Goal: Task Accomplishment & Management: Manage account settings

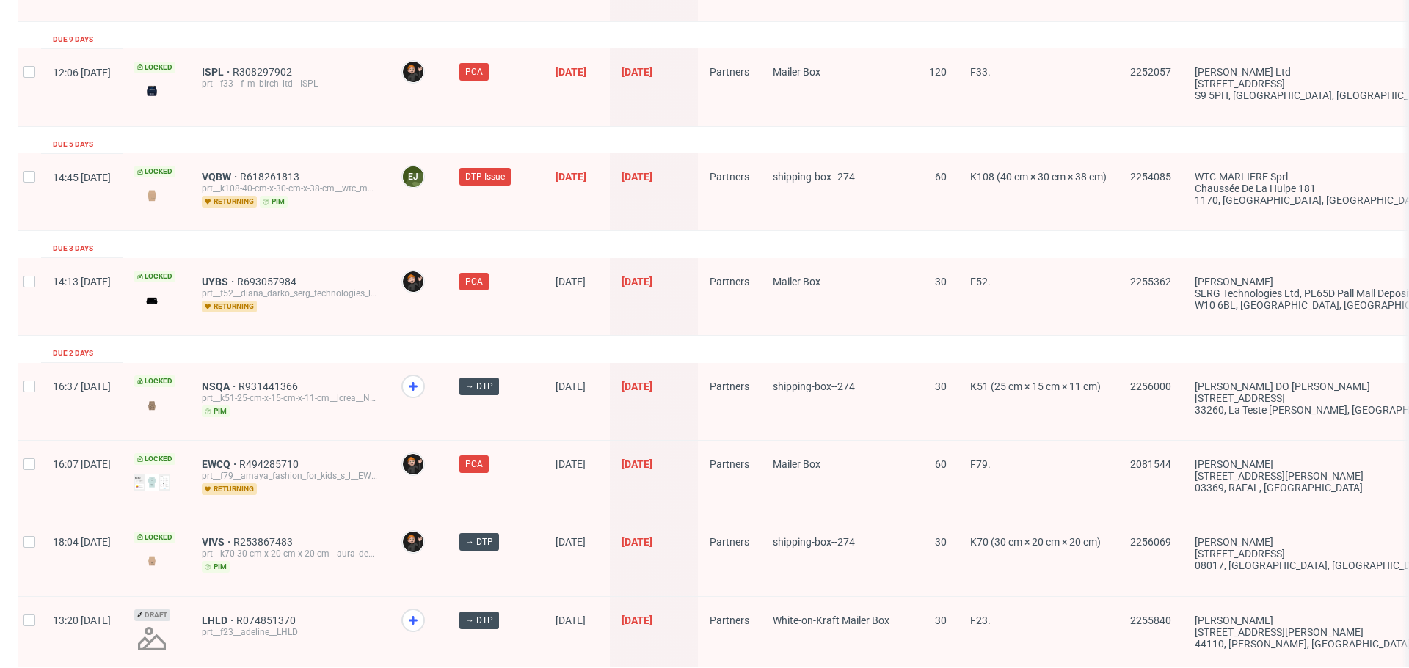
scroll to position [2276, 0]
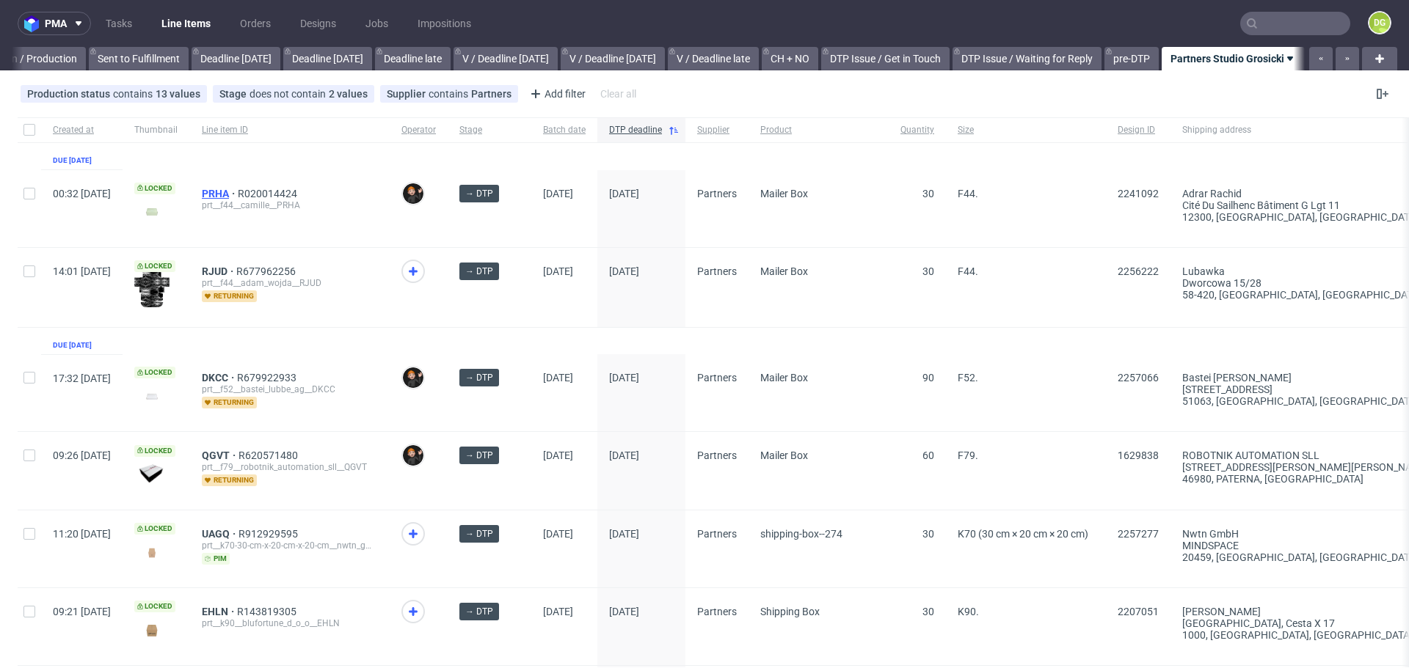
click at [238, 194] on span "PRHA" at bounding box center [220, 194] width 36 height 12
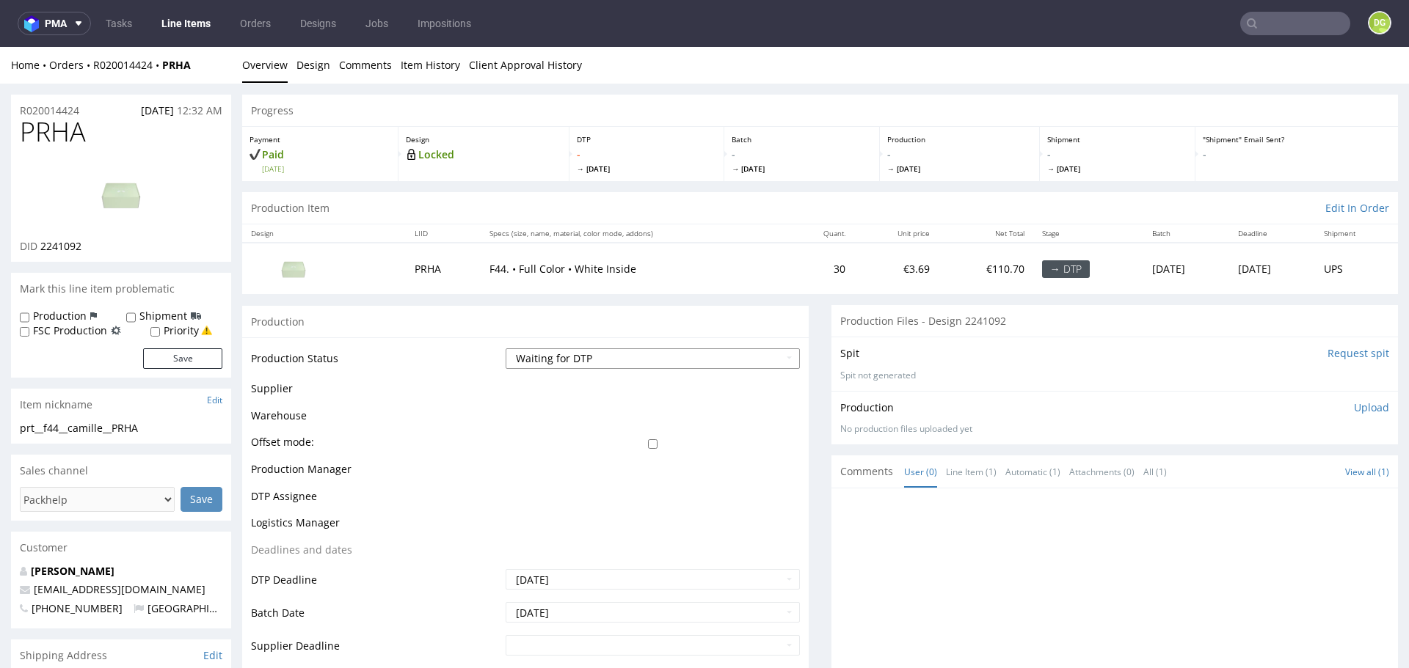
select select "dtp_in_process"
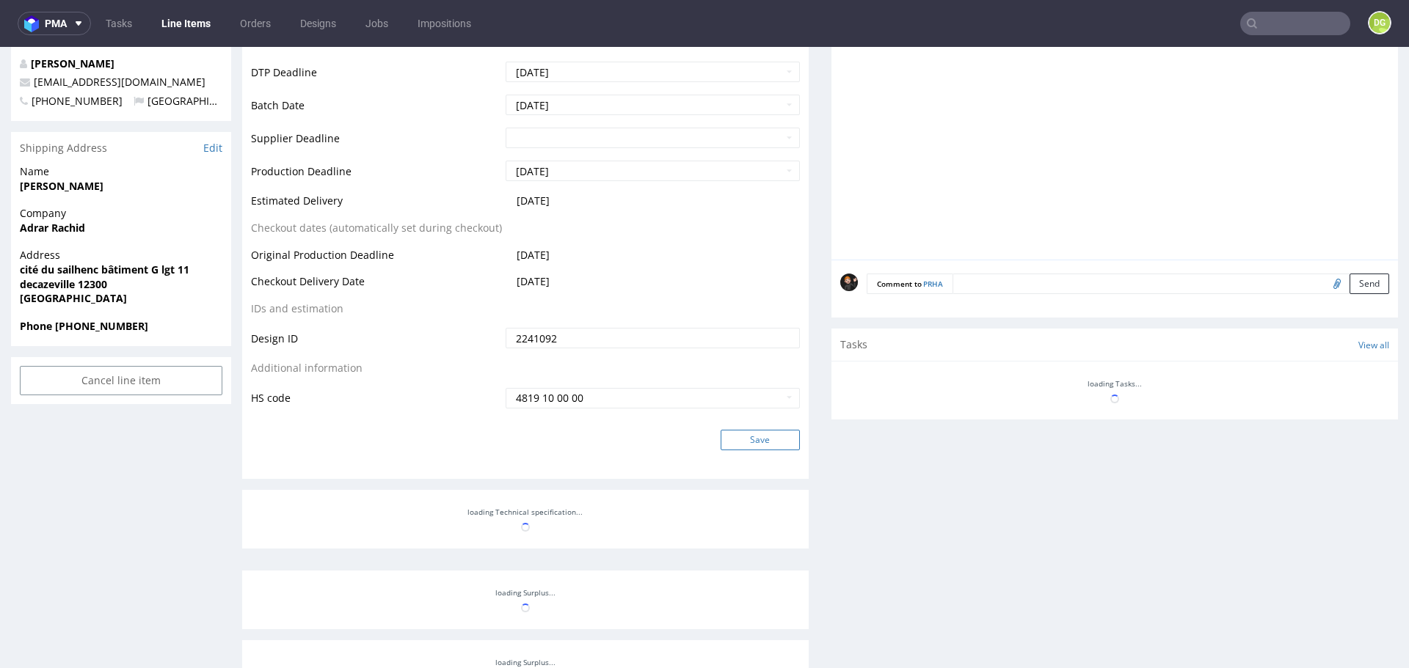
click at [752, 431] on button "Save" at bounding box center [760, 440] width 79 height 21
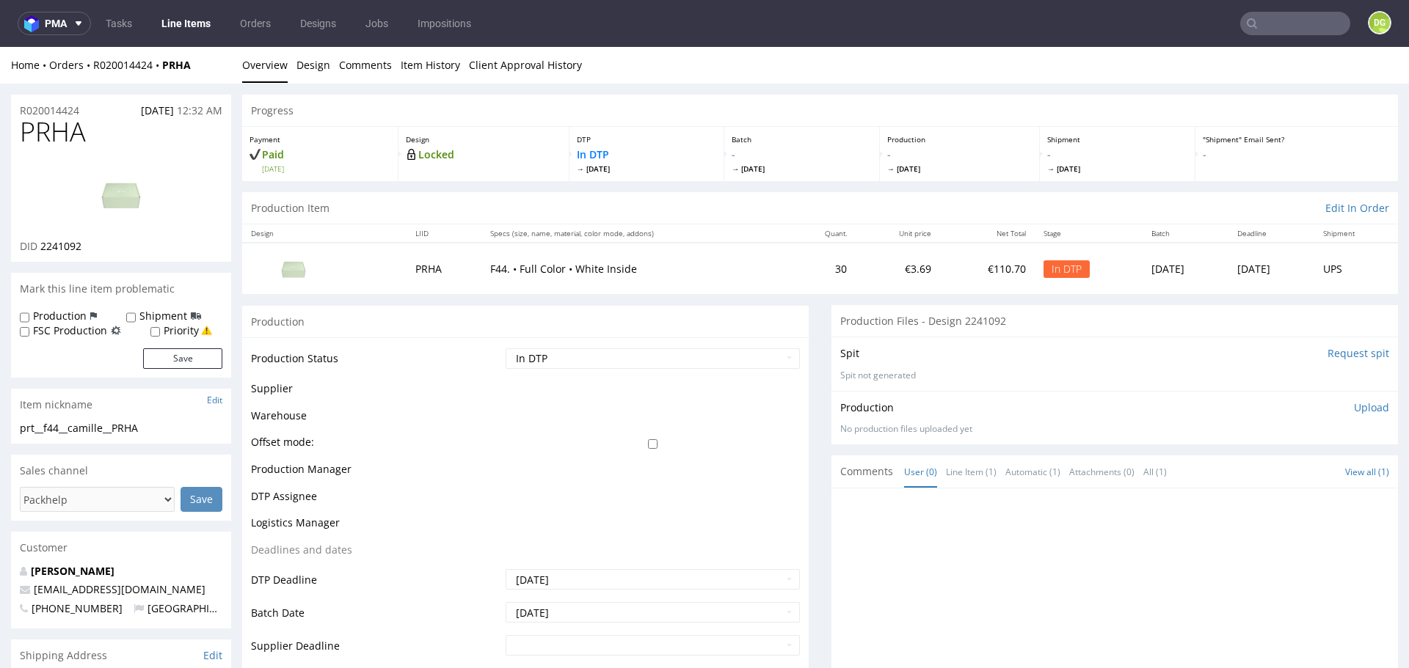
click at [453, 437] on td "Offset mode:" at bounding box center [376, 447] width 251 height 27
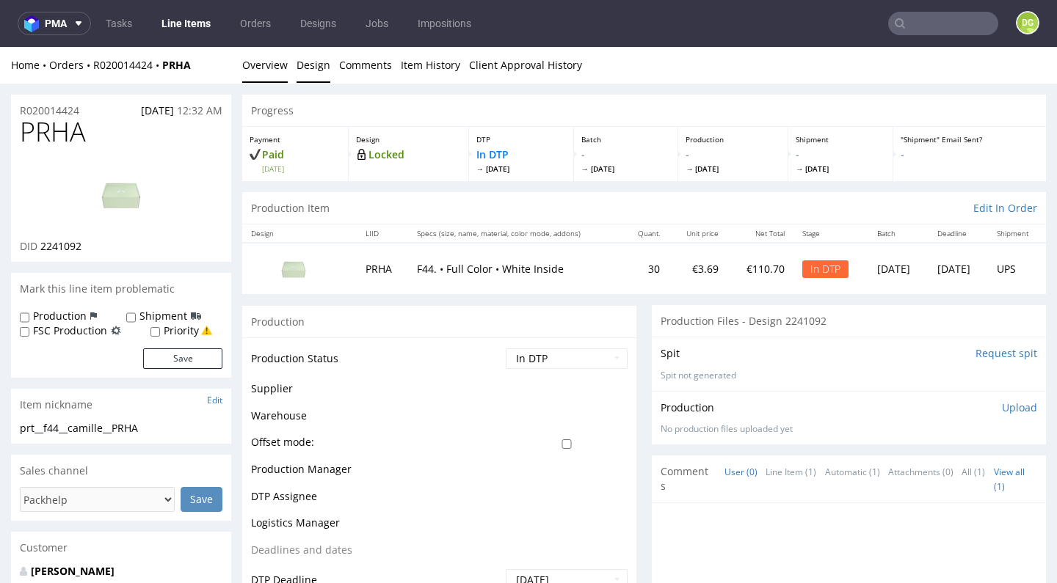
click at [322, 72] on link "Design" at bounding box center [313, 65] width 34 height 36
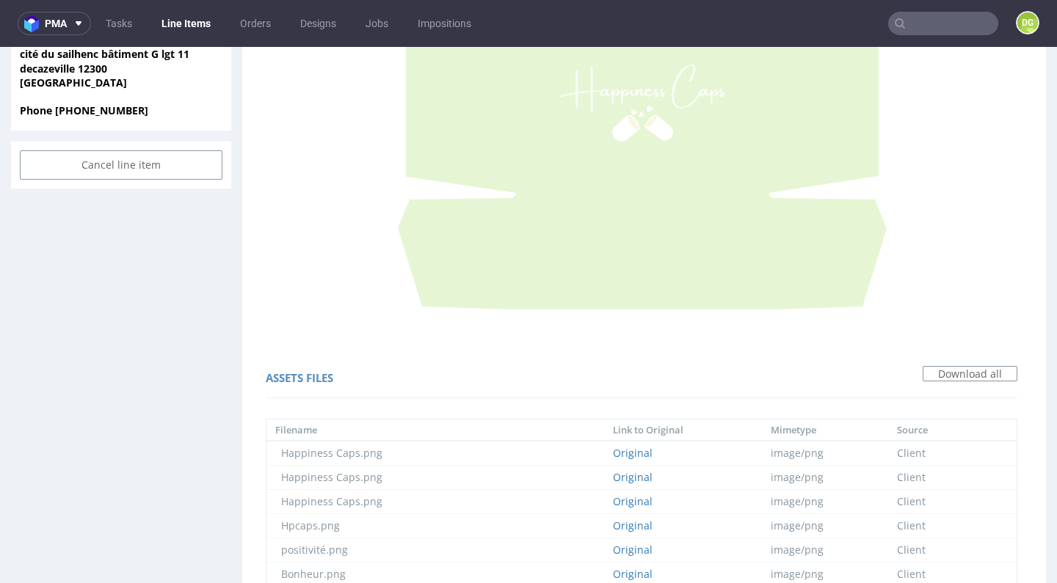
scroll to position [451, 0]
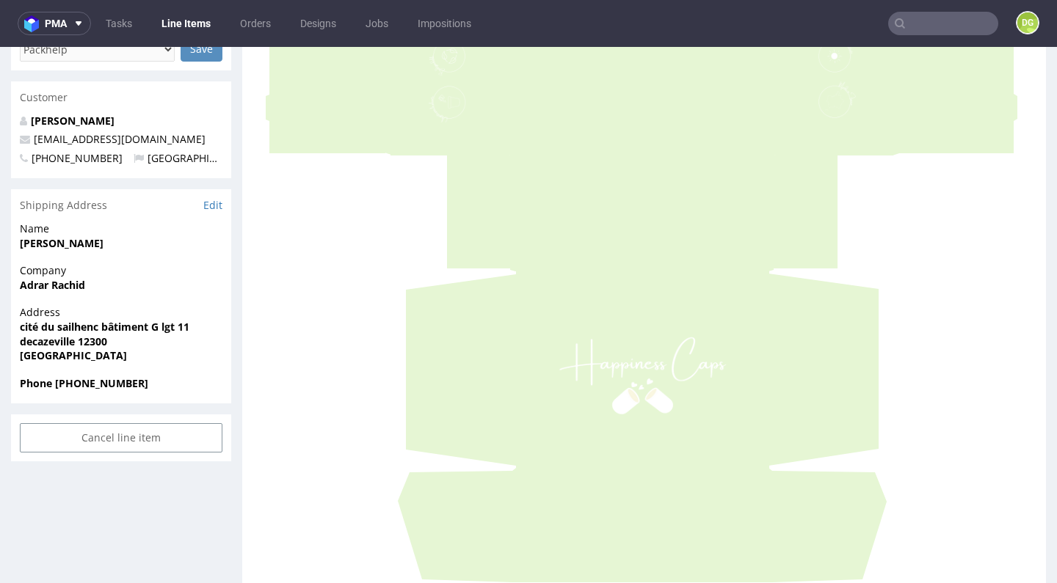
click at [169, 23] on link "Line Items" at bounding box center [186, 23] width 67 height 23
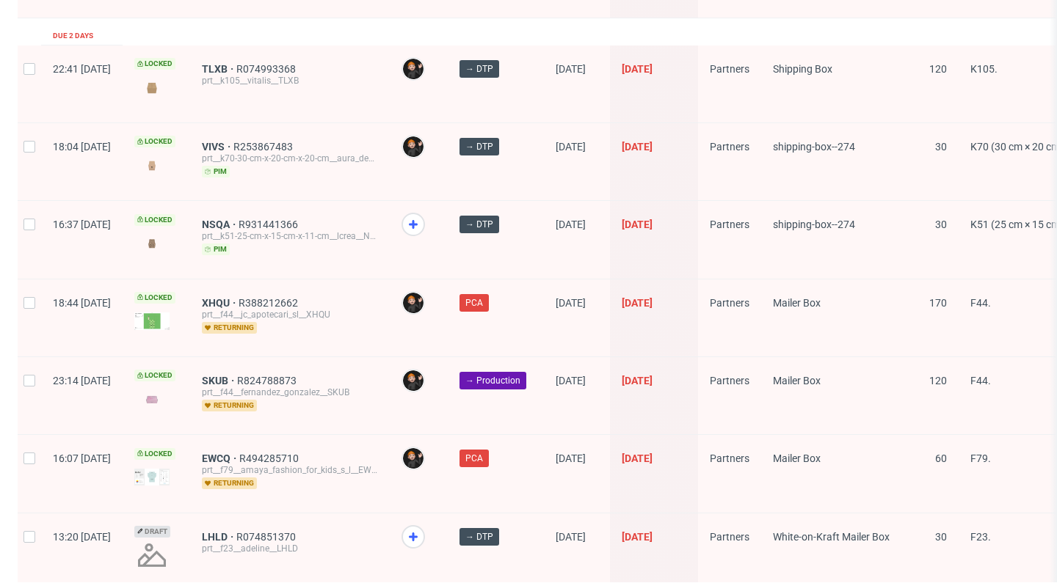
scroll to position [2367, 0]
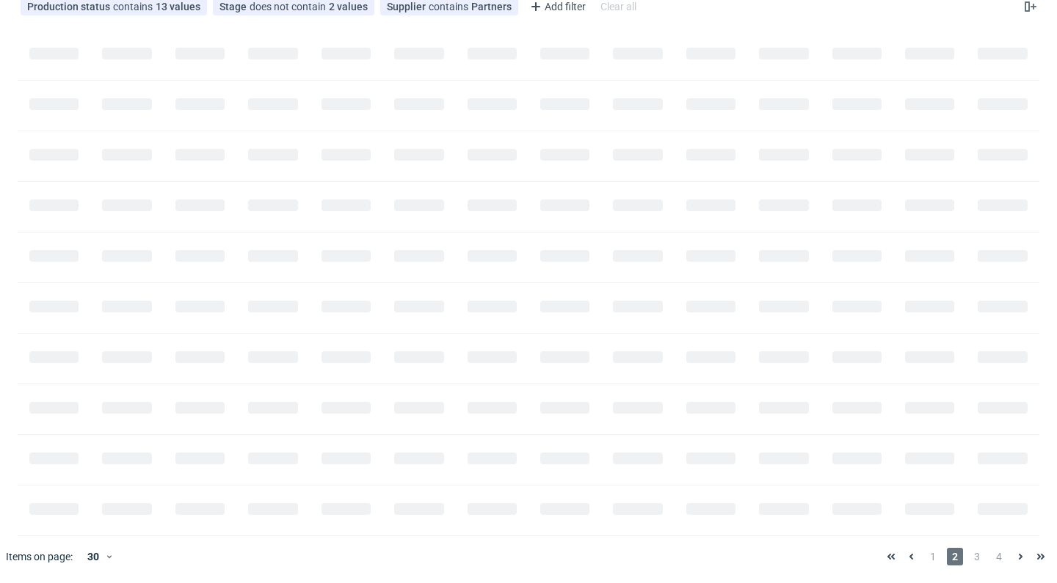
scroll to position [0, 1768]
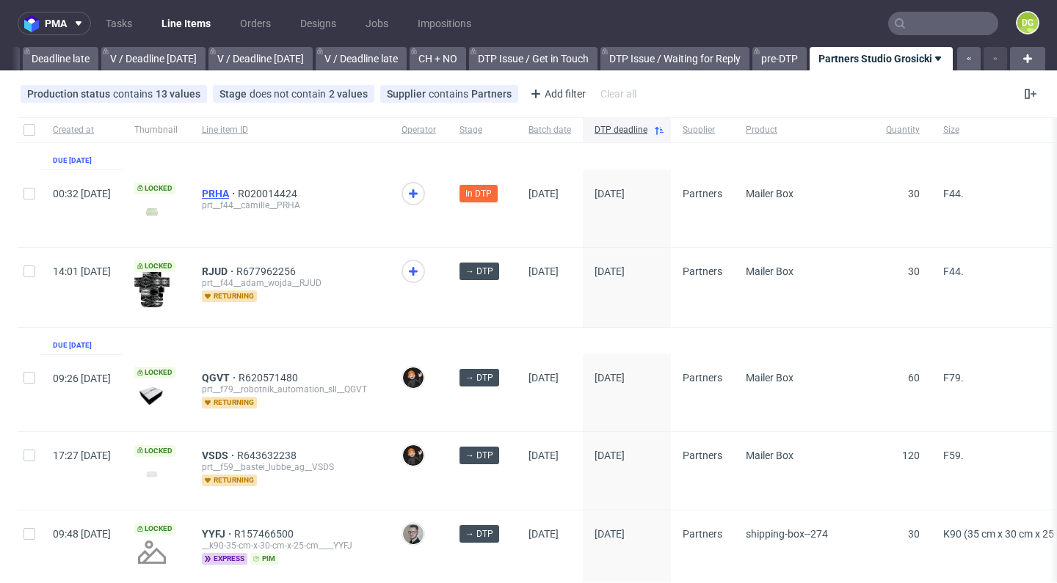
click at [238, 189] on span "PRHA" at bounding box center [220, 194] width 36 height 12
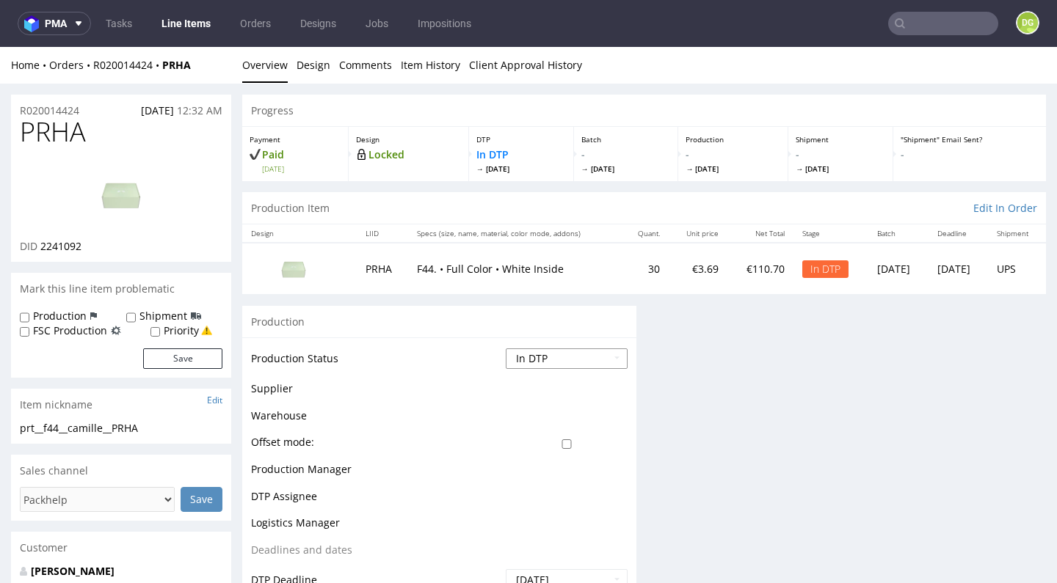
select select "dtp_ca_needed"
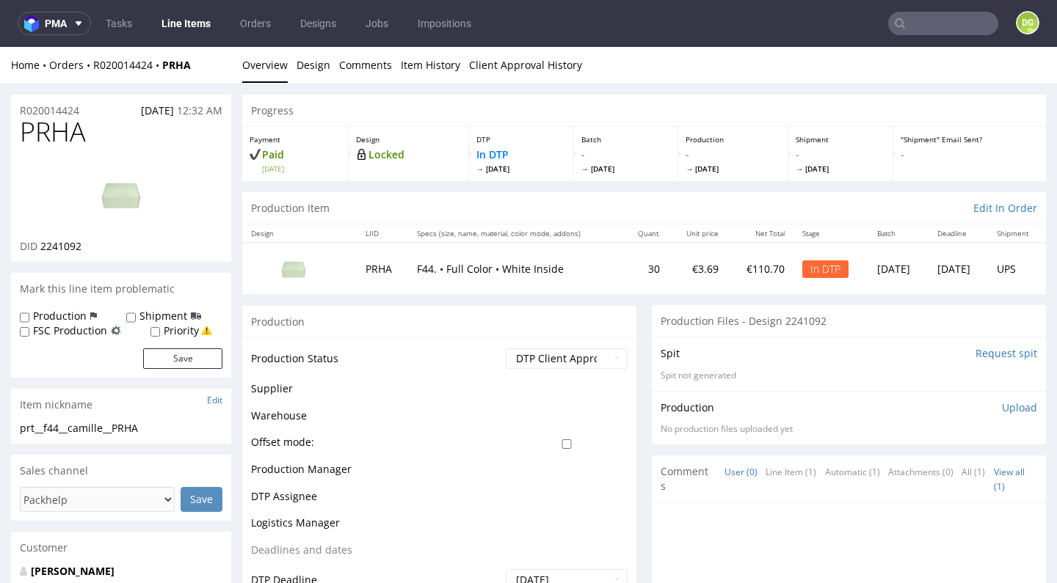
click at [679, 288] on td "€3.69" at bounding box center [697, 268] width 59 height 51
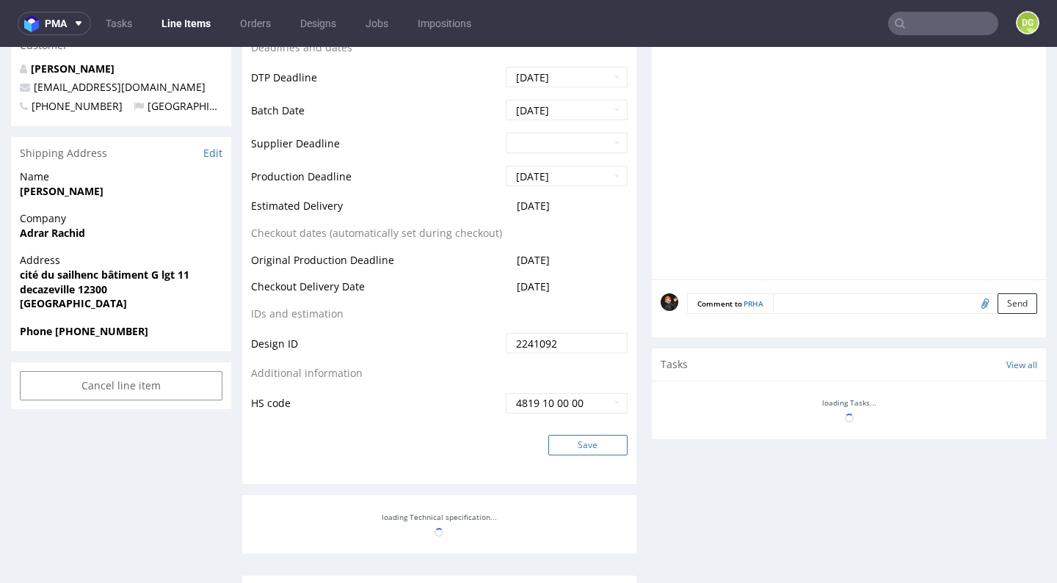
click at [583, 440] on button "Save" at bounding box center [587, 445] width 79 height 21
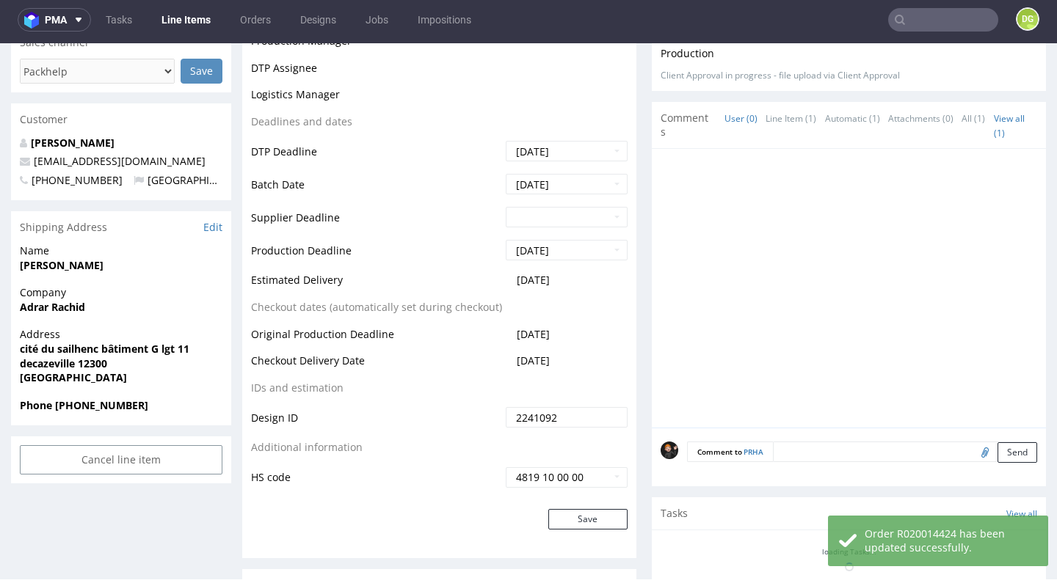
scroll to position [0, 0]
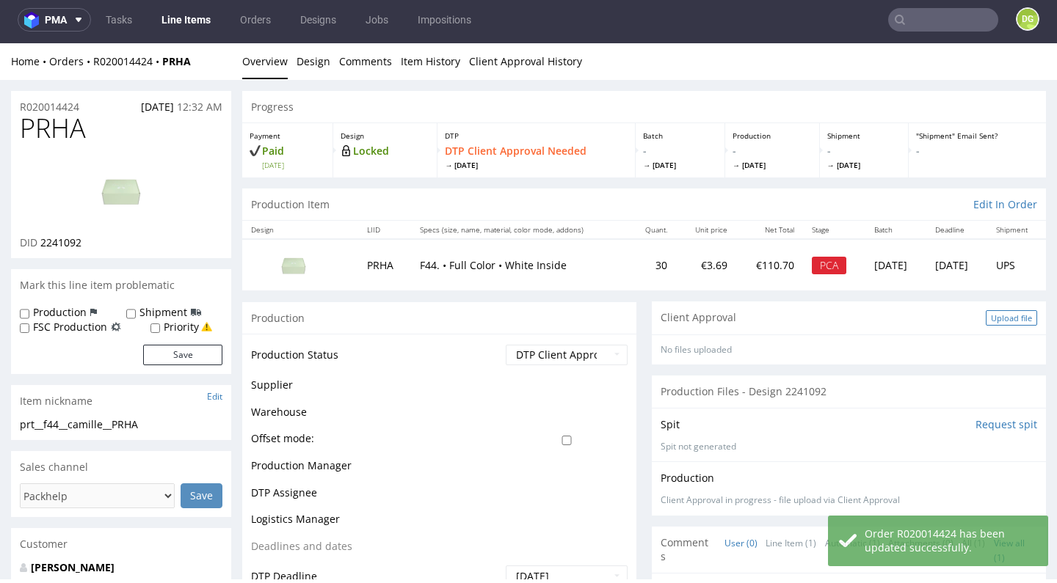
click at [985, 316] on div "Upload file" at bounding box center [1010, 317] width 51 height 15
click at [991, 313] on div "Upload file" at bounding box center [1010, 317] width 51 height 15
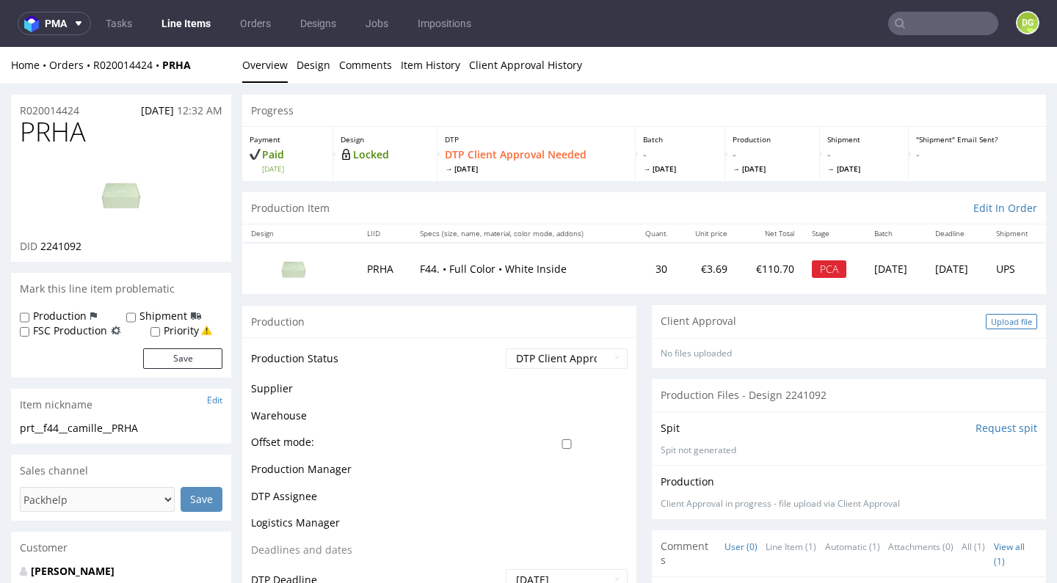
click at [1012, 315] on div "Upload file" at bounding box center [1010, 321] width 51 height 15
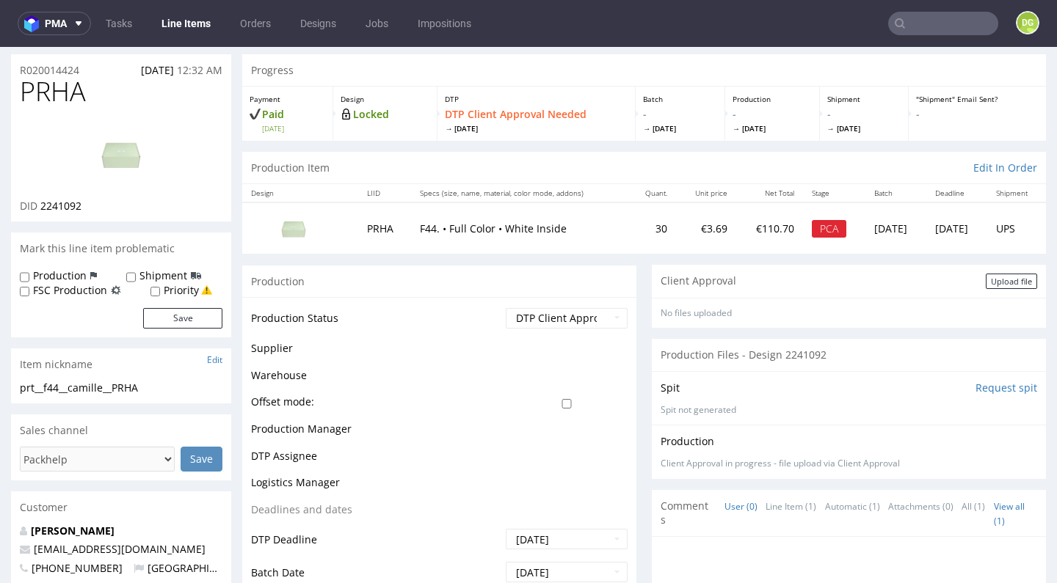
click at [543, 438] on td at bounding box center [564, 433] width 125 height 27
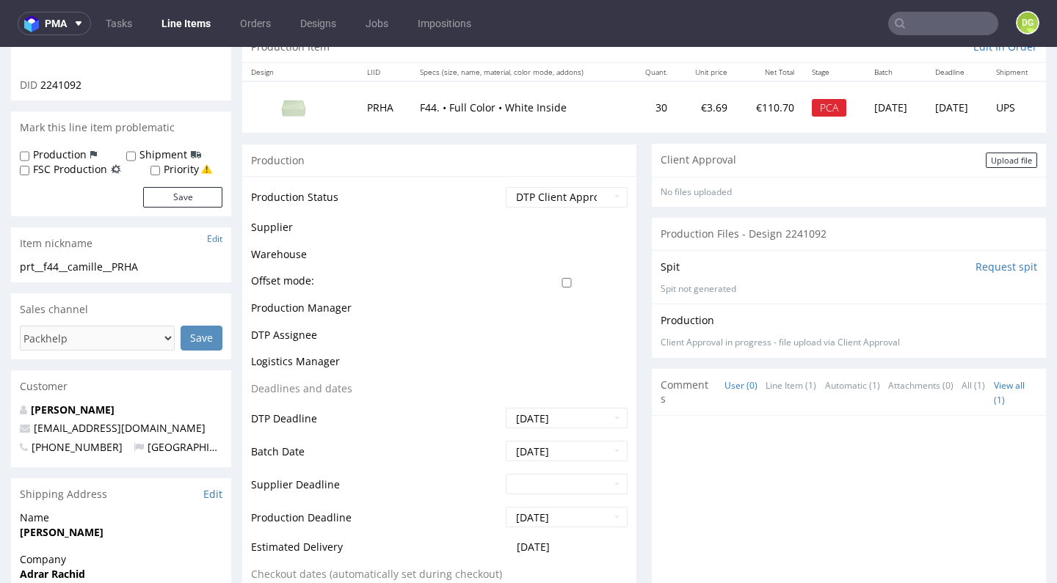
scroll to position [0, 0]
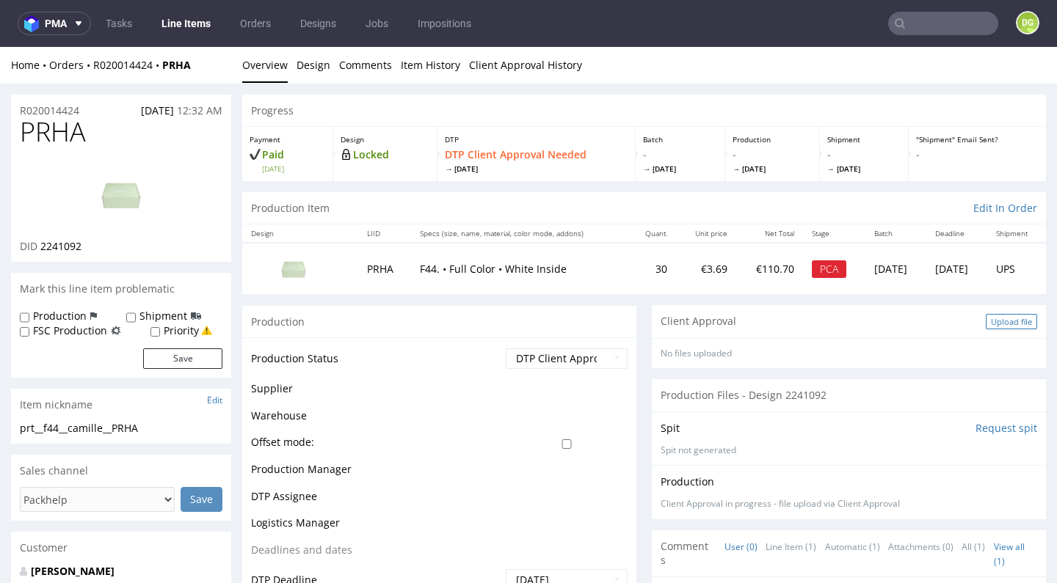
click at [985, 318] on div "Upload file" at bounding box center [1010, 321] width 51 height 15
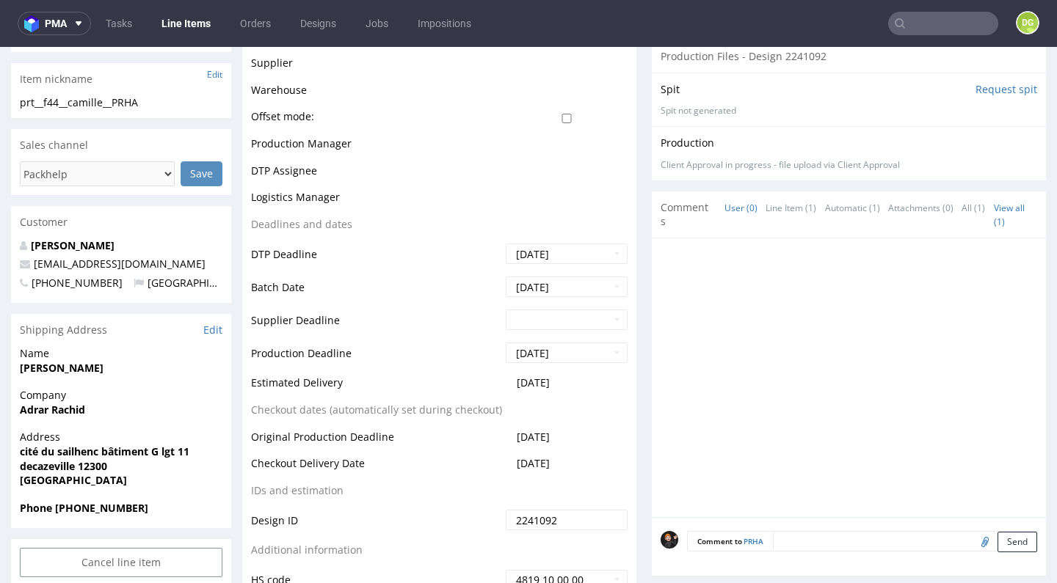
scroll to position [492, 0]
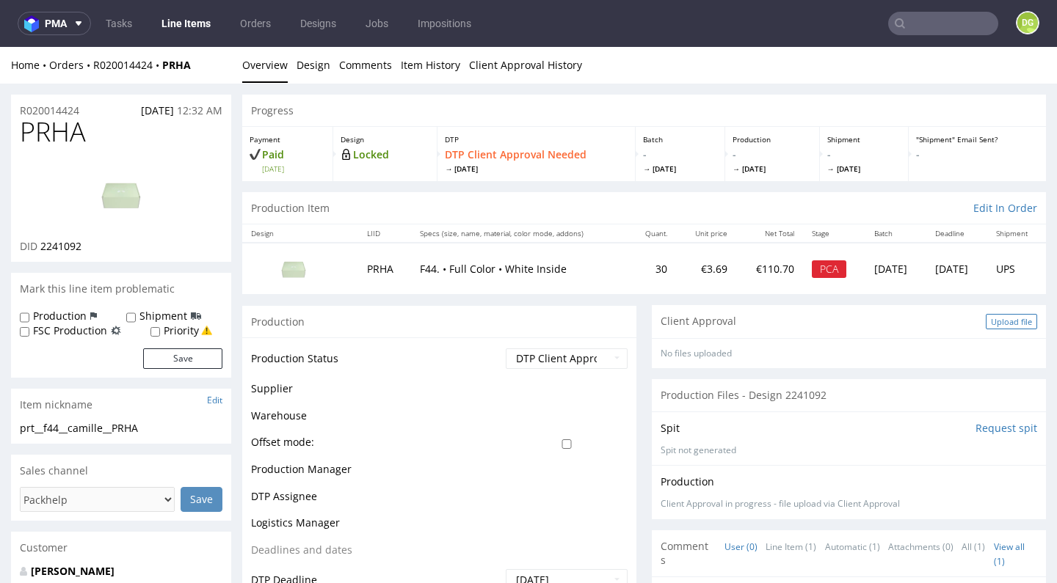
click at [1008, 316] on div "Upload file" at bounding box center [1010, 321] width 51 height 15
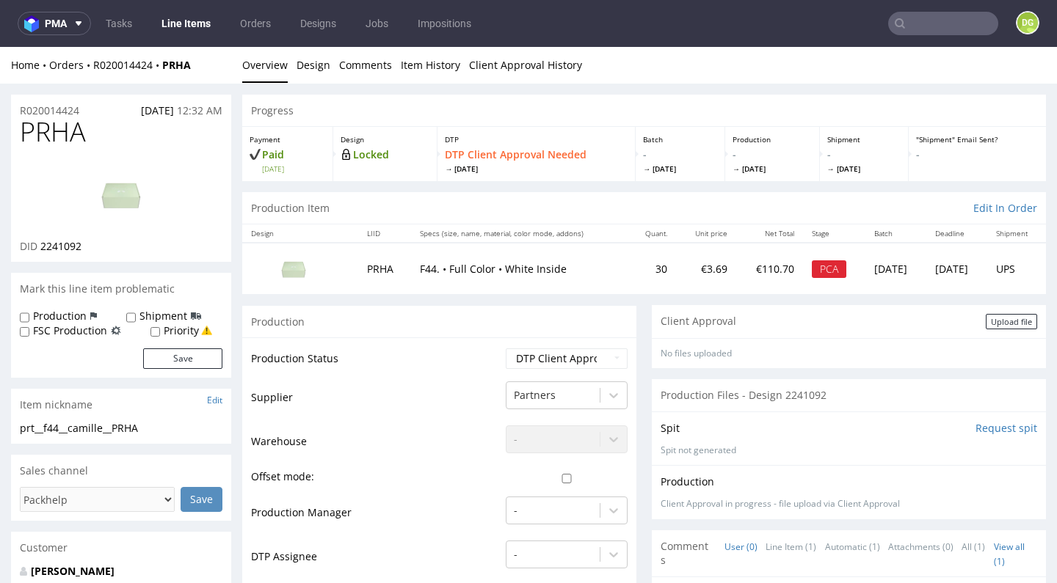
click at [998, 324] on div "Upload file" at bounding box center [1010, 321] width 51 height 15
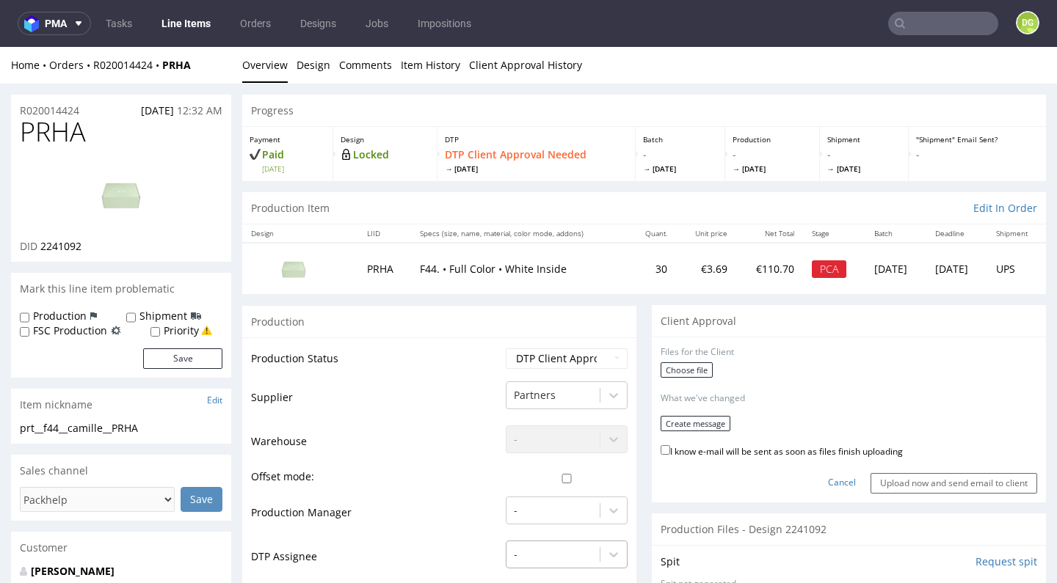
click at [528, 561] on div "-" at bounding box center [567, 551] width 122 height 21
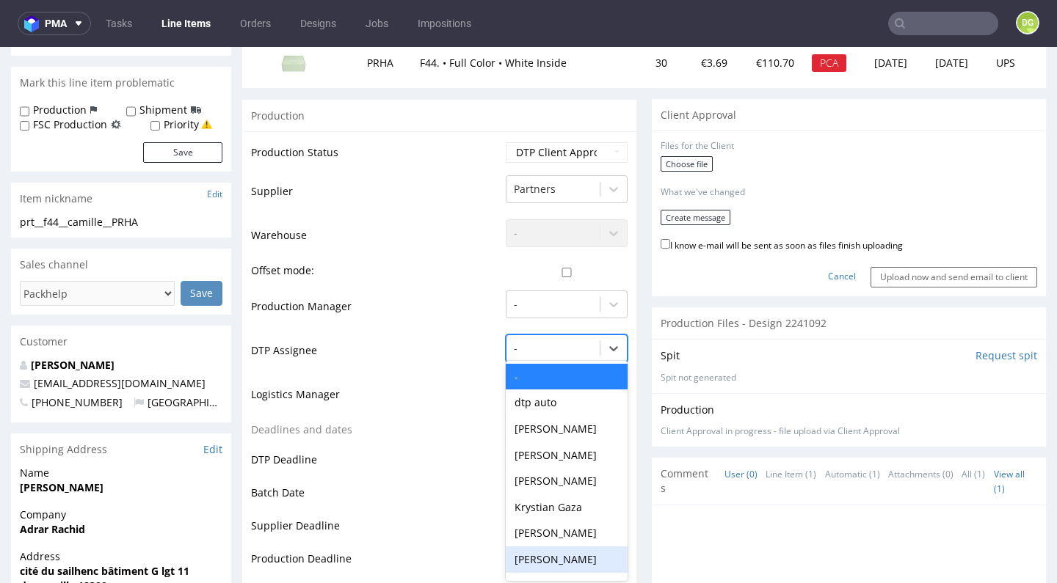
scroll to position [207, 0]
click at [551, 524] on div "[PERSON_NAME]" at bounding box center [567, 533] width 122 height 26
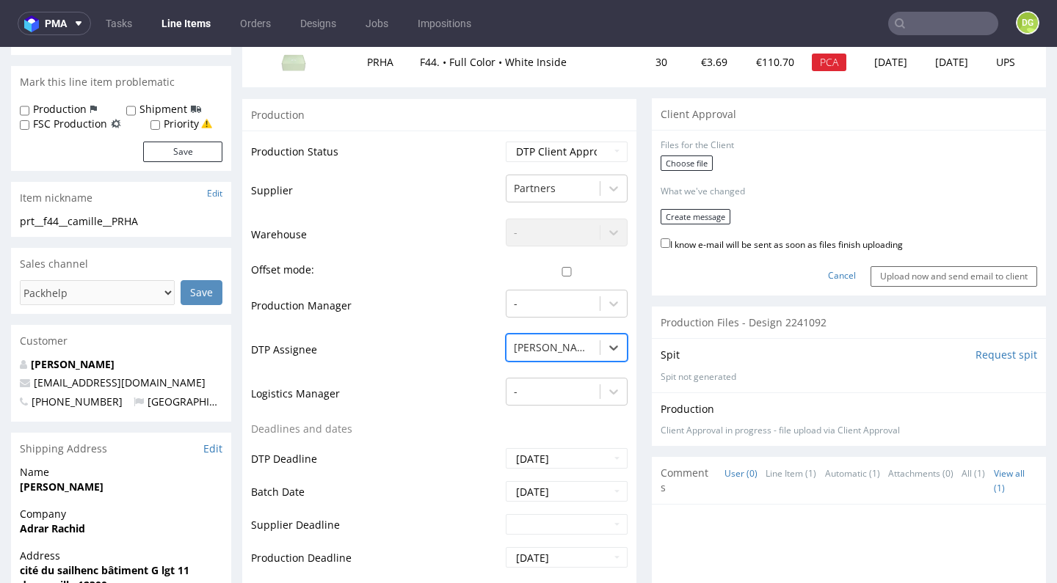
scroll to position [590, 0]
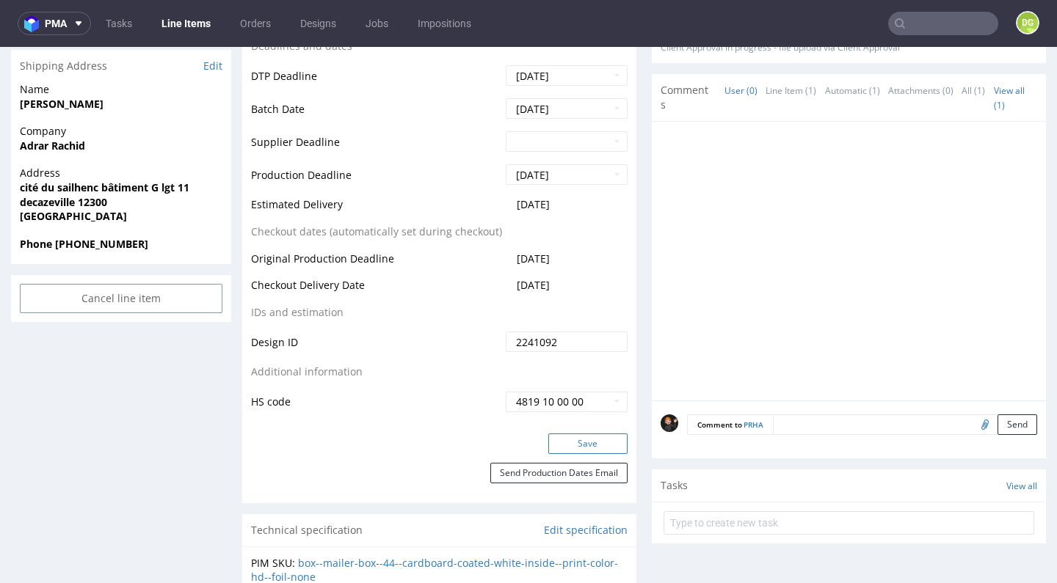
click at [599, 434] on button "Save" at bounding box center [587, 444] width 79 height 21
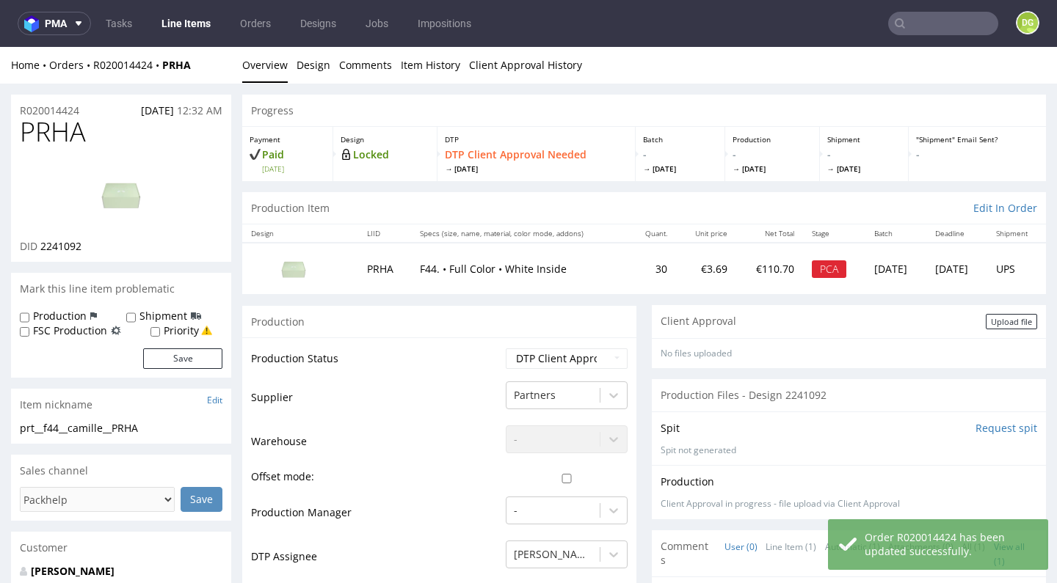
scroll to position [0, 0]
click at [995, 316] on div "Upload file" at bounding box center [1010, 321] width 51 height 15
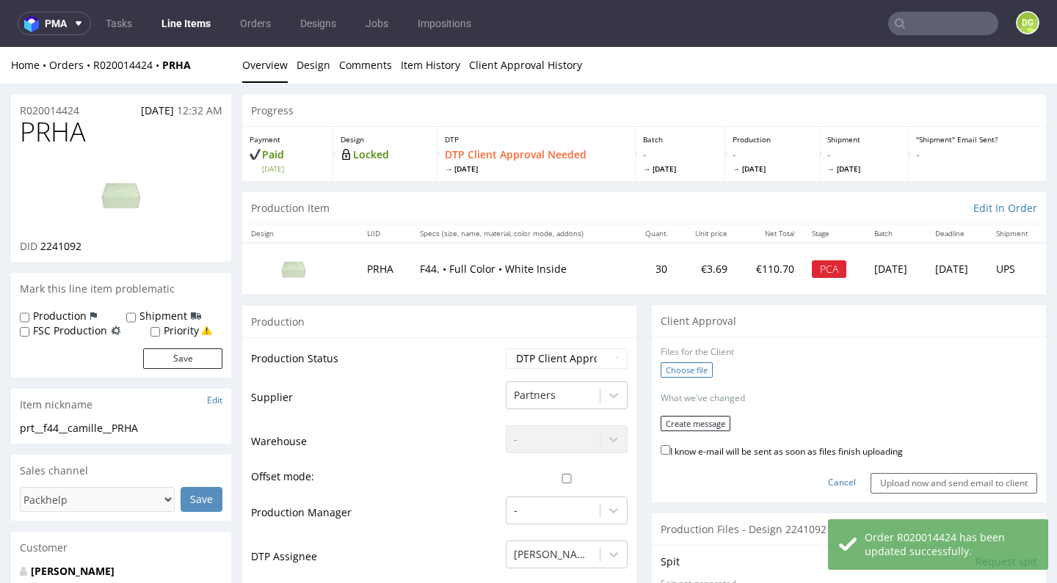
click at [676, 362] on label "Choose file" at bounding box center [686, 369] width 52 height 15
click at [0, 47] on input "Choose file" at bounding box center [0, 47] width 0 height 0
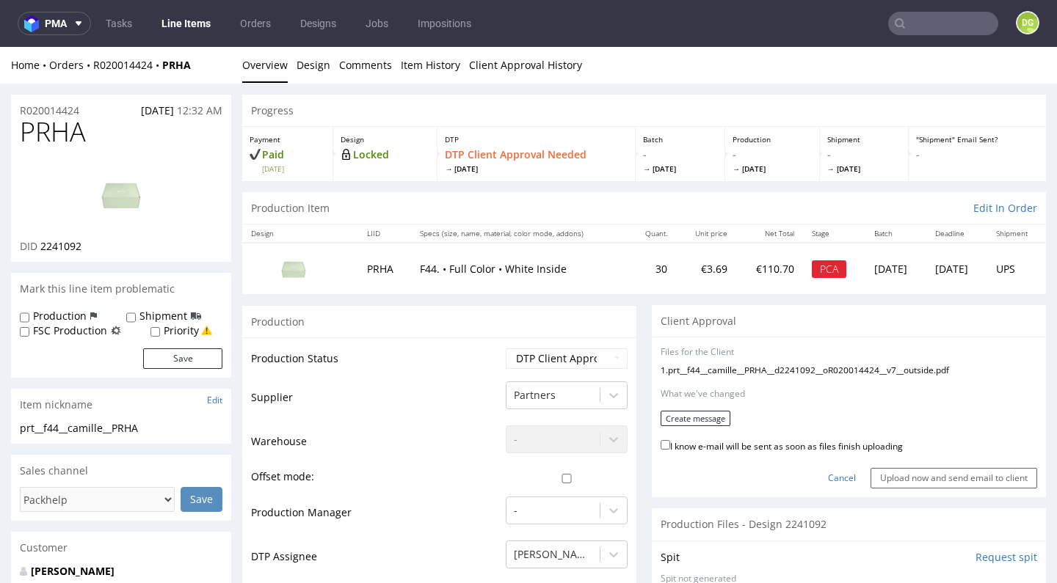
click at [702, 446] on label "I know e-mail will be sent as soon as files finish uploading" at bounding box center [781, 445] width 242 height 16
click at [670, 446] on input "I know e-mail will be sent as soon as files finish uploading" at bounding box center [665, 445] width 10 height 10
checkbox input "true"
click at [695, 415] on button "Create message" at bounding box center [695, 418] width 70 height 15
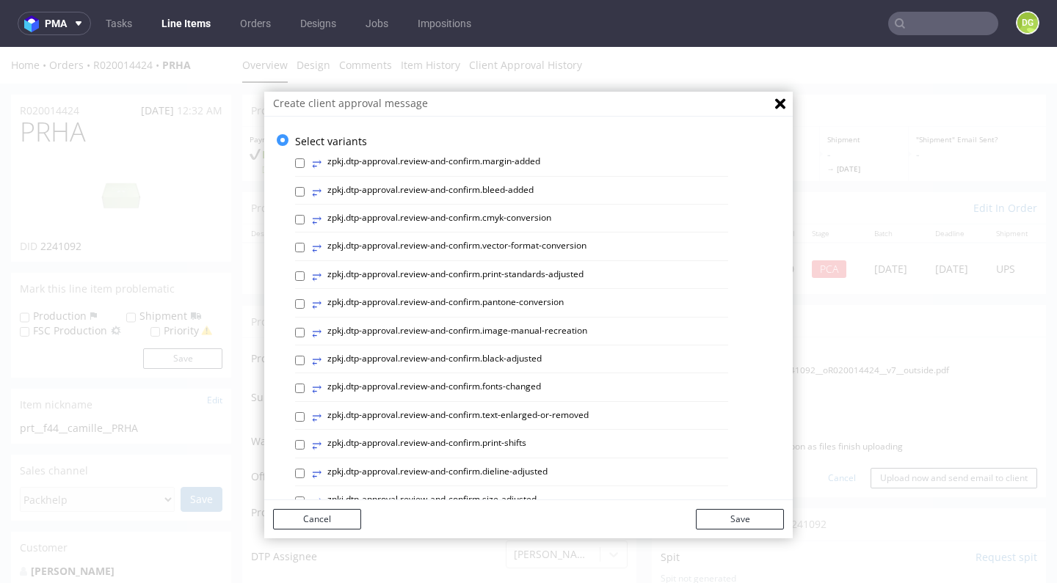
click at [510, 274] on label "⥂ zpkj.dtp-approval.review-and-confirm.print-standards-adjusted" at bounding box center [448, 277] width 272 height 16
click at [305, 274] on input "⥂ zpkj.dtp-approval.review-and-confirm.print-standards-adjusted" at bounding box center [300, 277] width 10 height 10
checkbox input "true"
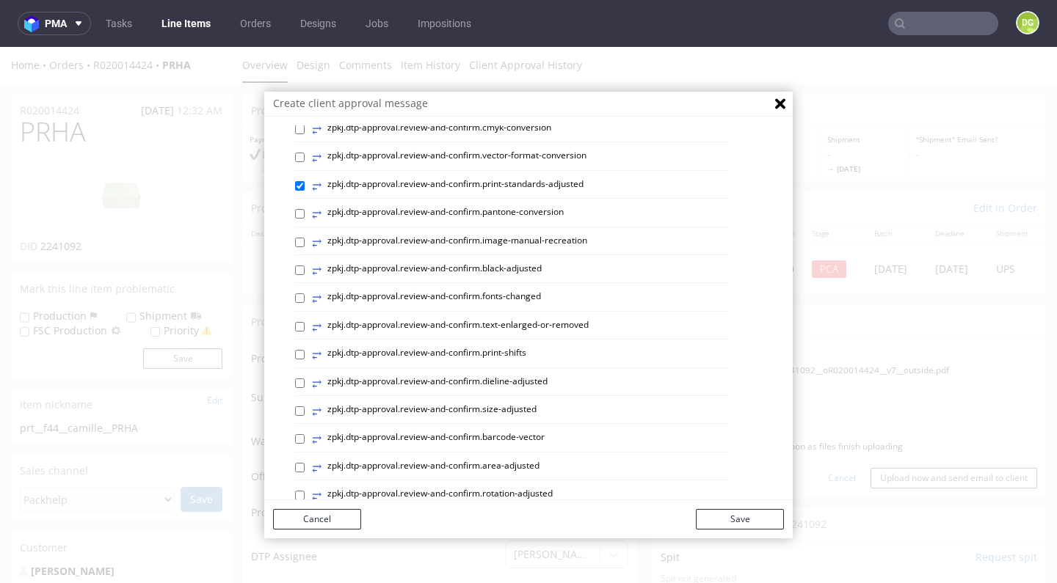
scroll to position [227, 0]
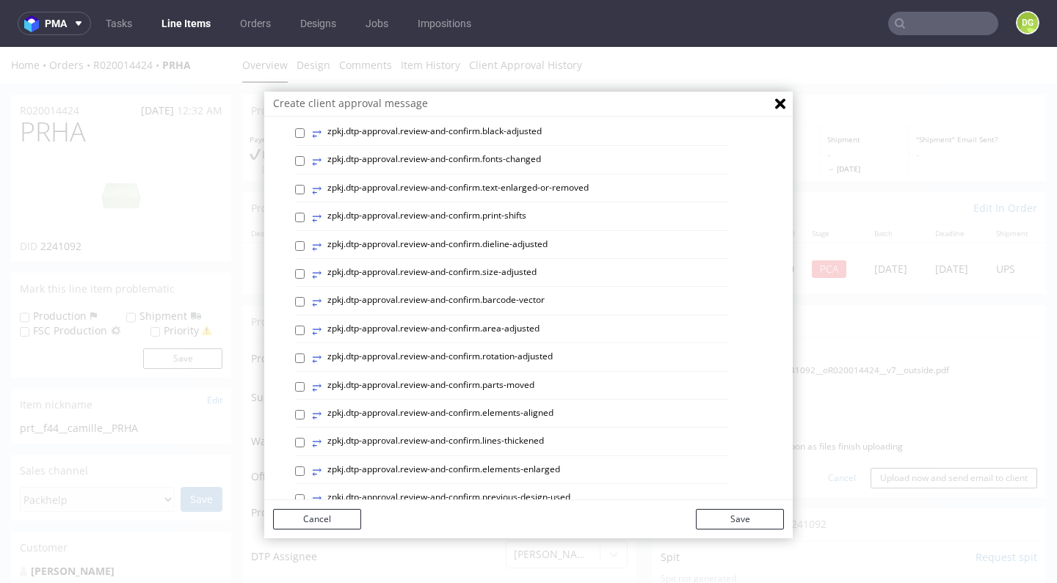
click at [539, 412] on label "⥂ zpkj.dtp-approval.review-and-confirm.elements-aligned" at bounding box center [432, 415] width 241 height 16
click at [305, 412] on input "⥂ zpkj.dtp-approval.review-and-confirm.elements-aligned" at bounding box center [300, 415] width 10 height 10
checkbox input "true"
click at [757, 518] on button "Save" at bounding box center [740, 519] width 88 height 21
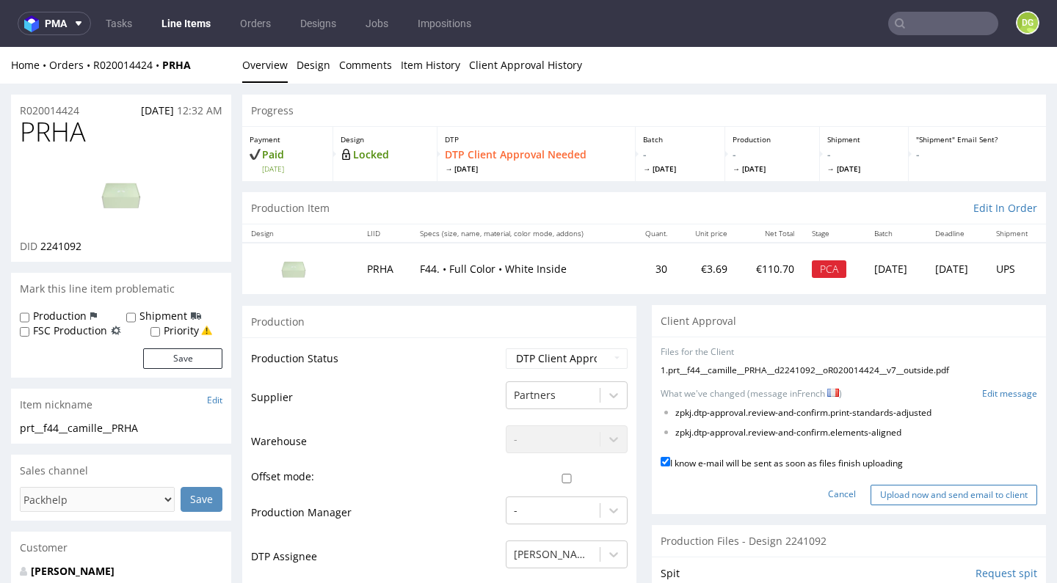
click at [897, 494] on input "Upload now and send email to client" at bounding box center [953, 495] width 167 height 21
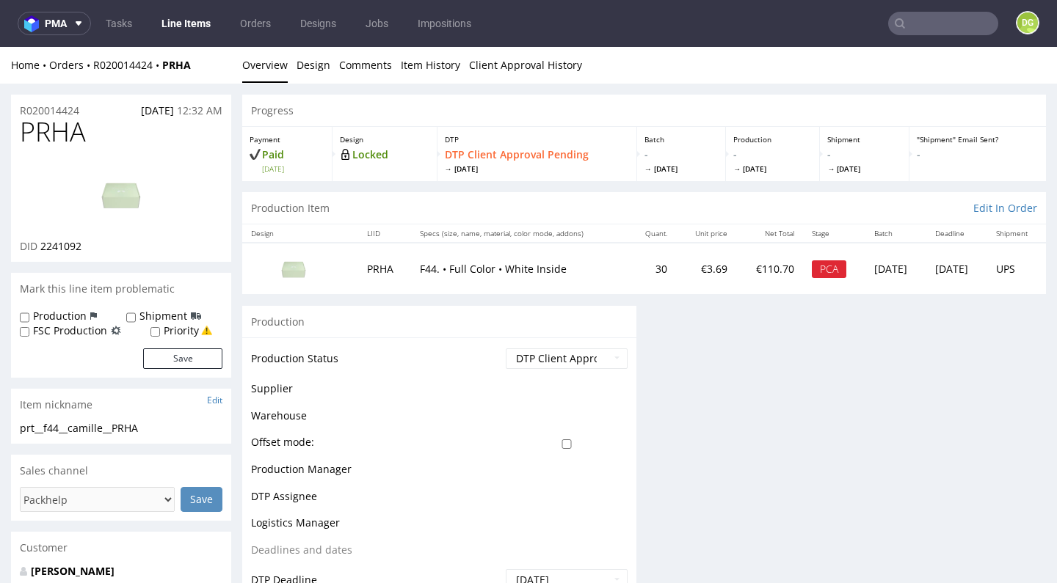
scroll to position [0, 0]
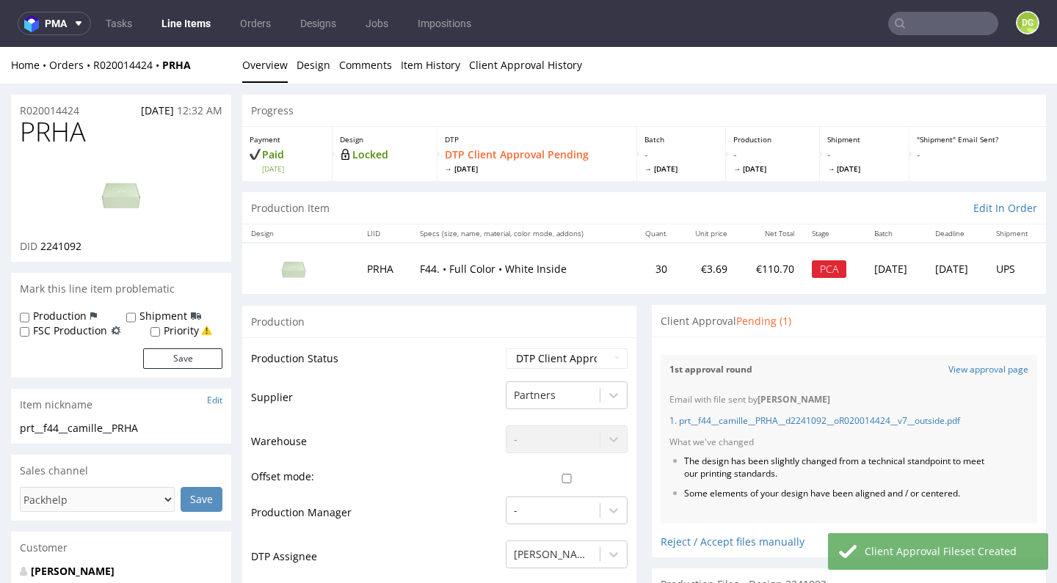
click at [189, 21] on link "Line Items" at bounding box center [186, 23] width 67 height 23
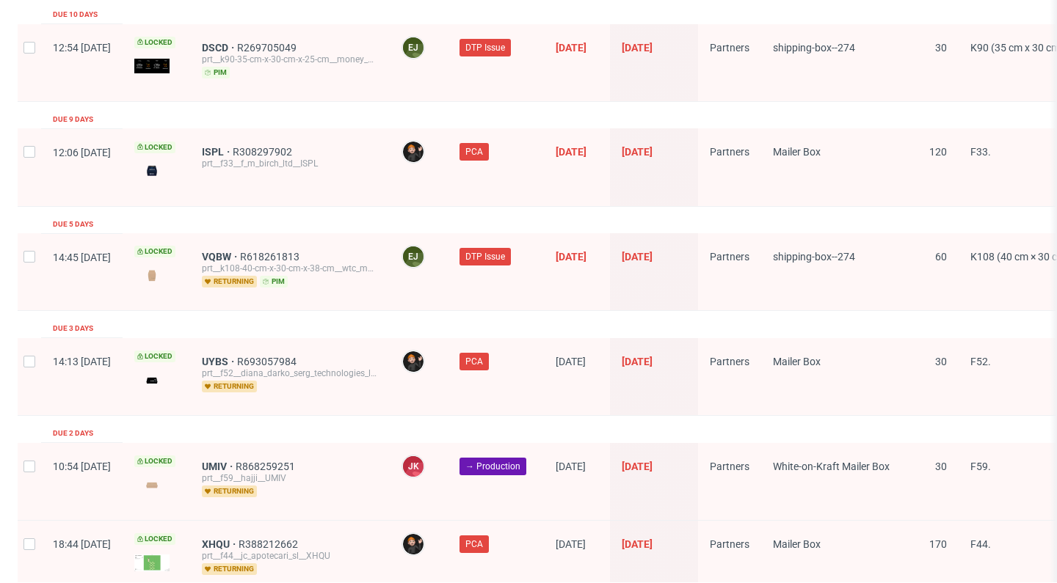
scroll to position [2017, 0]
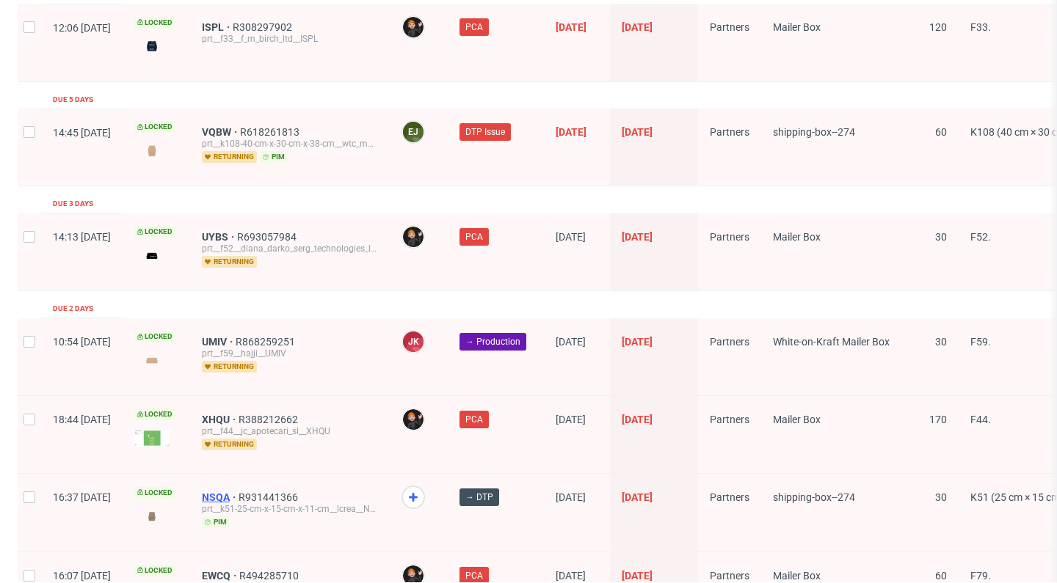
click at [258, 503] on div "prt__k51-25-cm-x-15-cm-x-11-cm__lcrea__NSQA" at bounding box center [290, 509] width 176 height 12
click at [238, 492] on span "NSQA" at bounding box center [220, 498] width 37 height 12
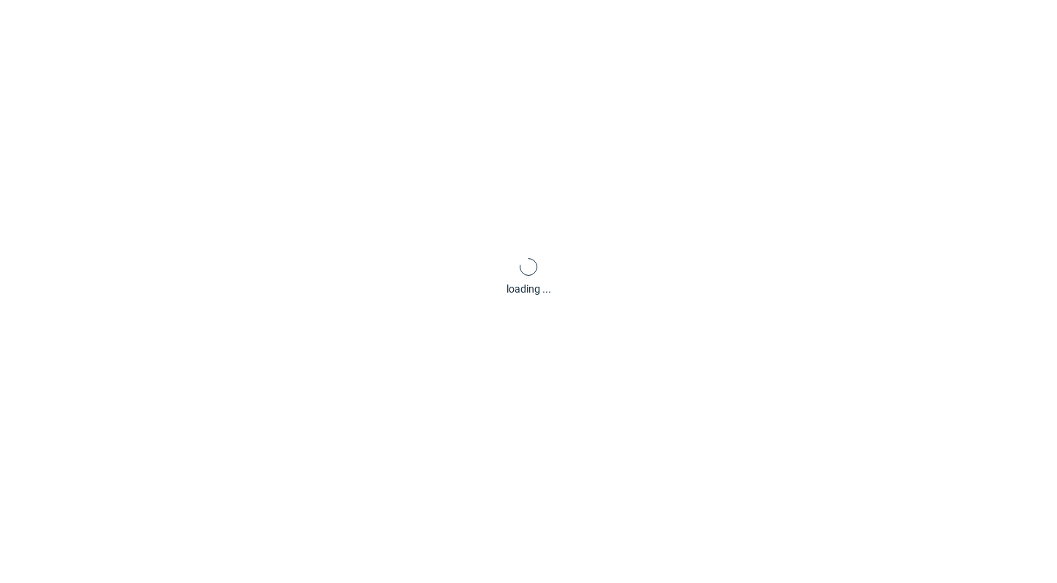
scroll to position [4, 0]
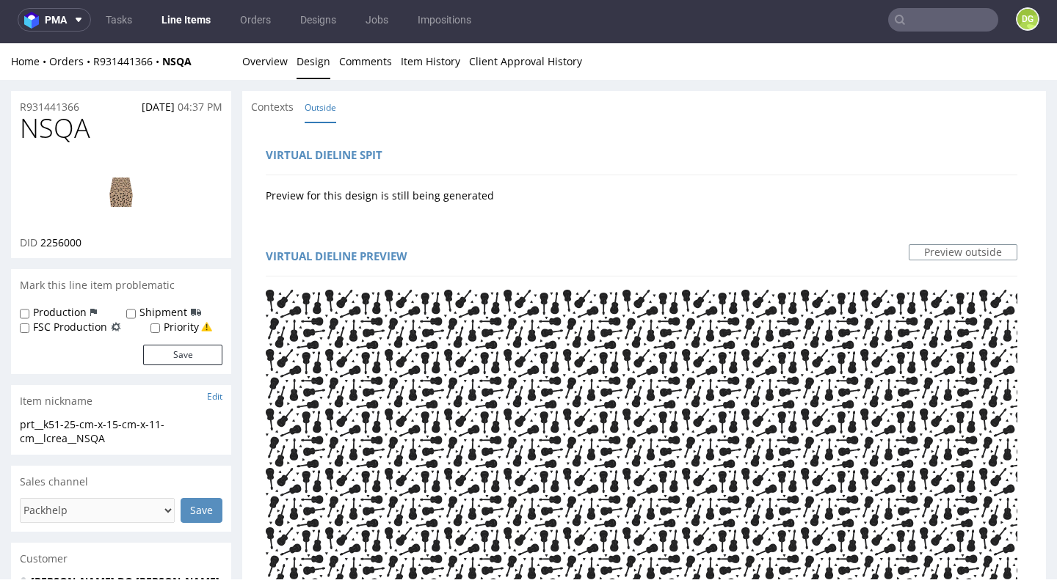
click at [197, 21] on link "Line Items" at bounding box center [186, 19] width 67 height 23
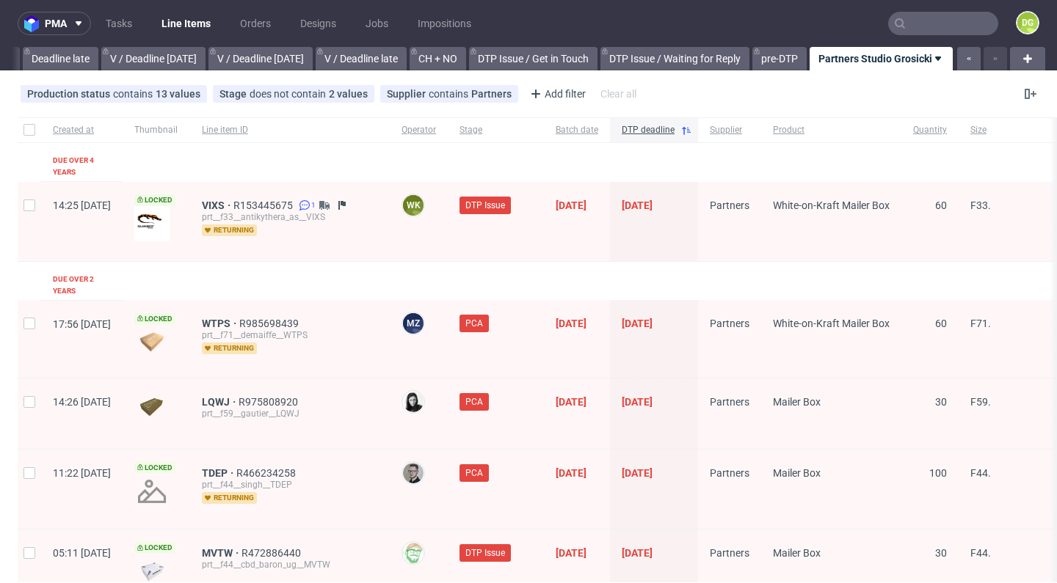
scroll to position [2367, 0]
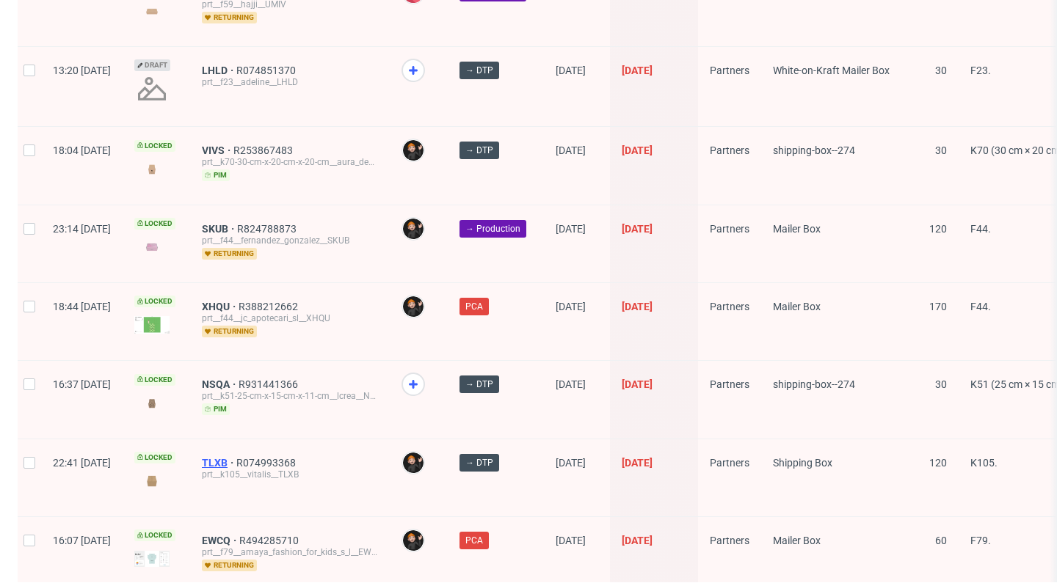
click at [236, 457] on span "TLXB" at bounding box center [219, 463] width 34 height 12
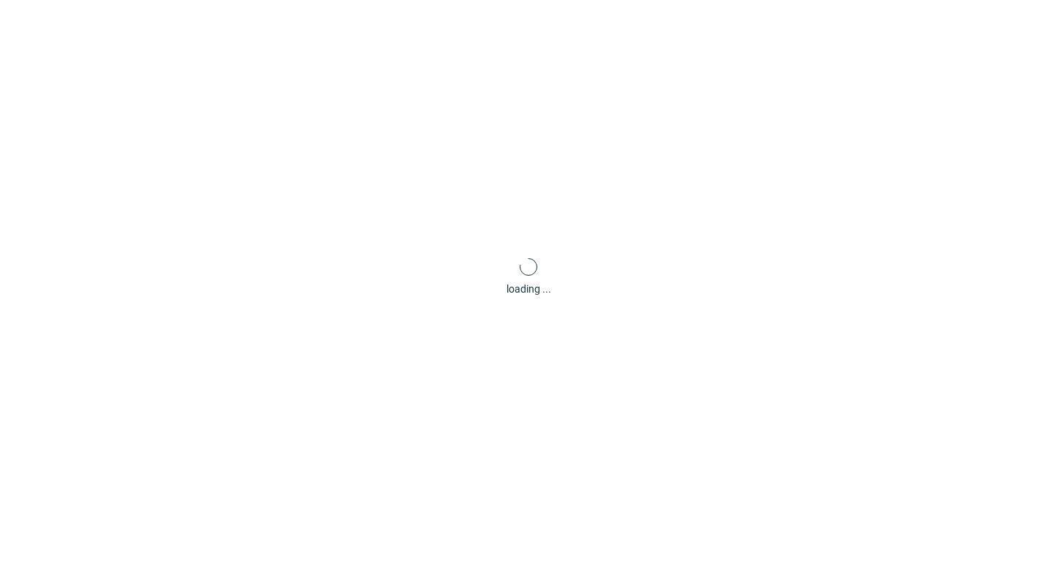
scroll to position [4, 0]
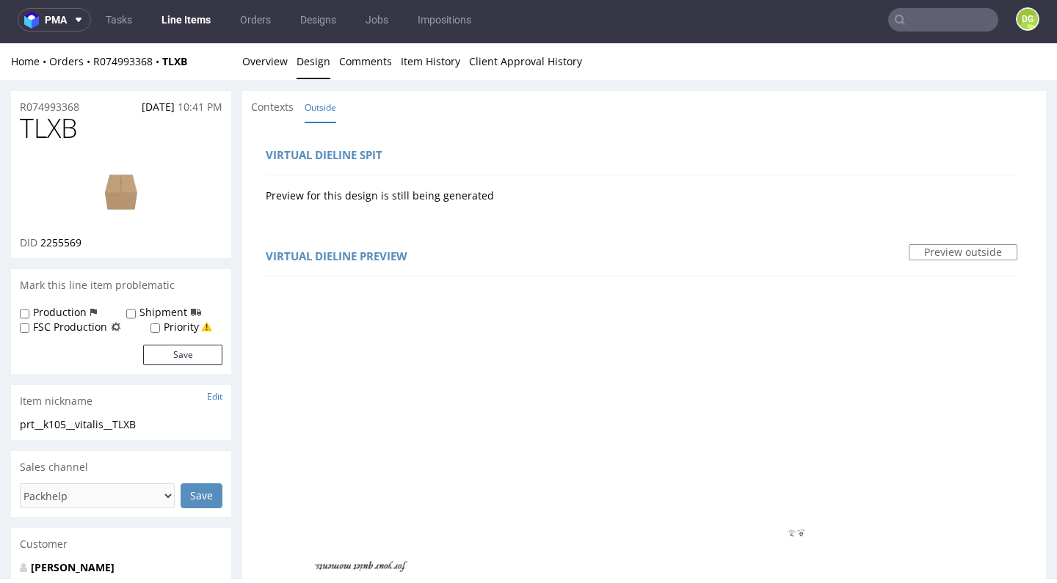
click at [313, 92] on link "Outside" at bounding box center [321, 108] width 32 height 32
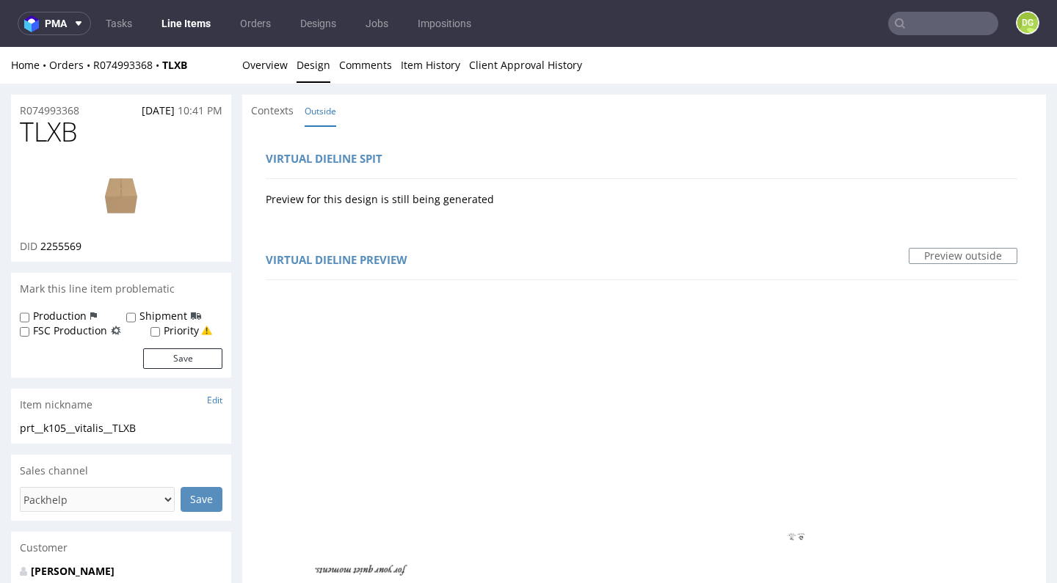
click at [51, 128] on span "TLXB" at bounding box center [49, 131] width 58 height 29
copy span "TLXB"
click at [270, 65] on link "Overview" at bounding box center [264, 65] width 45 height 36
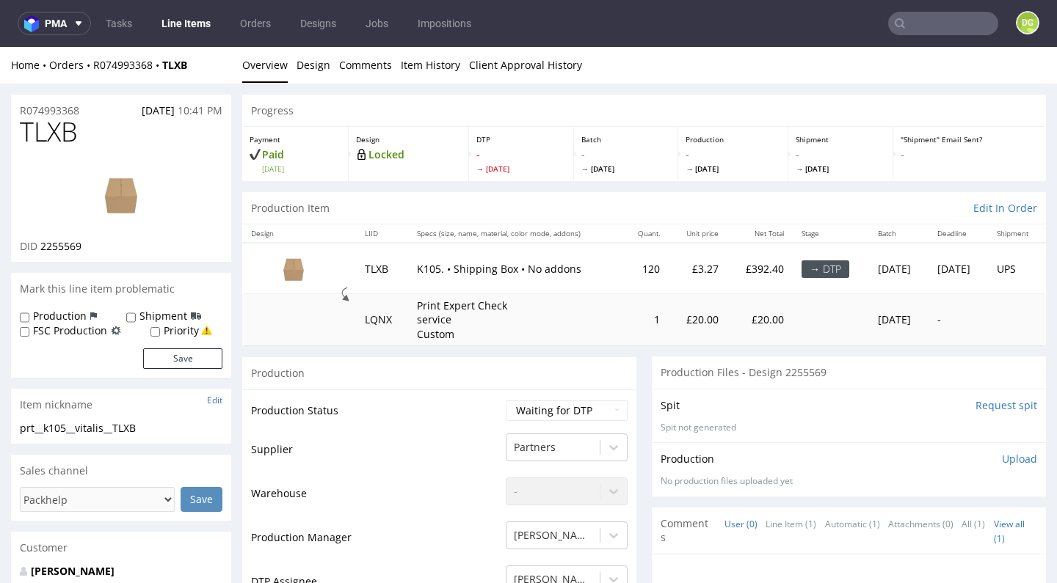
click at [384, 438] on td "Supplier" at bounding box center [376, 454] width 251 height 44
select select "dtp_in_process"
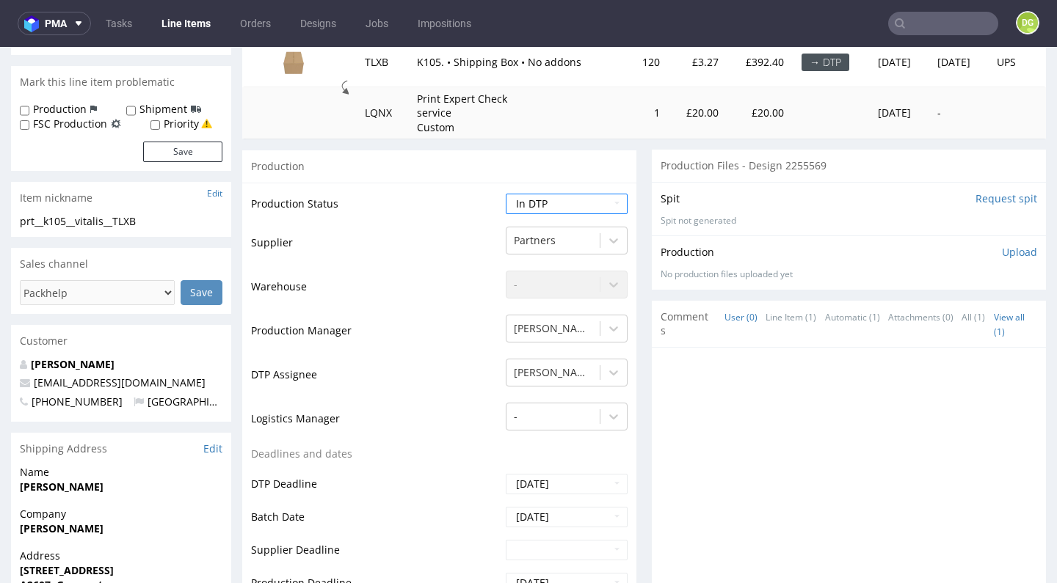
scroll to position [720, 0]
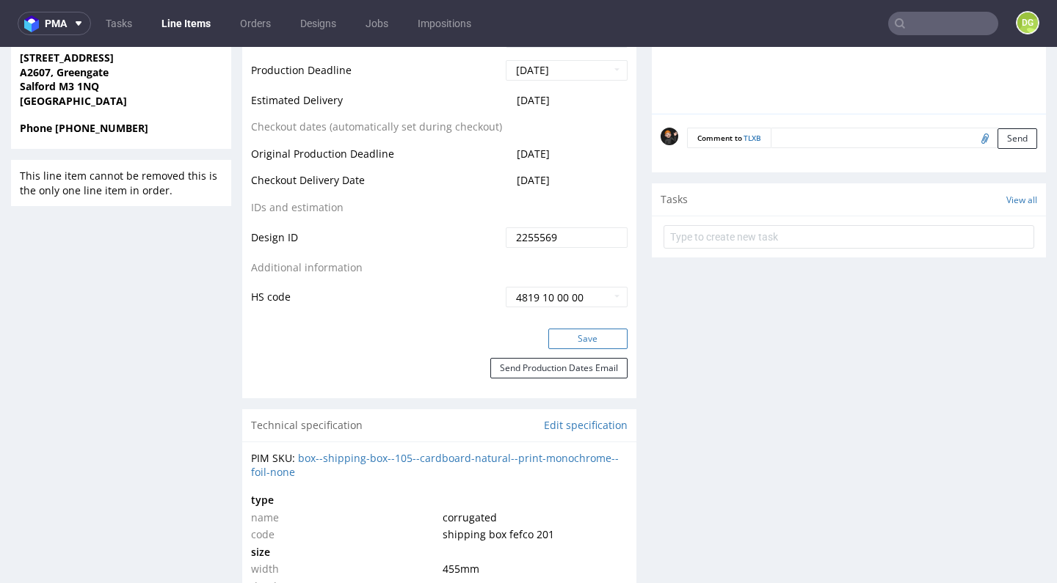
click at [584, 336] on button "Save" at bounding box center [587, 339] width 79 height 21
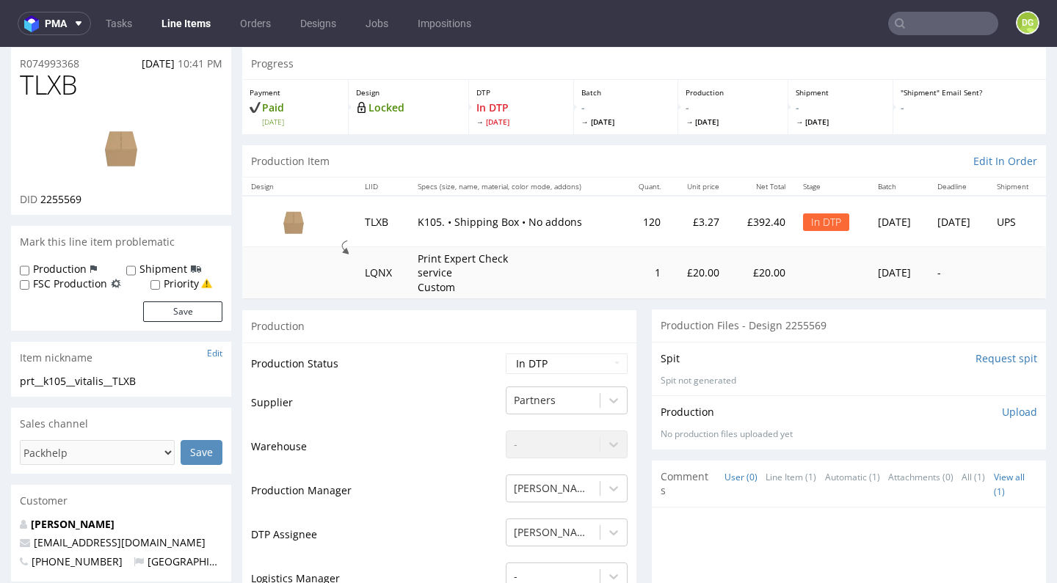
scroll to position [0, 0]
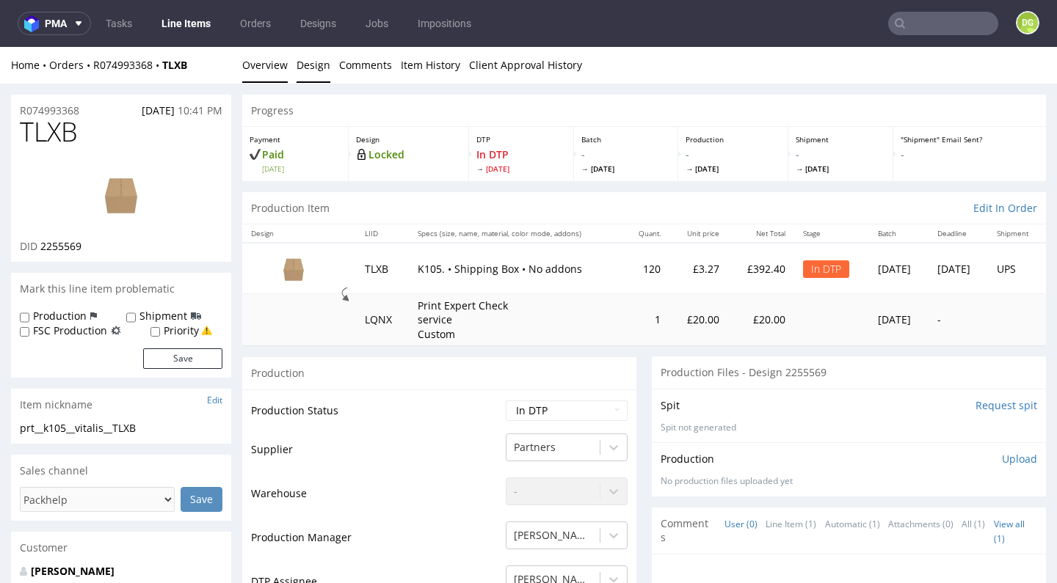
click at [323, 70] on link "Design" at bounding box center [313, 65] width 34 height 36
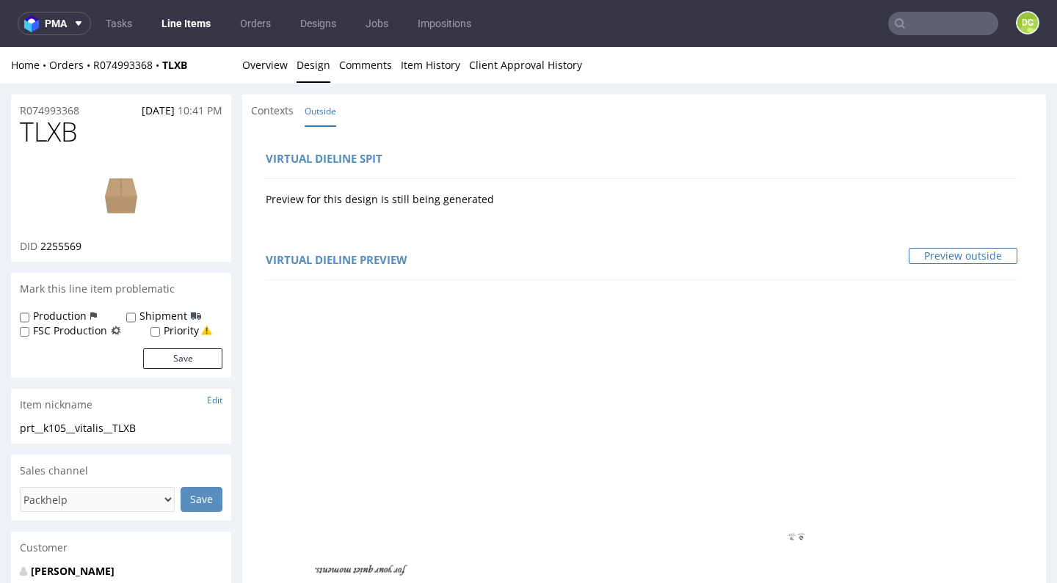
click at [959, 259] on link "Preview outside" at bounding box center [962, 256] width 109 height 16
click at [247, 70] on link "Overview" at bounding box center [264, 65] width 45 height 36
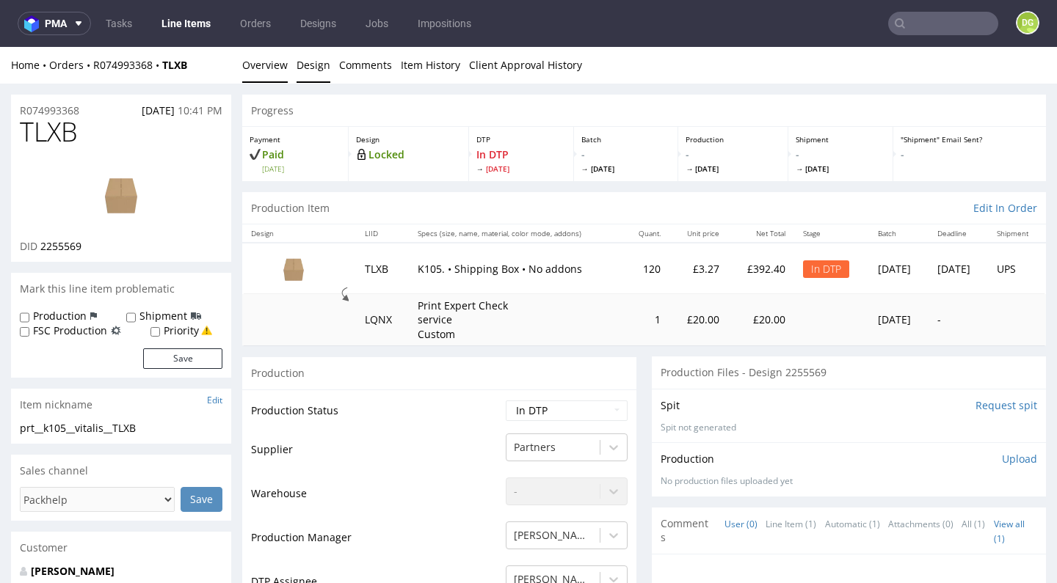
click at [299, 65] on link "Design" at bounding box center [313, 65] width 34 height 36
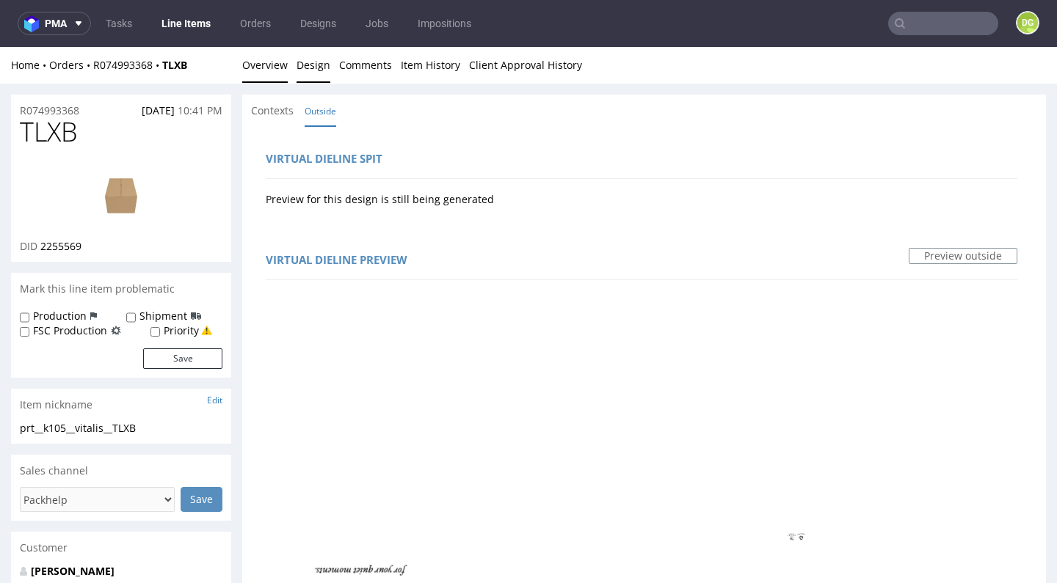
click at [277, 70] on link "Overview" at bounding box center [264, 65] width 45 height 36
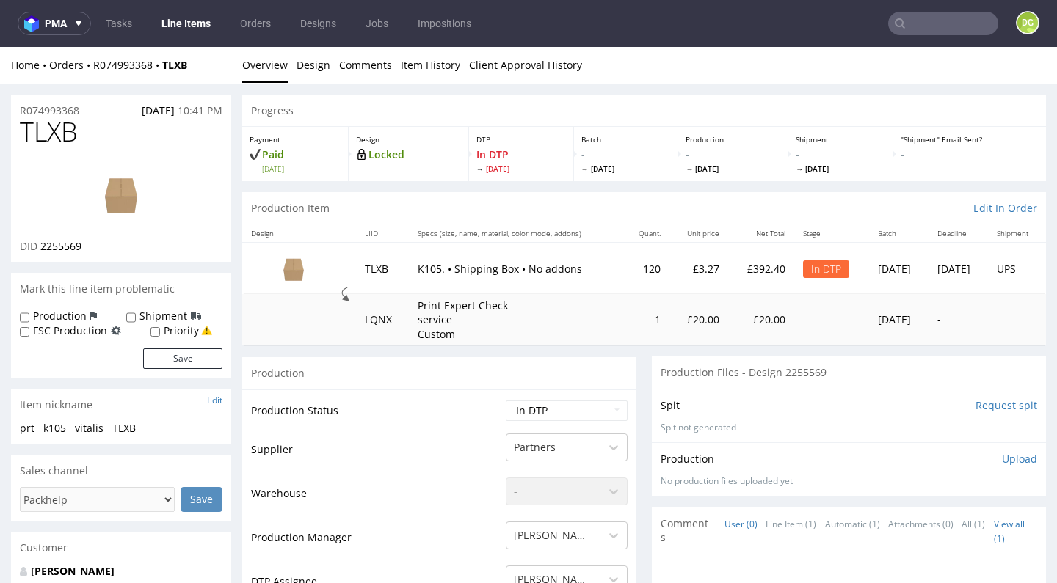
click at [123, 209] on img at bounding box center [120, 194] width 117 height 66
select select "dtp_ca_needed"
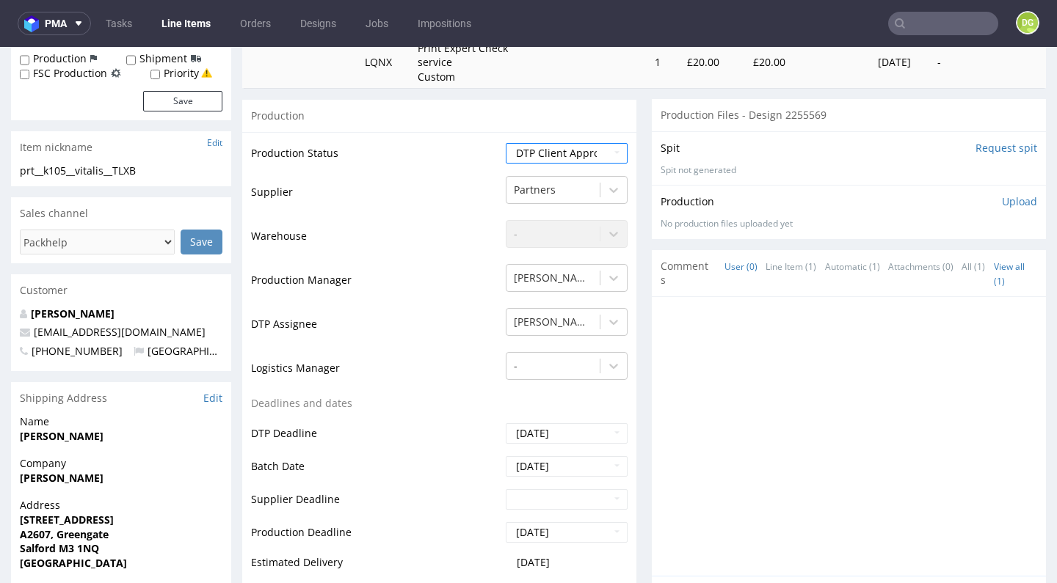
scroll to position [543, 0]
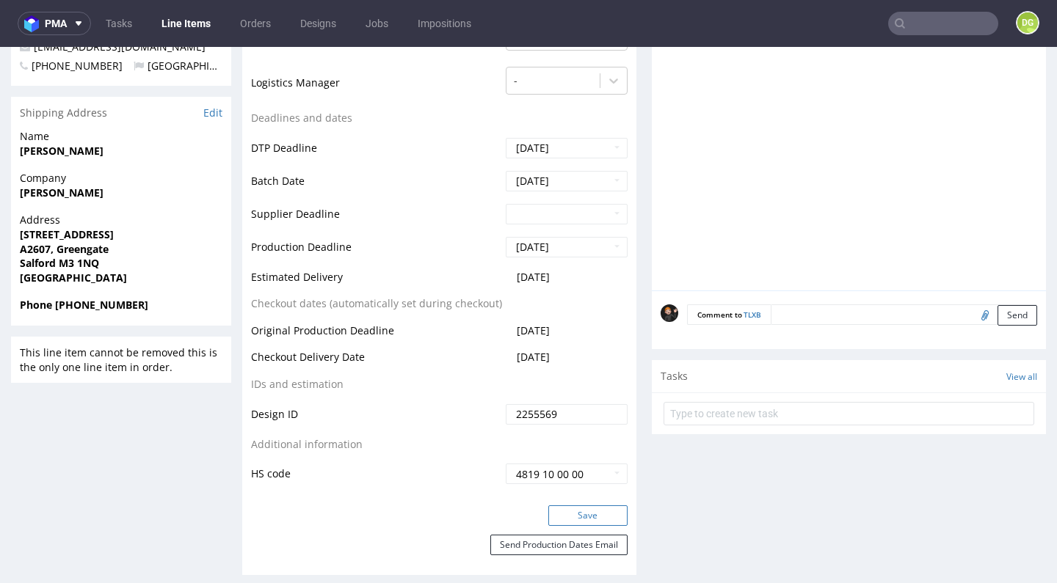
click at [585, 520] on button "Save" at bounding box center [587, 516] width 79 height 21
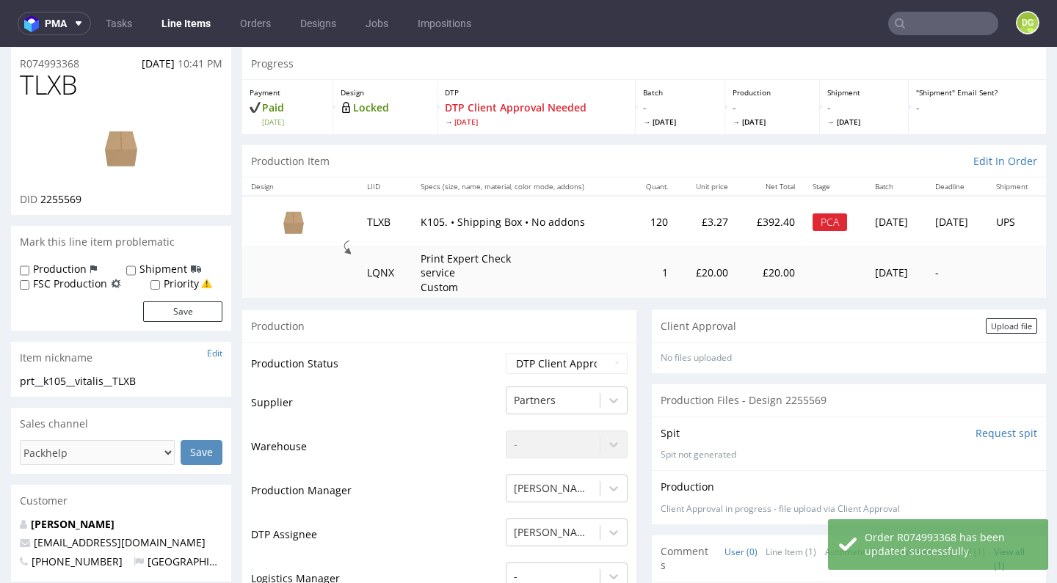
scroll to position [112, 0]
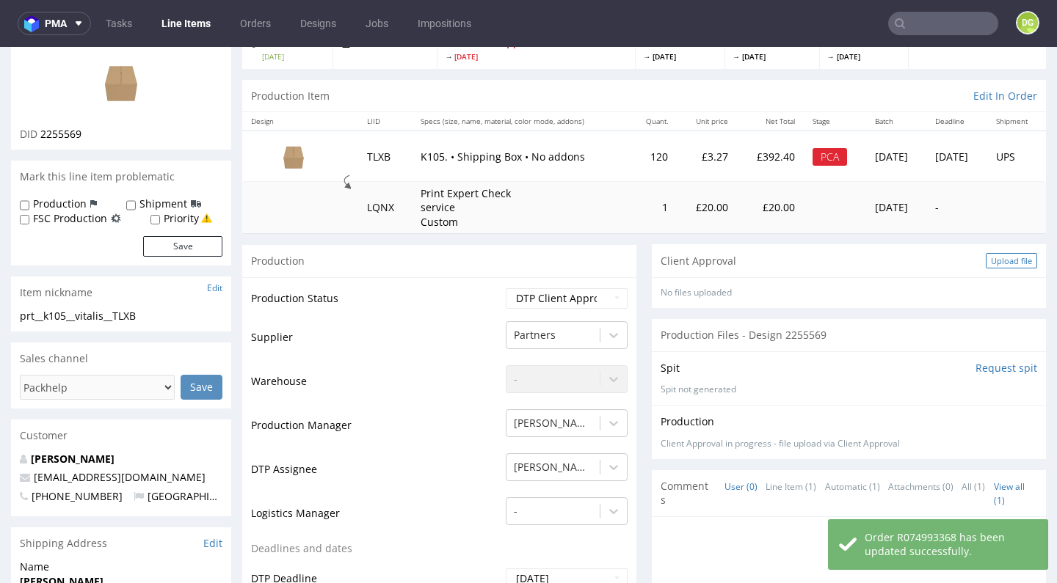
click at [985, 256] on div "Upload file" at bounding box center [1010, 260] width 51 height 15
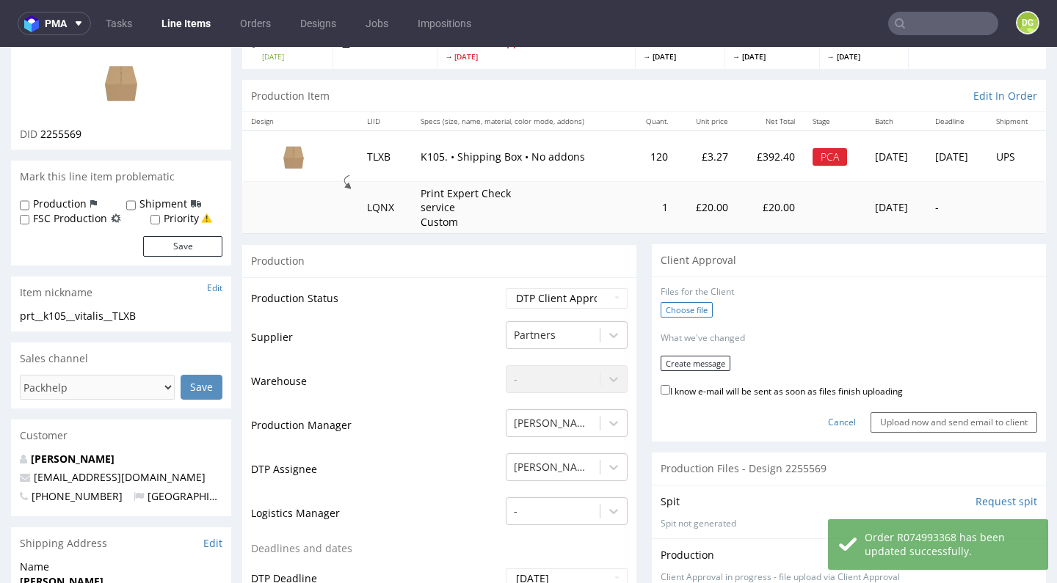
click at [673, 308] on label "Choose file" at bounding box center [686, 309] width 52 height 15
click at [0, 47] on input "Choose file" at bounding box center [0, 47] width 0 height 0
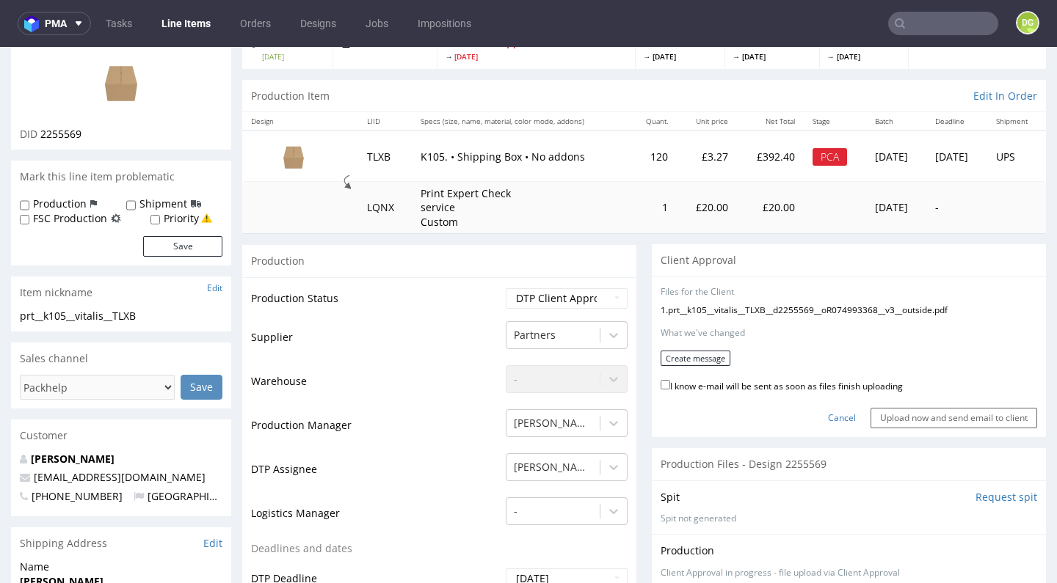
click at [731, 382] on label "I know e-mail will be sent as soon as files finish uploading" at bounding box center [781, 385] width 242 height 16
click at [670, 382] on input "I know e-mail will be sent as soon as files finish uploading" at bounding box center [665, 385] width 10 height 10
checkbox input "true"
click at [700, 359] on button "Create message" at bounding box center [695, 358] width 70 height 15
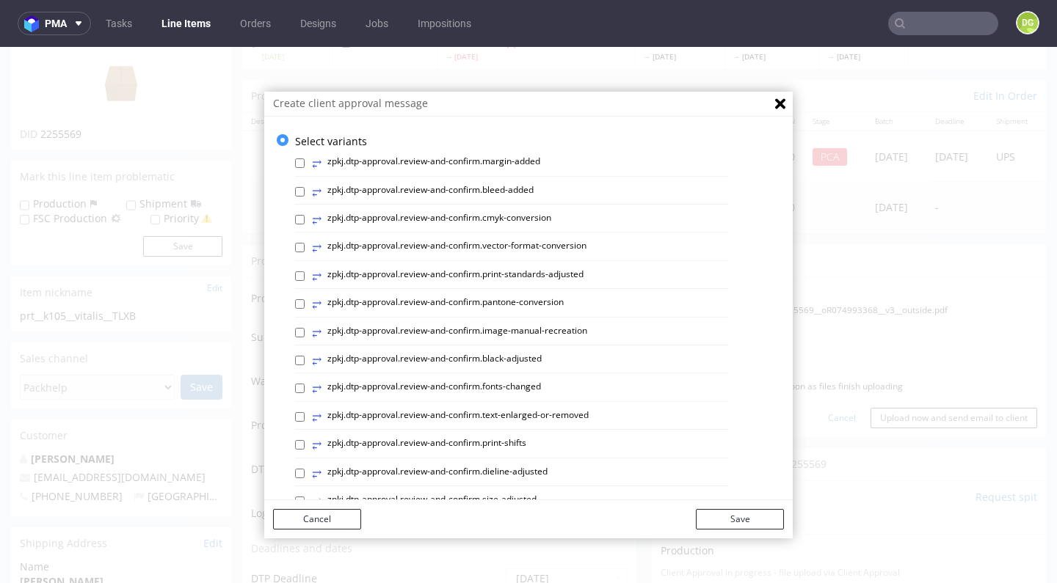
click at [498, 272] on label "⥂ zpkj.dtp-approval.review-and-confirm.print-standards-adjusted" at bounding box center [448, 277] width 272 height 16
click at [305, 272] on input "⥂ zpkj.dtp-approval.review-and-confirm.print-standards-adjusted" at bounding box center [300, 277] width 10 height 10
checkbox input "true"
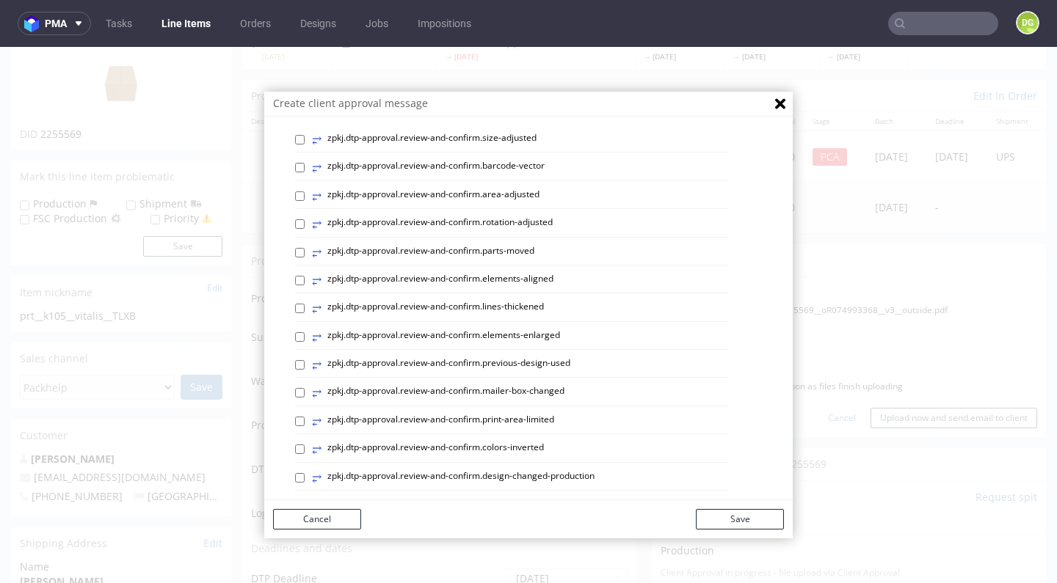
scroll to position [67, 0]
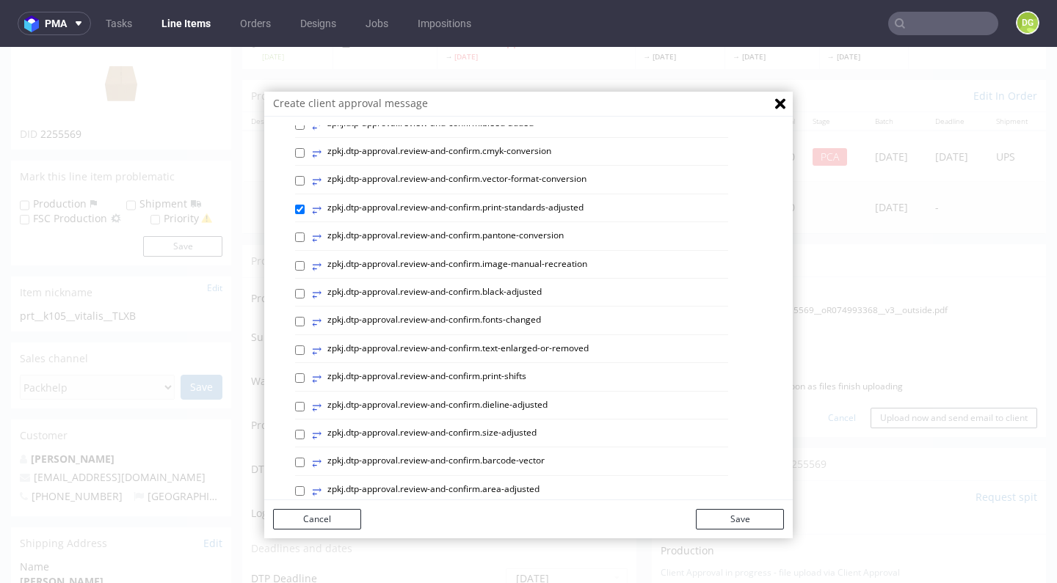
click at [482, 286] on label "⥂ zpkj.dtp-approval.review-and-confirm.black-adjusted" at bounding box center [427, 294] width 230 height 16
click at [305, 289] on input "⥂ zpkj.dtp-approval.review-and-confirm.black-adjusted" at bounding box center [300, 294] width 10 height 10
checkbox input "true"
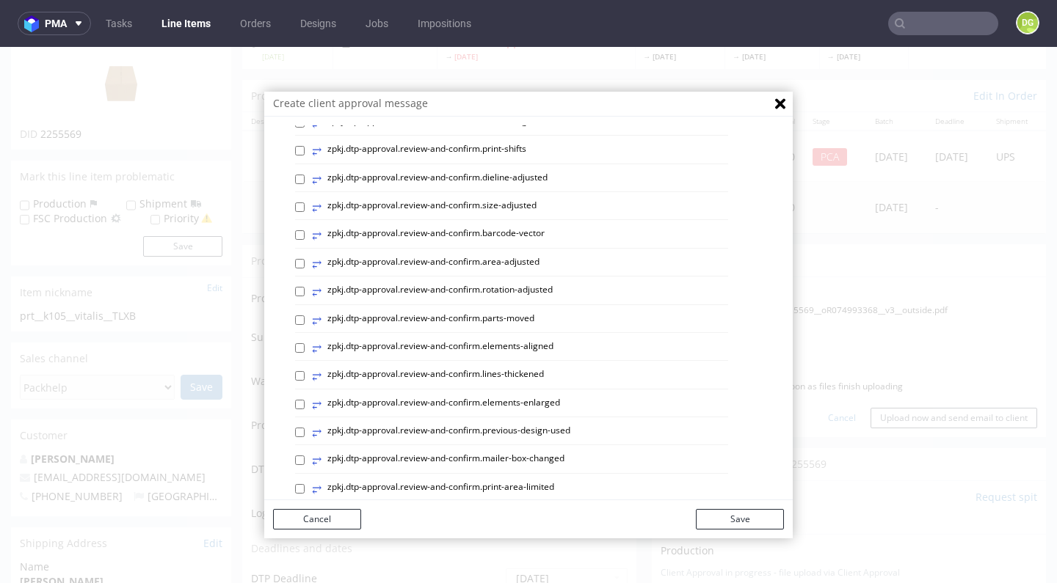
scroll to position [414, 0]
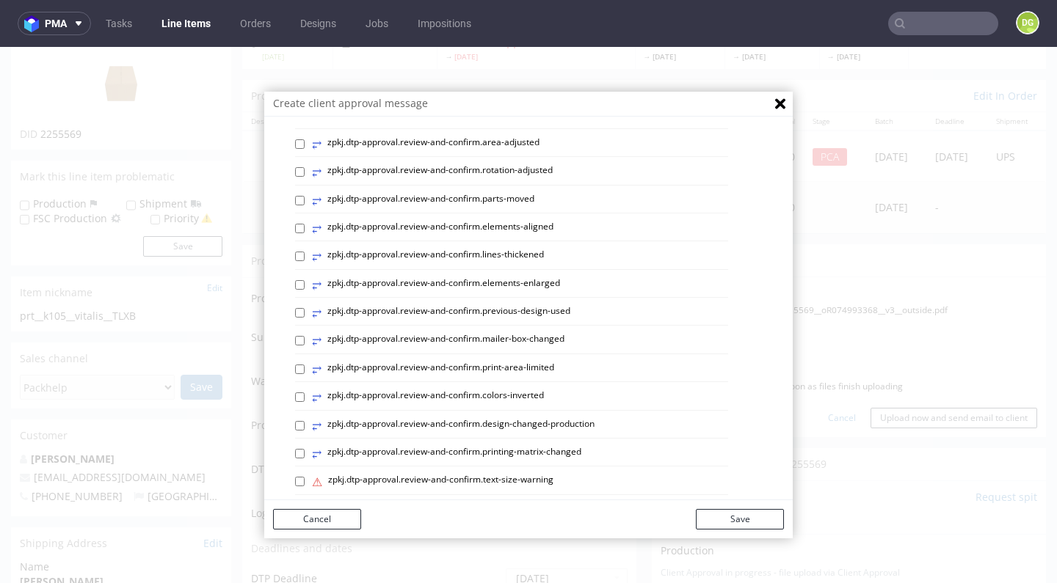
click at [516, 221] on label "⥂ zpkj.dtp-approval.review-and-confirm.elements-aligned" at bounding box center [432, 229] width 241 height 16
click at [305, 224] on input "⥂ zpkj.dtp-approval.review-and-confirm.elements-aligned" at bounding box center [300, 229] width 10 height 10
checkbox input "true"
click at [720, 525] on button "Save" at bounding box center [740, 519] width 88 height 21
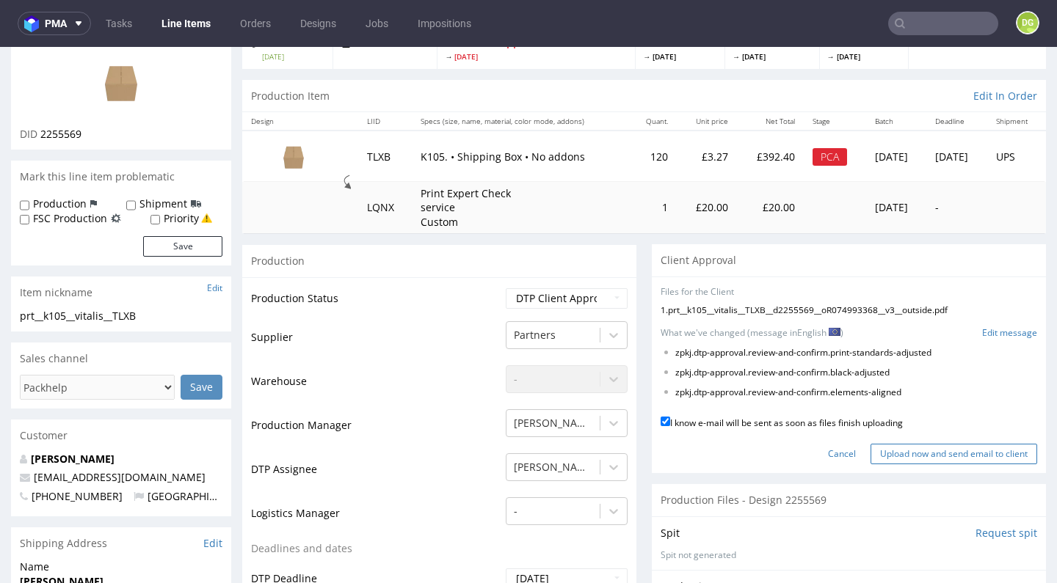
click at [911, 444] on input "Upload now and send email to client" at bounding box center [953, 454] width 167 height 21
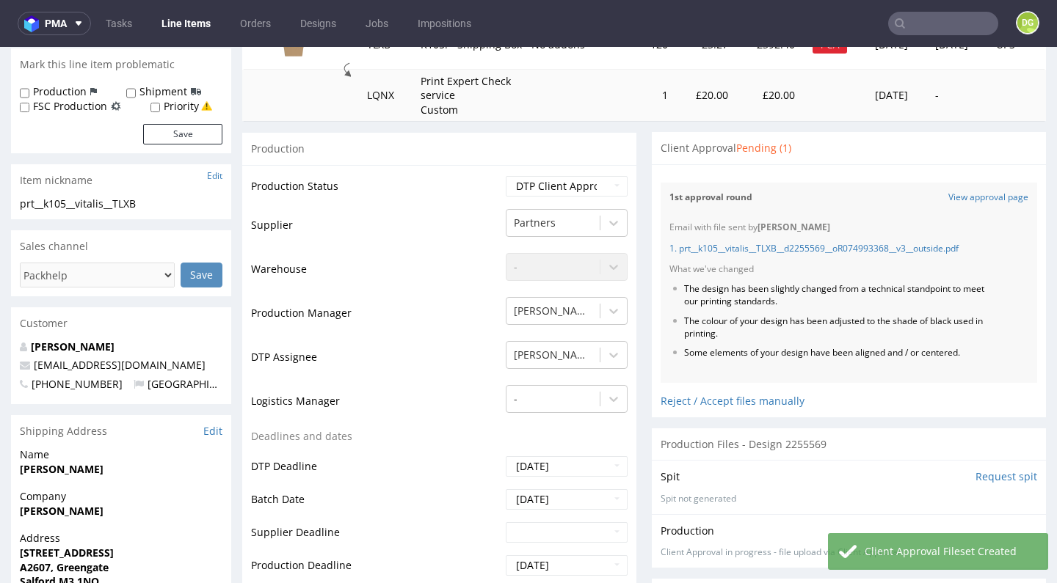
scroll to position [540, 0]
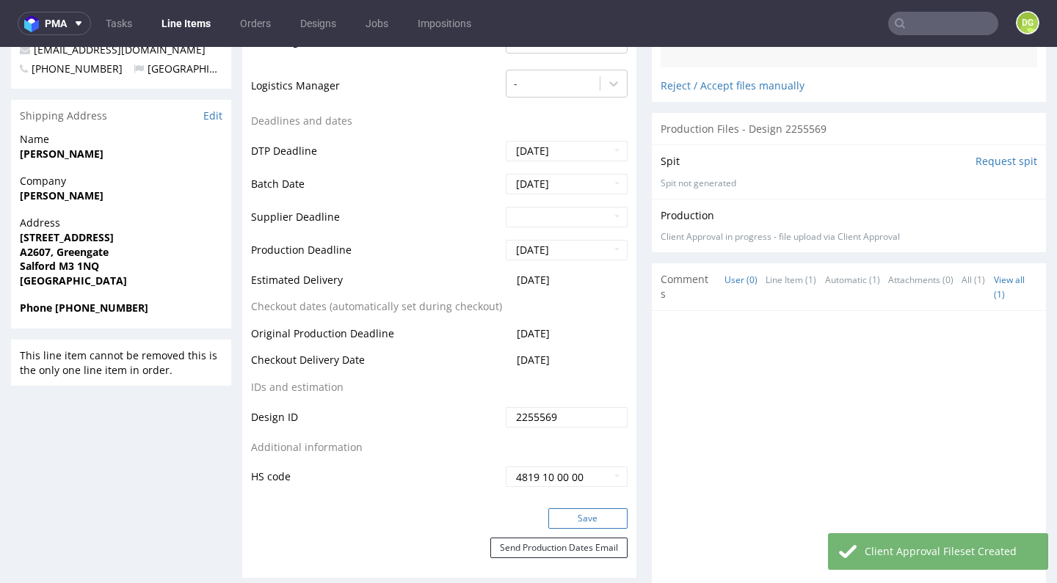
click at [588, 512] on button "Save" at bounding box center [587, 519] width 79 height 21
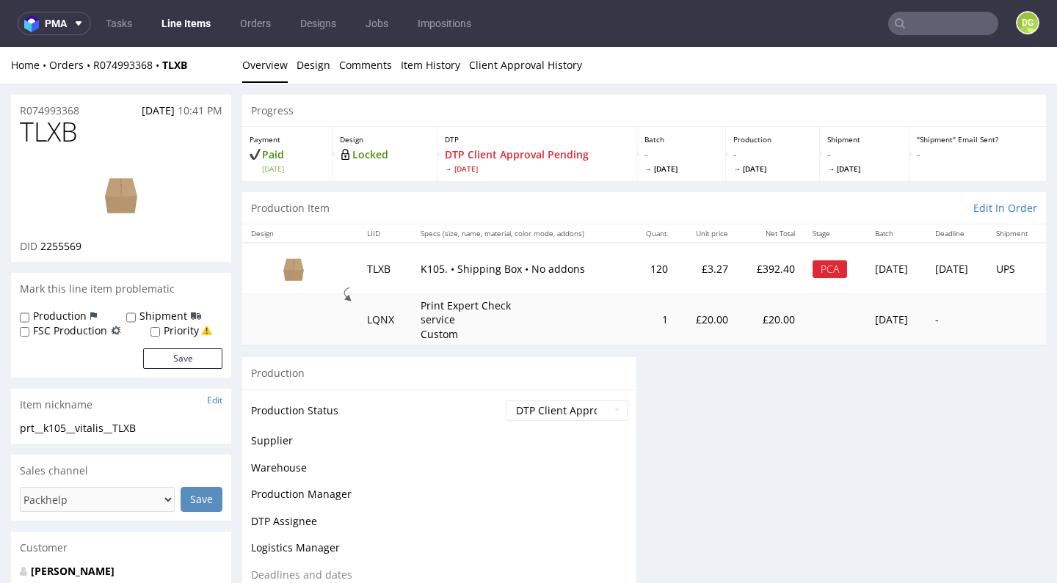
scroll to position [0, 0]
click at [172, 26] on link "Line Items" at bounding box center [186, 23] width 67 height 23
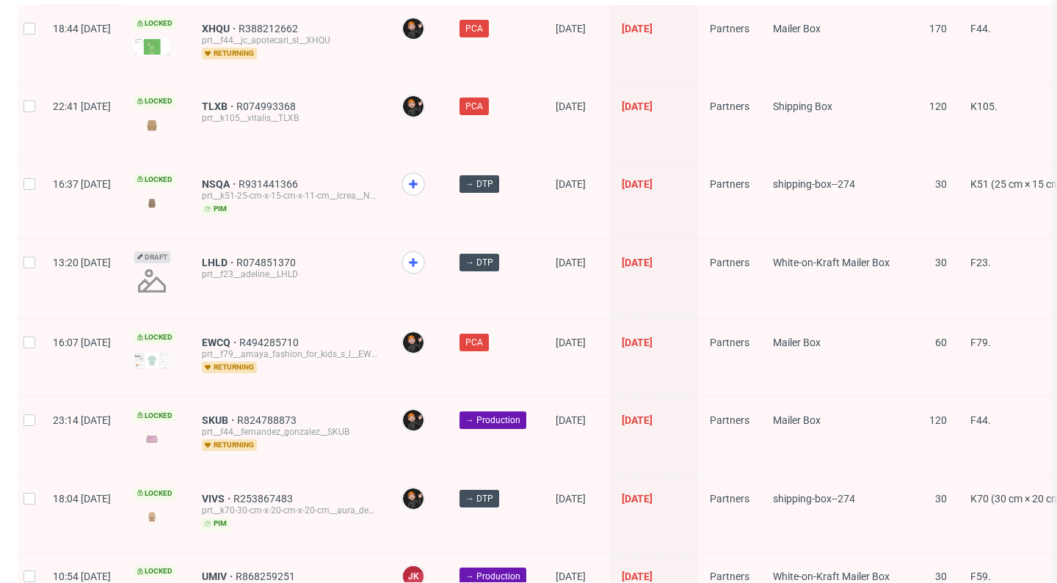
scroll to position [2333, 0]
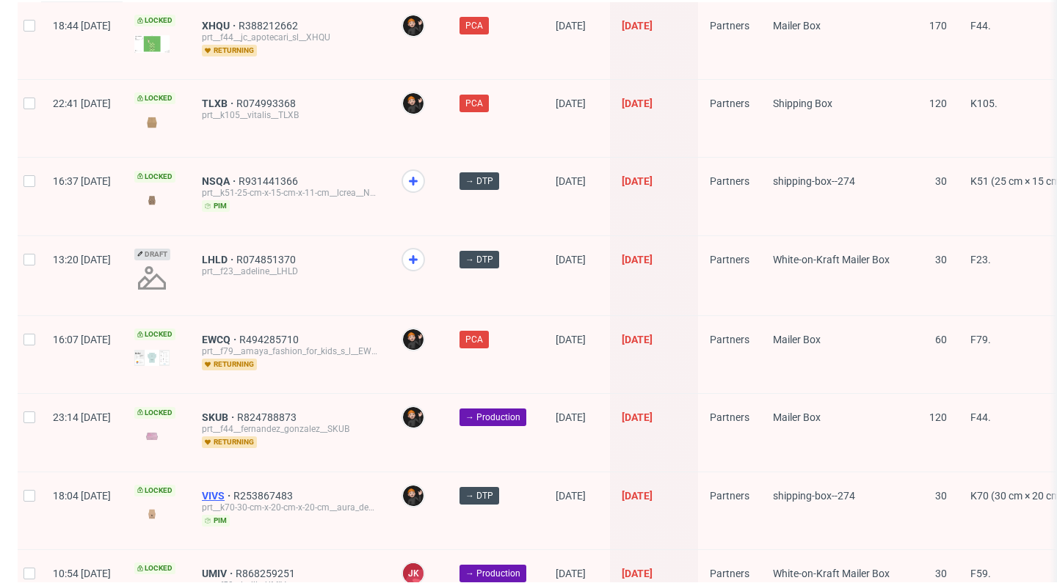
click at [233, 490] on span "VIVS" at bounding box center [218, 496] width 32 height 12
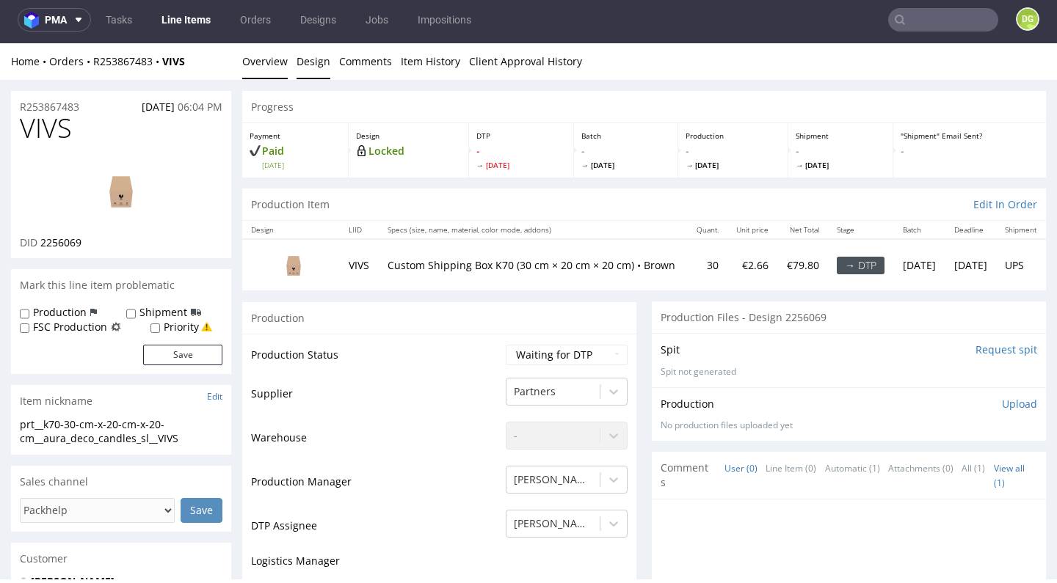
click at [302, 59] on link "Design" at bounding box center [313, 61] width 34 height 36
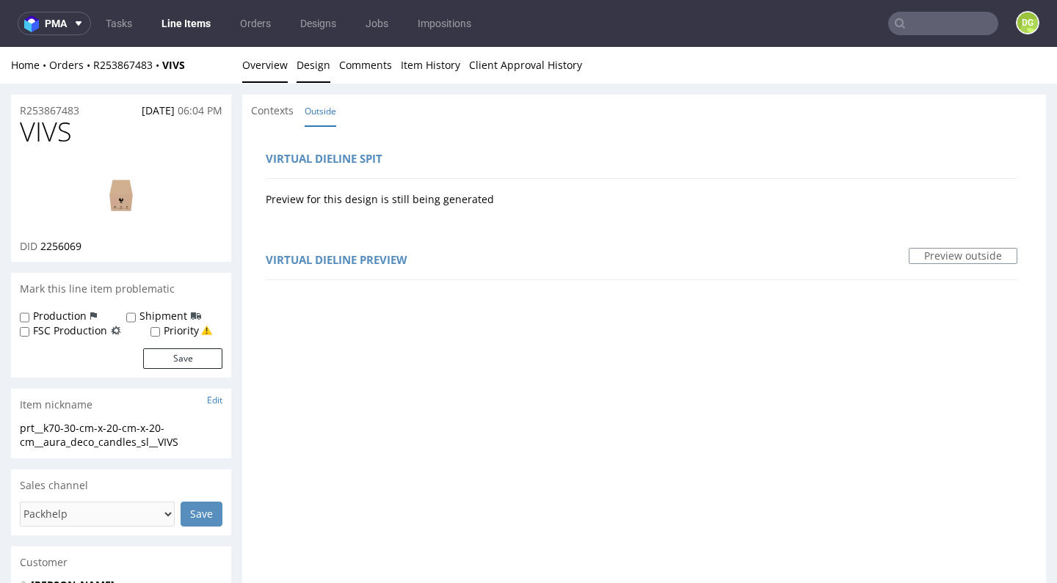
click at [262, 56] on link "Overview" at bounding box center [264, 65] width 45 height 36
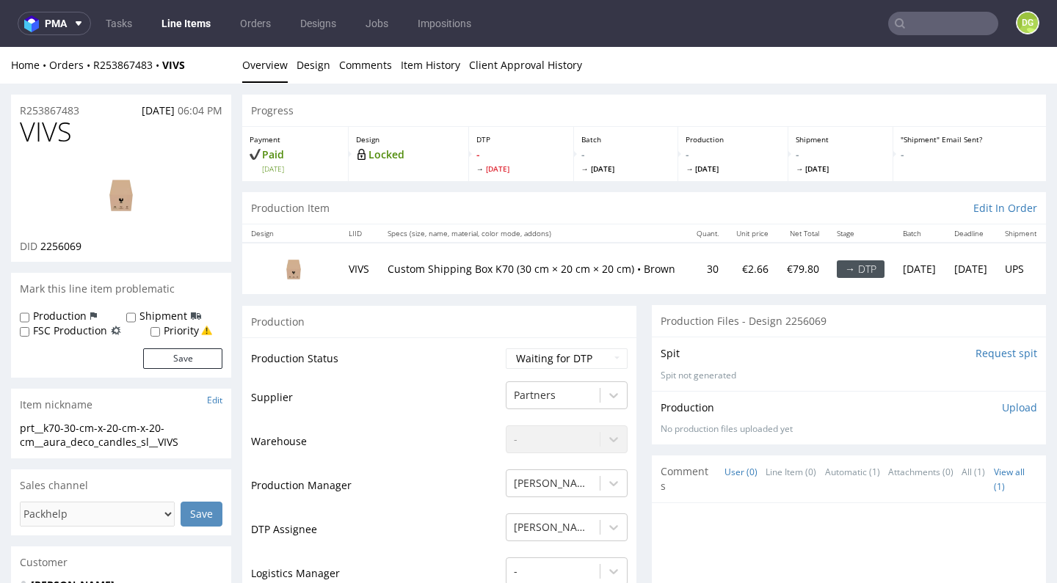
click at [921, 18] on input "text" at bounding box center [943, 23] width 110 height 23
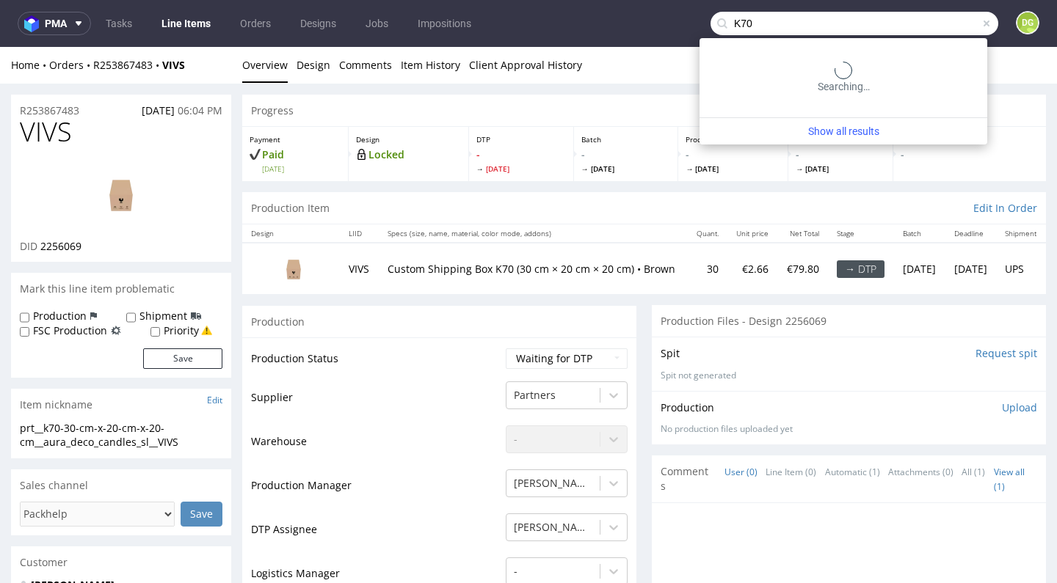
type input "K70"
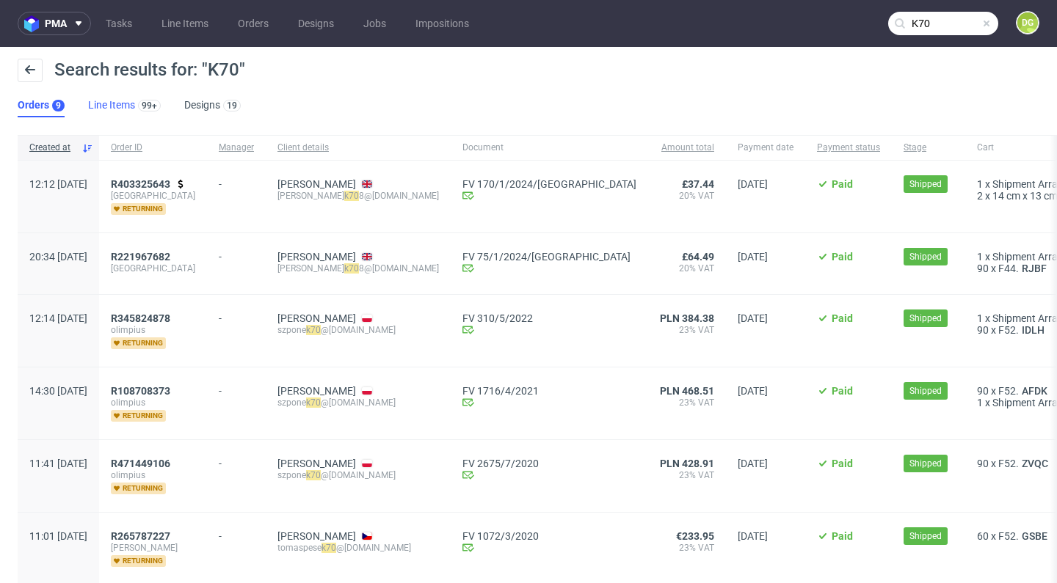
click at [97, 105] on link "Line Items 99+" at bounding box center [124, 105] width 73 height 23
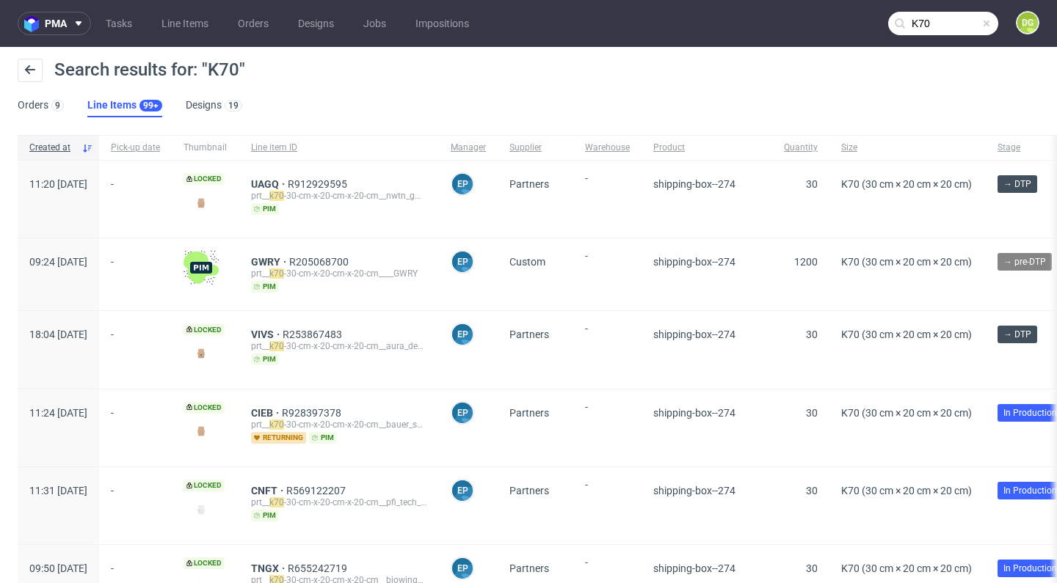
scroll to position [423, 0]
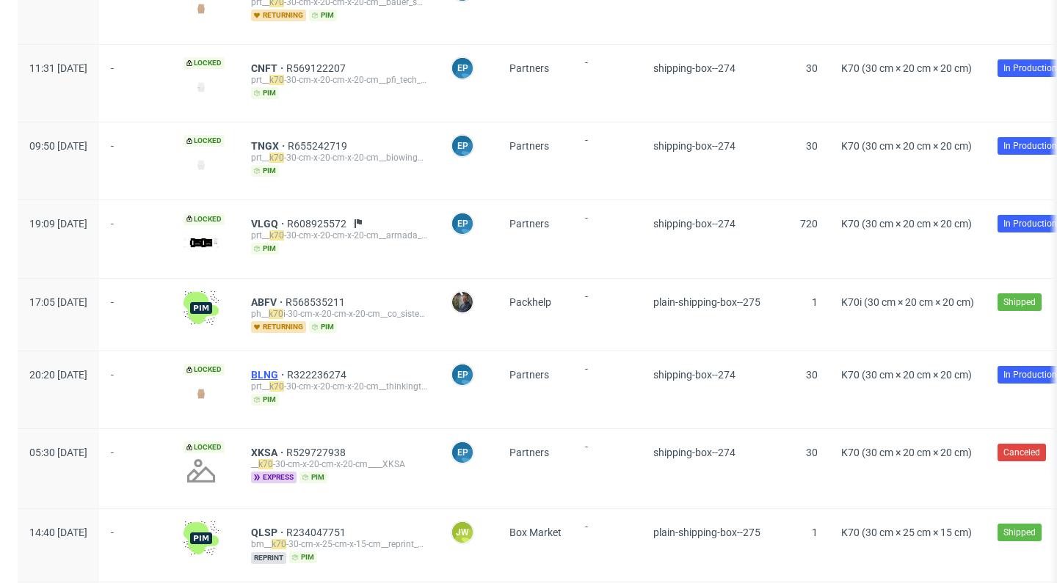
click at [287, 375] on span "BLNG" at bounding box center [269, 375] width 36 height 12
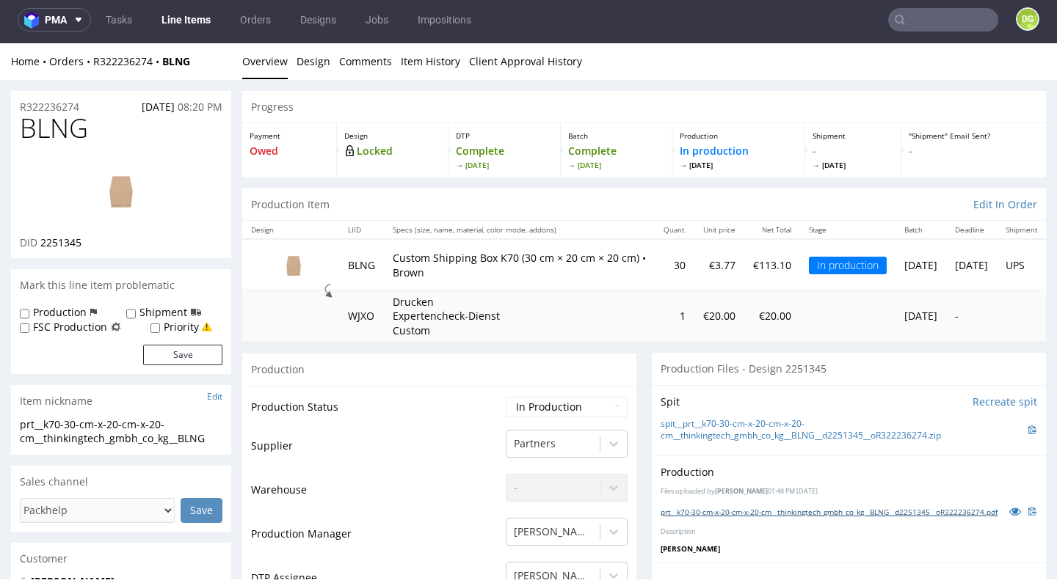
click at [740, 517] on link "prt__k70-30-cm-x-20-cm-x-20-cm__thinkingtech_gmbh_co_kg__BLNG__d2251345__oR3222…" at bounding box center [828, 512] width 337 height 10
click at [171, 16] on link "Line Items" at bounding box center [186, 19] width 67 height 23
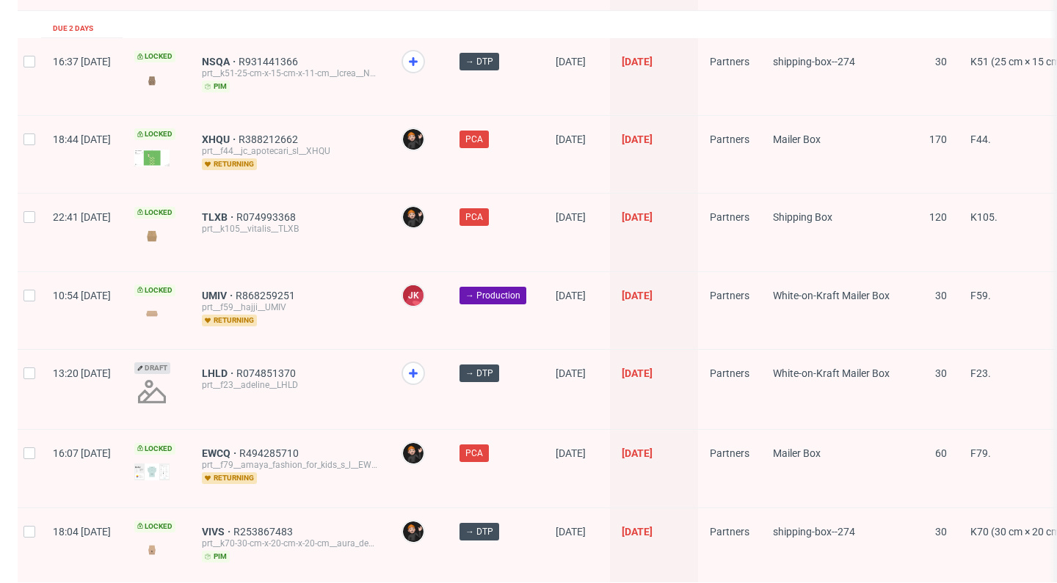
scroll to position [2367, 0]
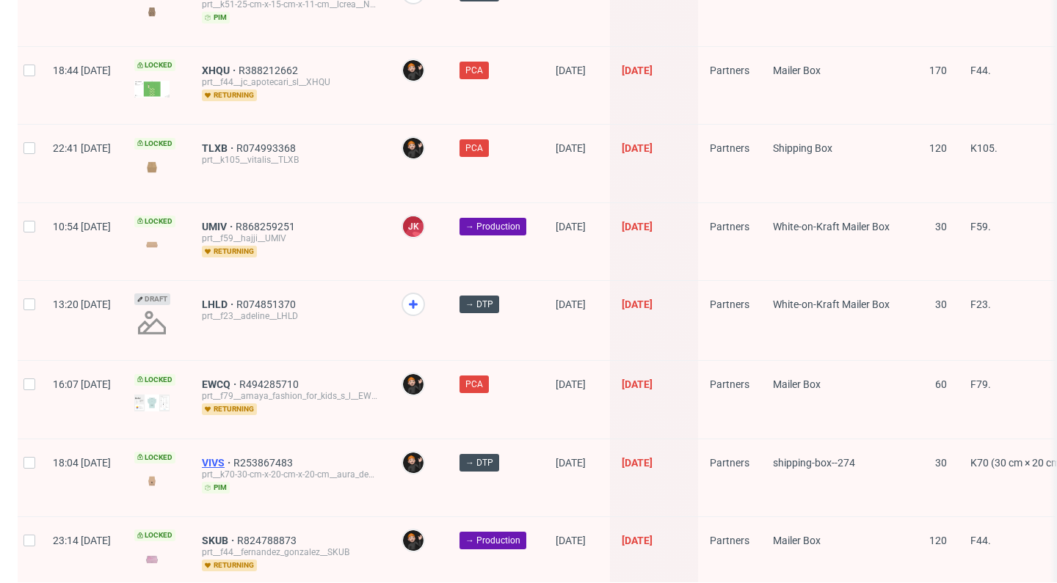
click at [233, 457] on span "VIVS" at bounding box center [218, 463] width 32 height 12
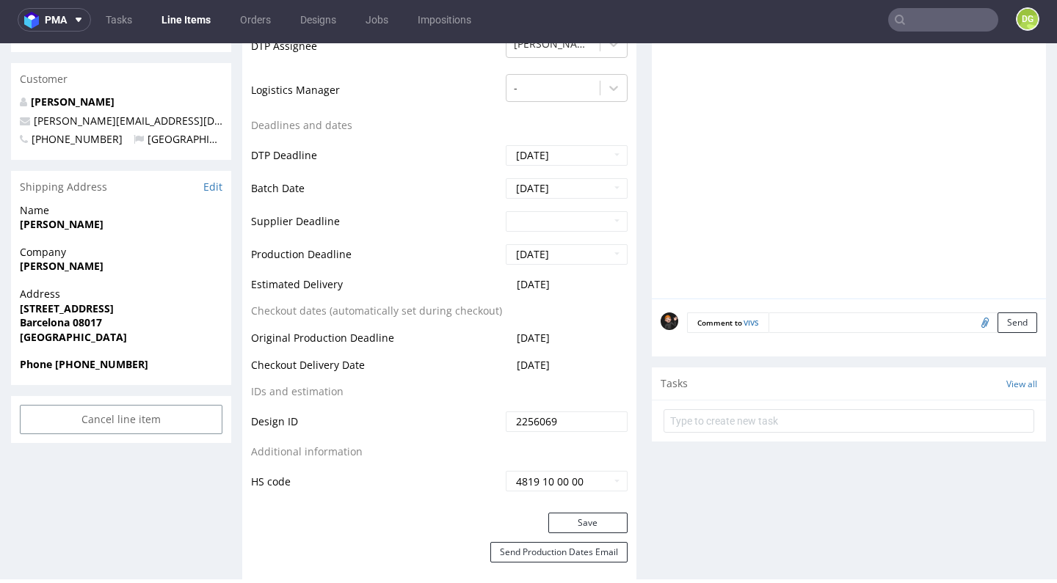
scroll to position [631, 0]
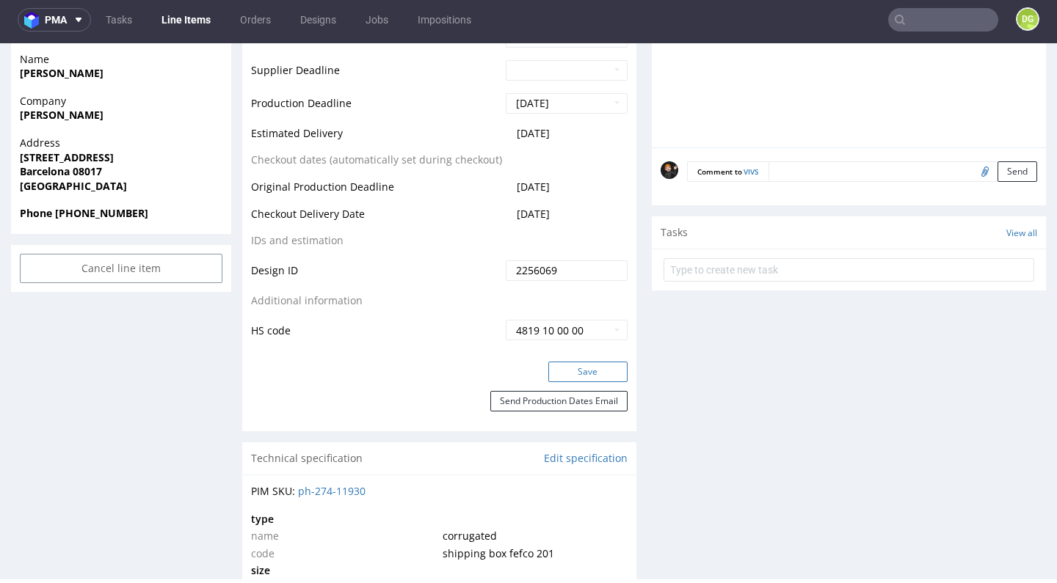
click at [557, 370] on button "Save" at bounding box center [587, 372] width 79 height 21
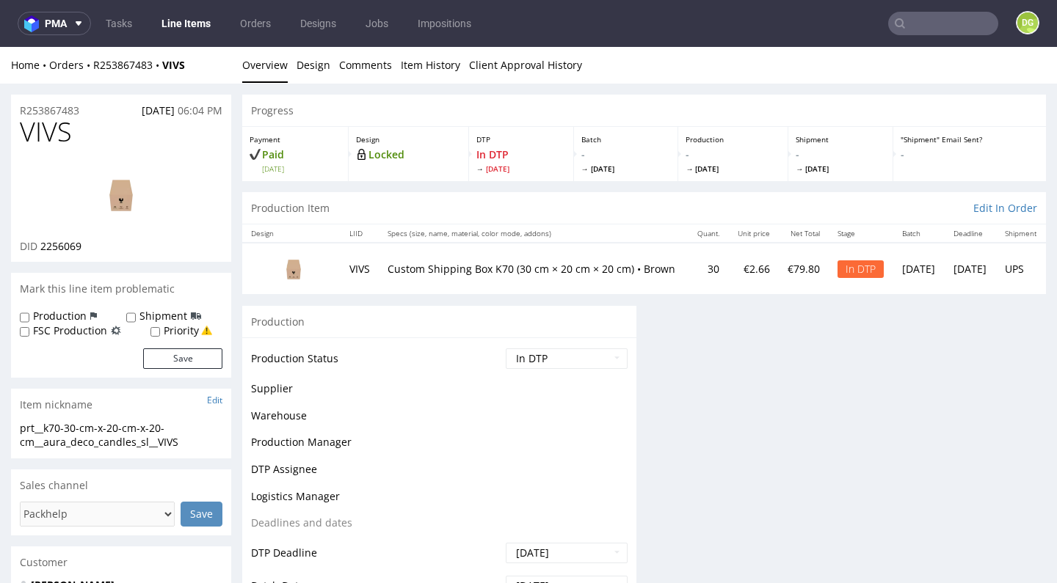
scroll to position [0, 0]
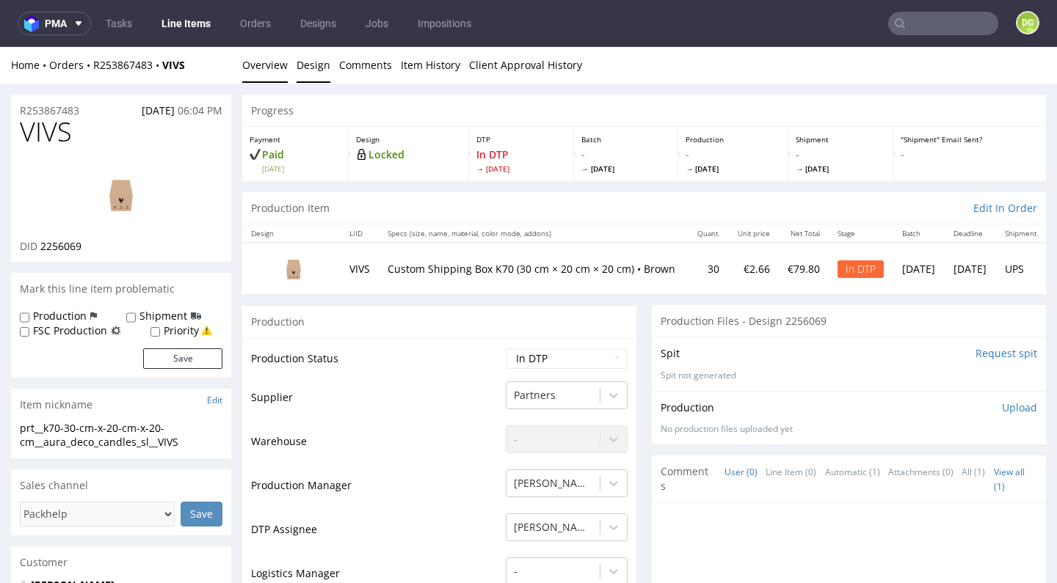
click at [300, 65] on link "Design" at bounding box center [313, 65] width 34 height 36
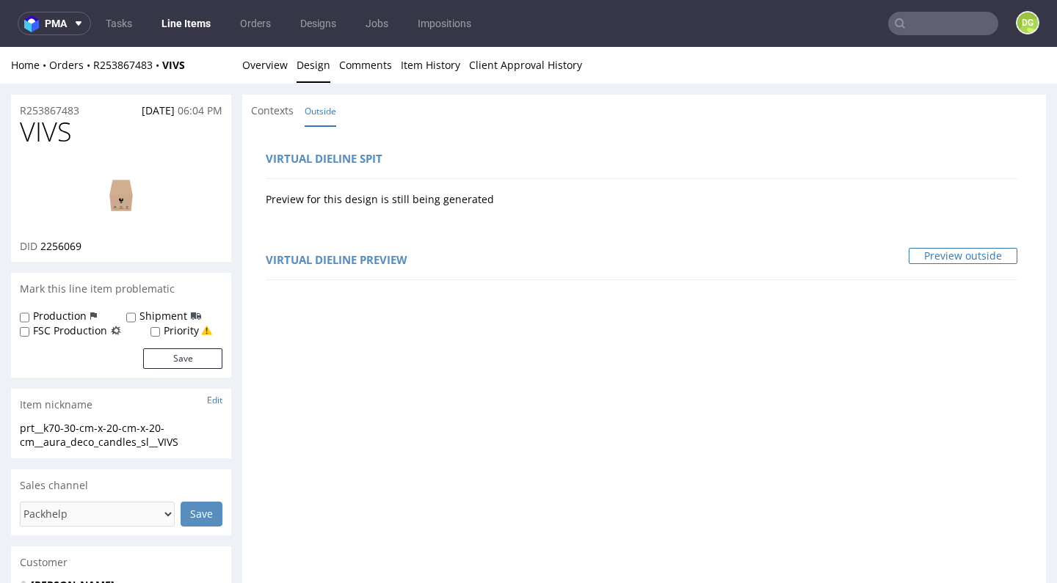
click at [935, 258] on link "Preview outside" at bounding box center [962, 256] width 109 height 16
click at [252, 72] on link "Overview" at bounding box center [264, 65] width 45 height 36
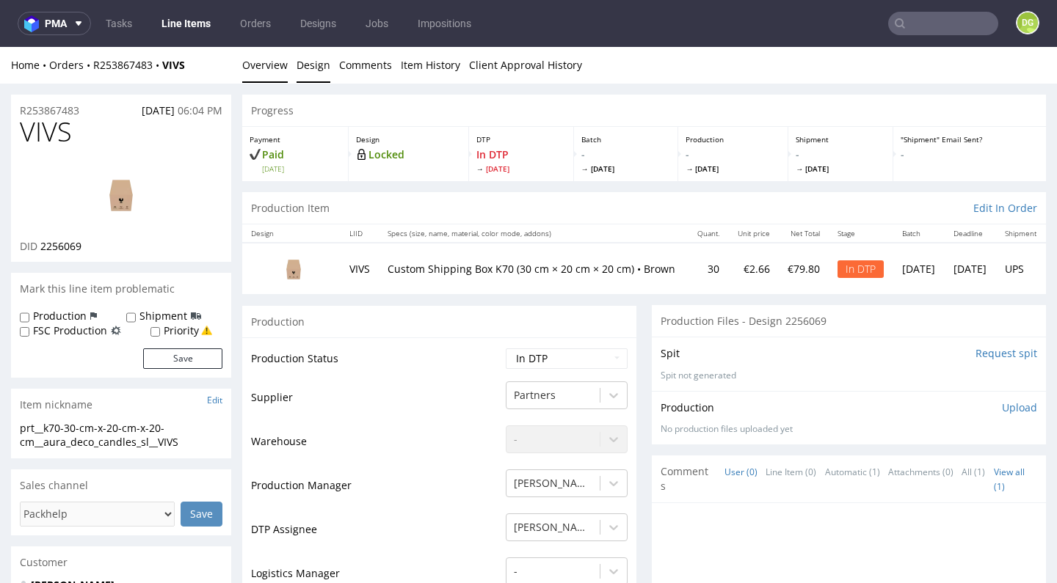
click at [305, 75] on link "Design" at bounding box center [313, 65] width 34 height 36
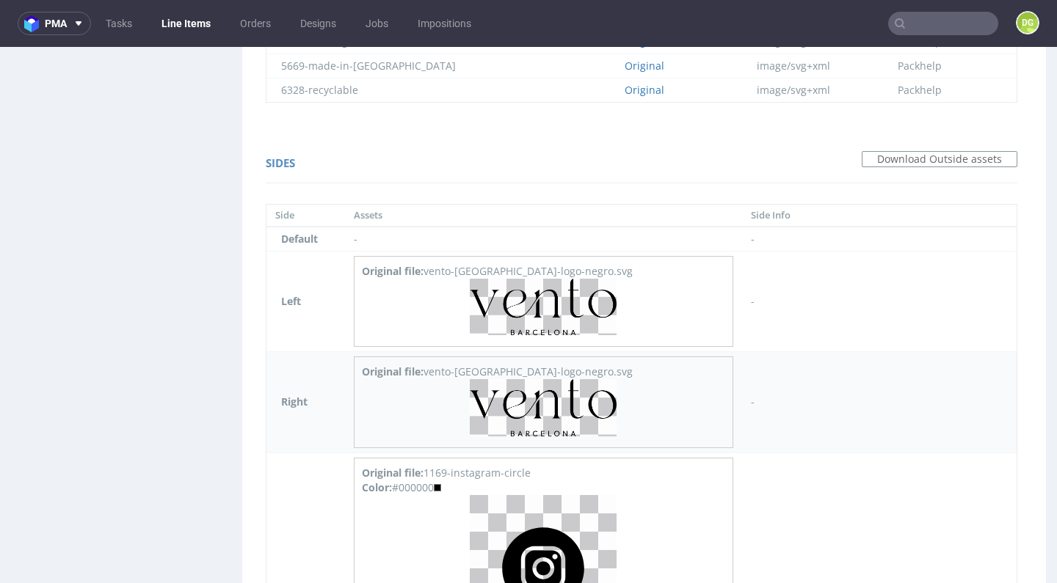
scroll to position [1404, 0]
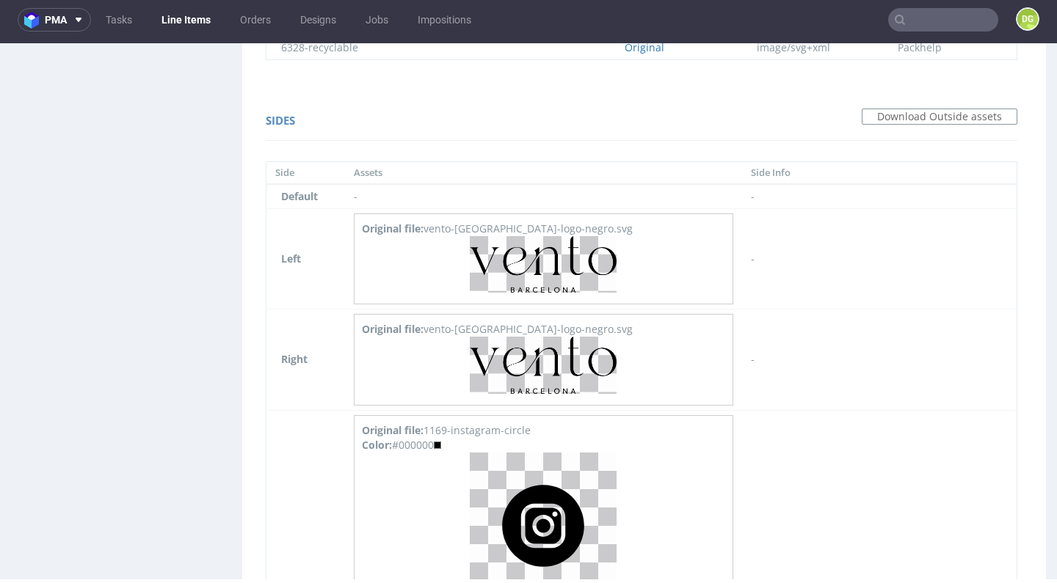
scroll to position [1600, 0]
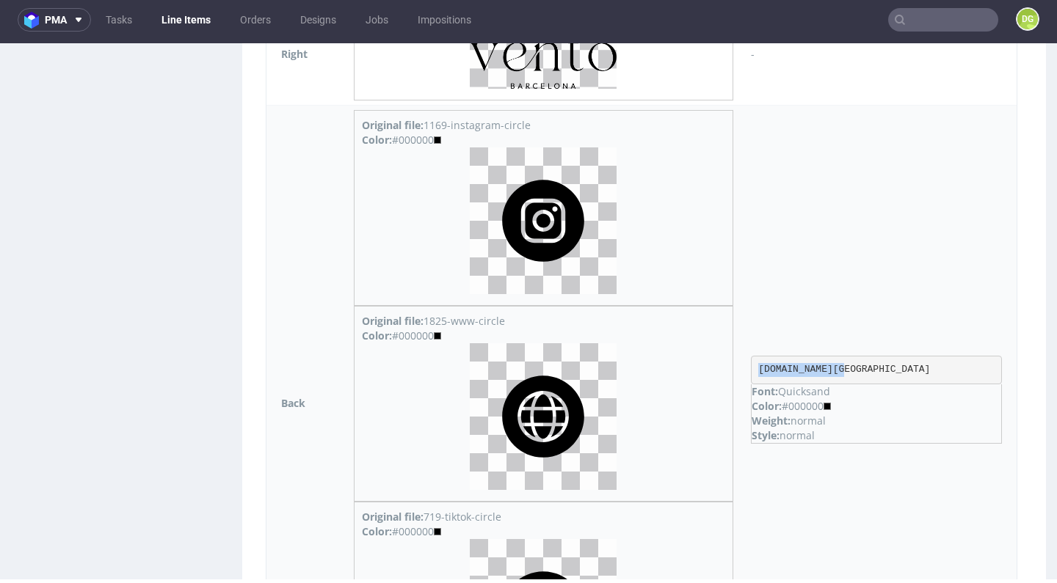
drag, startPoint x: 819, startPoint y: 369, endPoint x: 932, endPoint y: 363, distance: 113.2
click at [932, 363] on pre "vento.barcelona" at bounding box center [876, 370] width 251 height 29
copy pre "vento.barcelona"
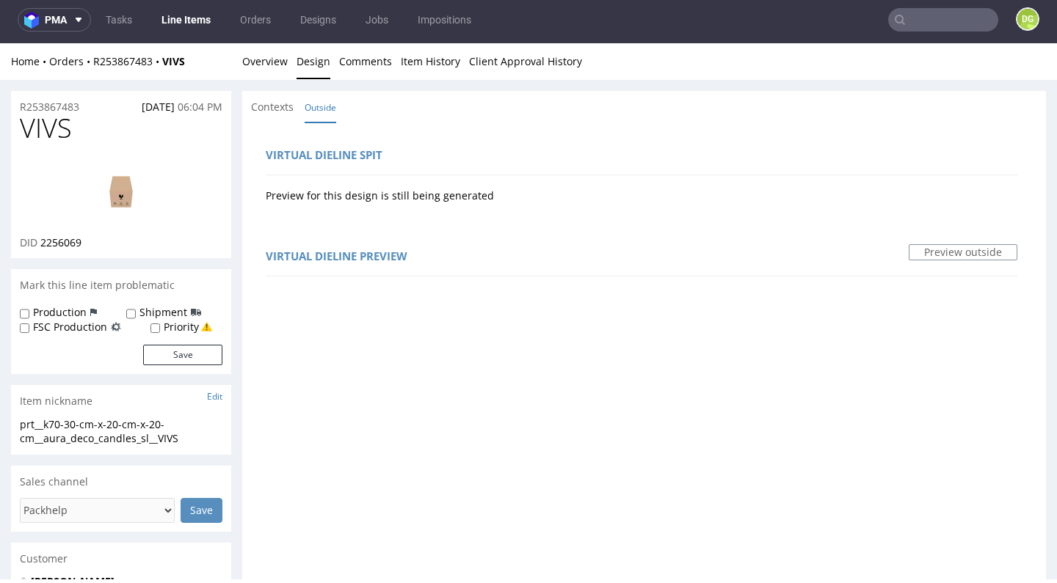
scroll to position [0, 0]
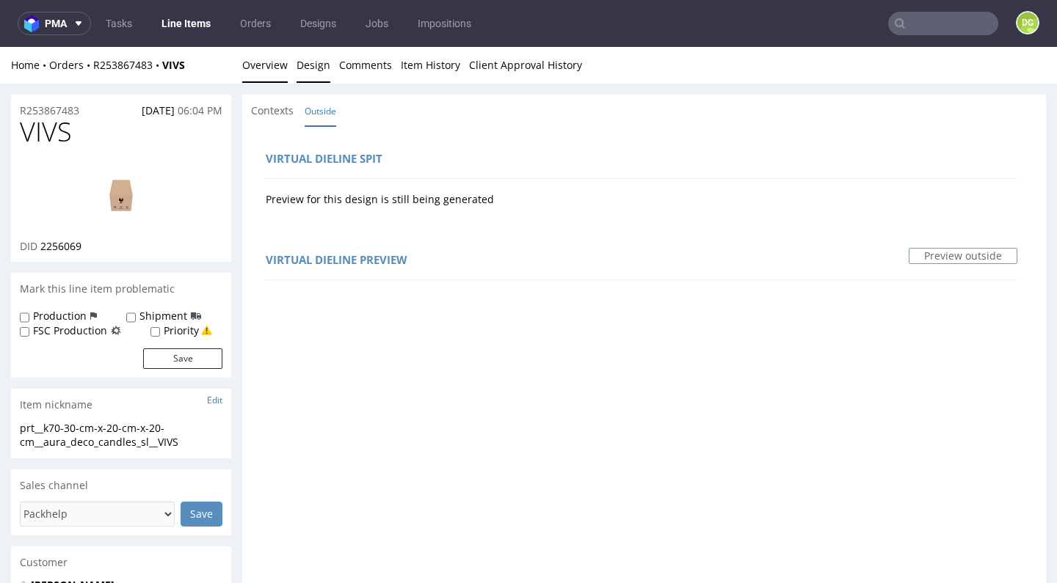
click at [268, 58] on link "Overview" at bounding box center [264, 65] width 45 height 36
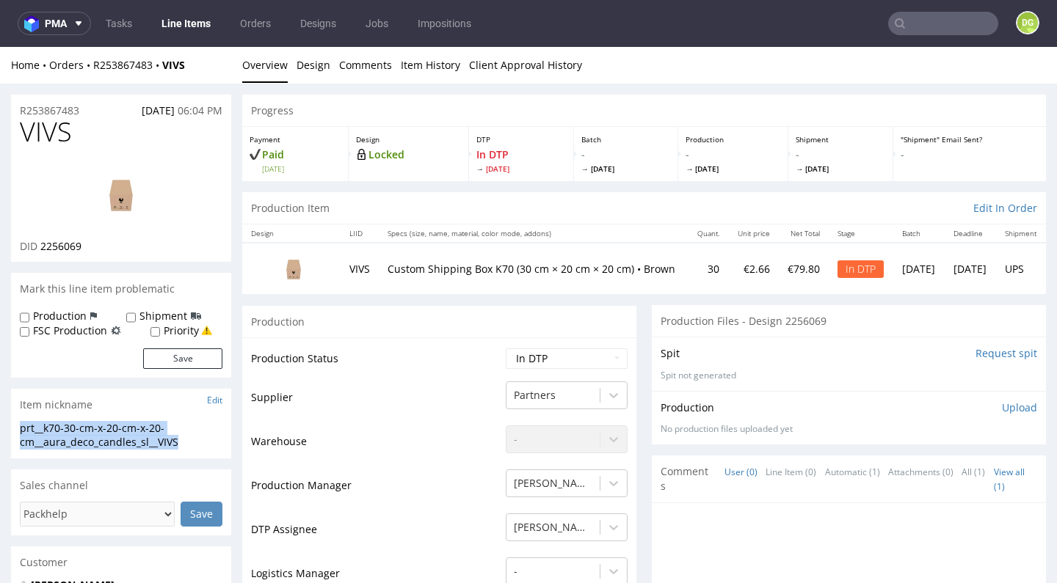
drag, startPoint x: 178, startPoint y: 442, endPoint x: 0, endPoint y: 430, distance: 178.0
copy div "prt__k70-30-cm-x-20-cm-x-20-cm__aura_deco_candles_sl__VIVS"
click at [376, 412] on td "Supplier" at bounding box center [376, 402] width 251 height 44
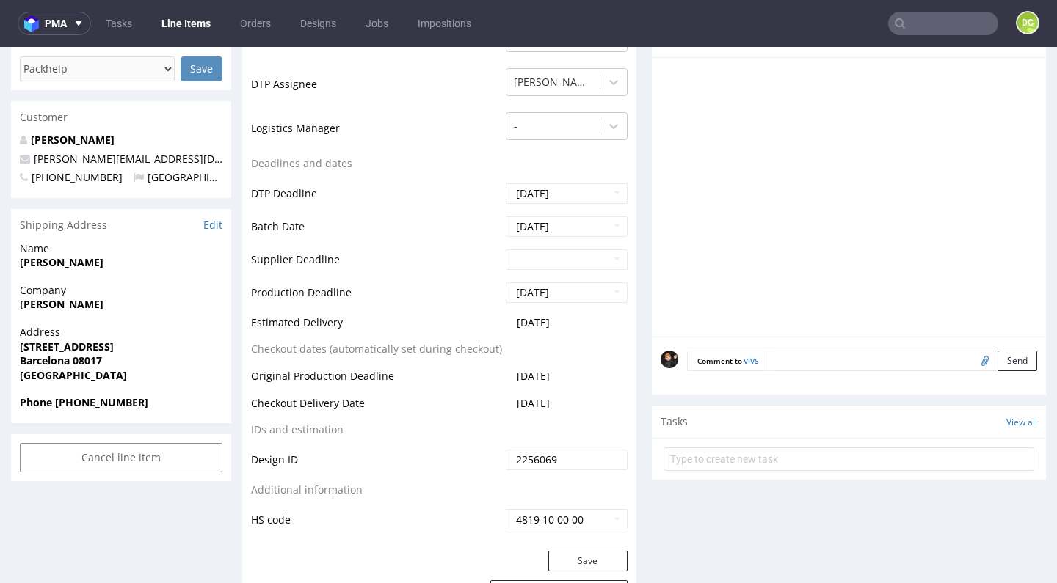
scroll to position [593, 0]
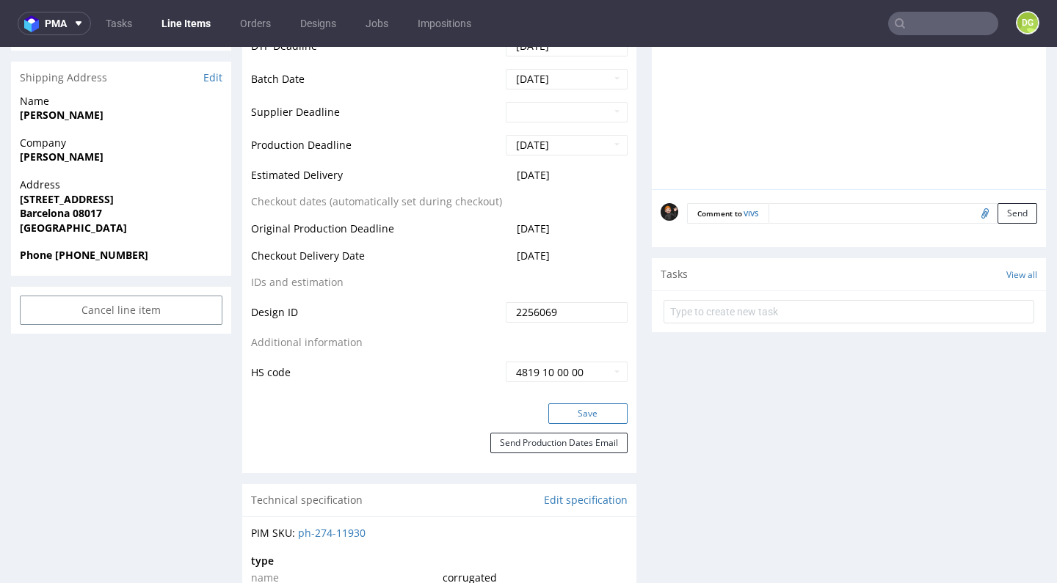
click at [582, 415] on button "Save" at bounding box center [587, 414] width 79 height 21
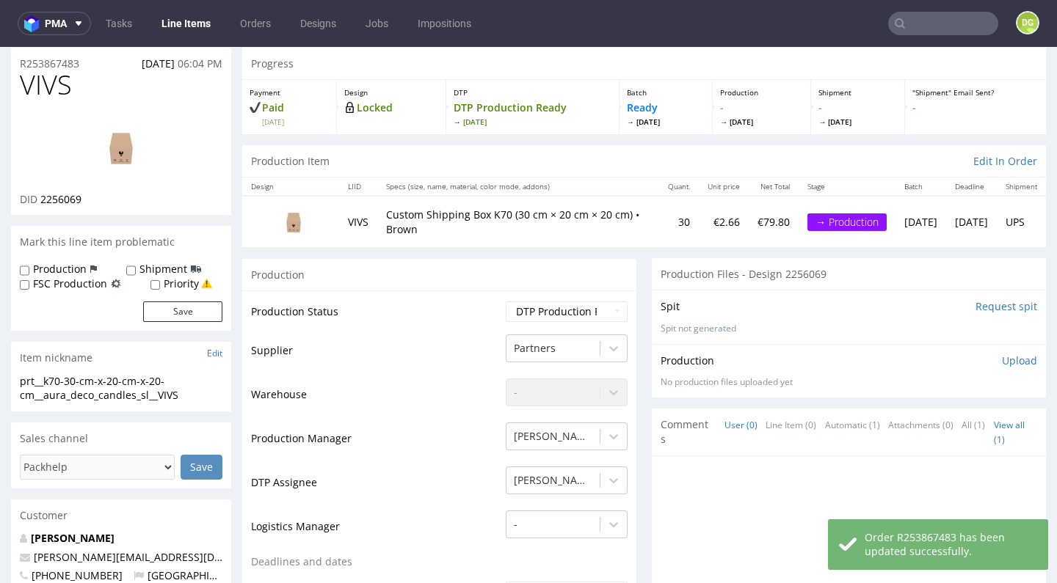
scroll to position [0, 0]
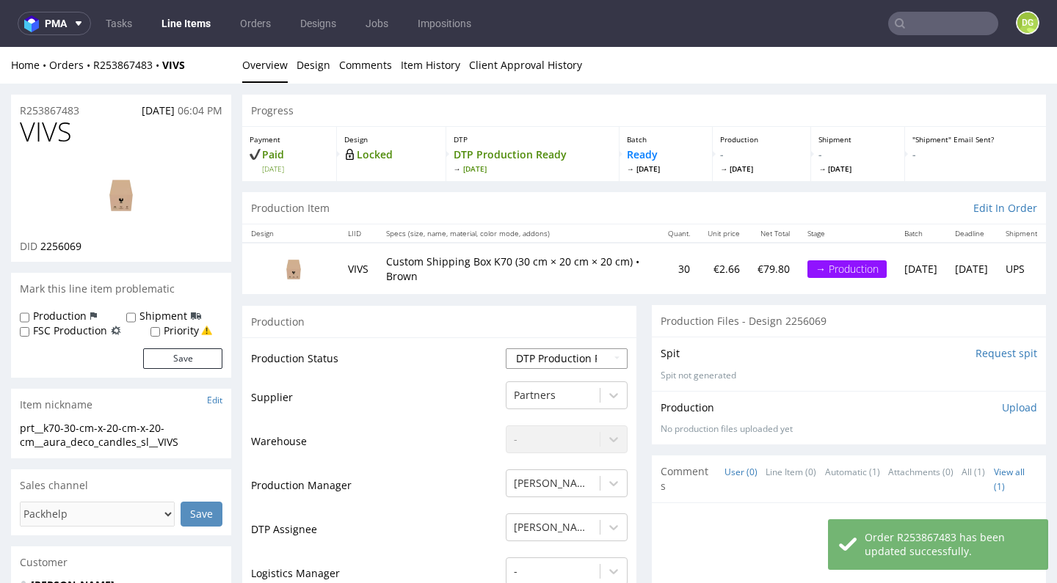
select select "dtp_ca_needed"
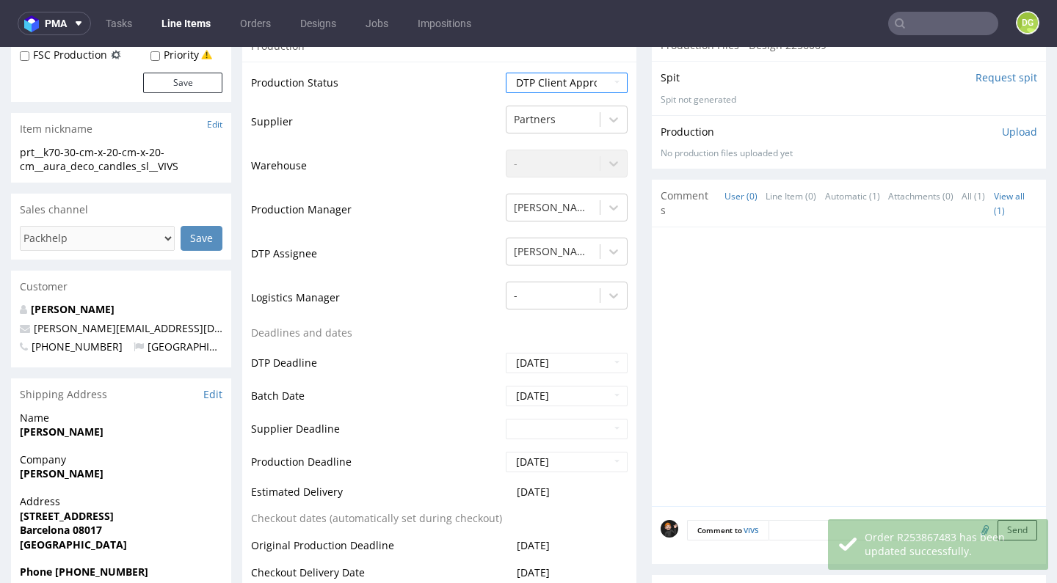
scroll to position [583, 0]
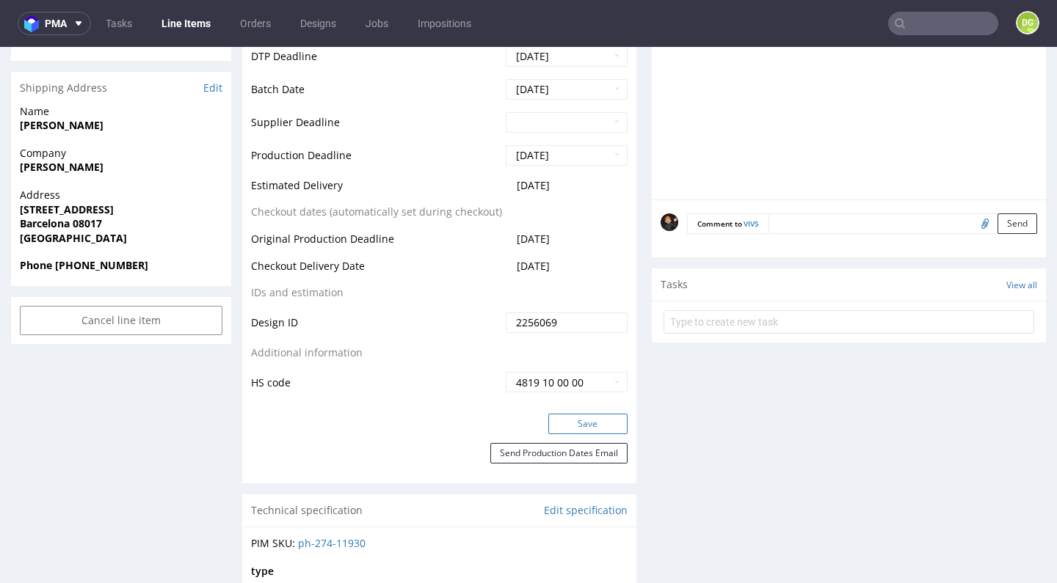
click at [578, 414] on button "Save" at bounding box center [587, 424] width 79 height 21
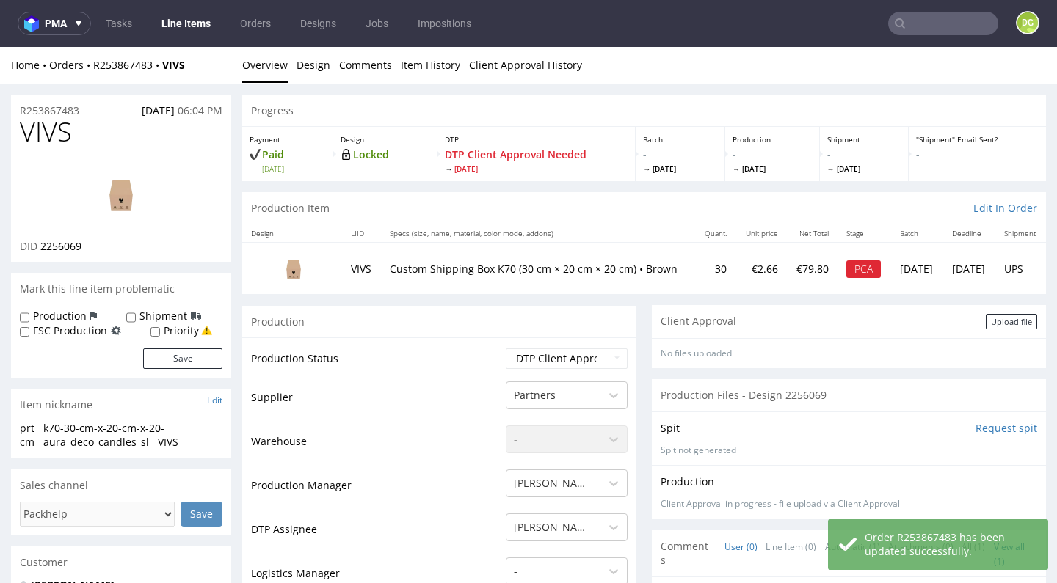
scroll to position [47, 0]
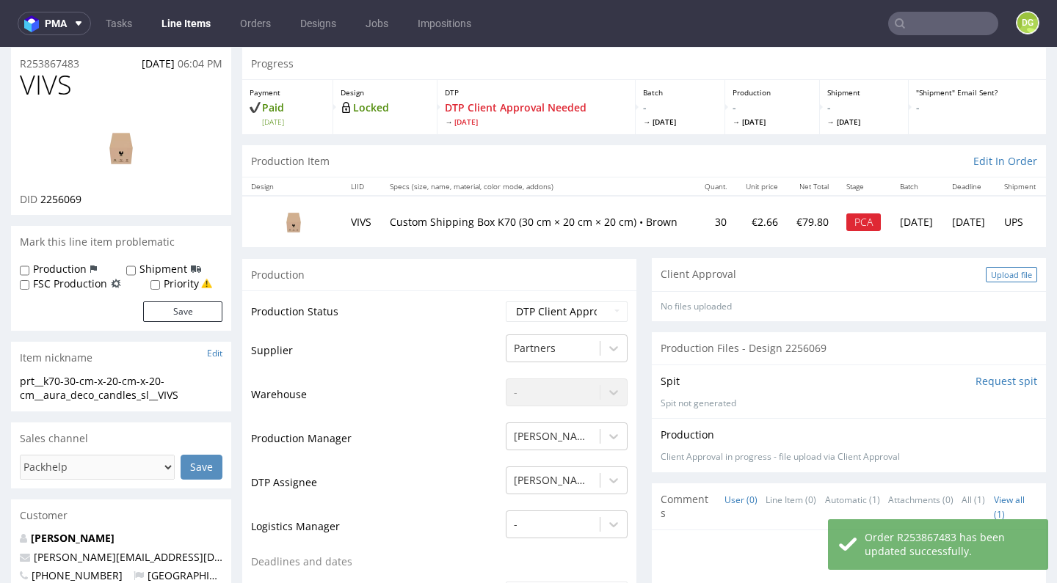
click at [994, 272] on div "Upload file" at bounding box center [1010, 274] width 51 height 15
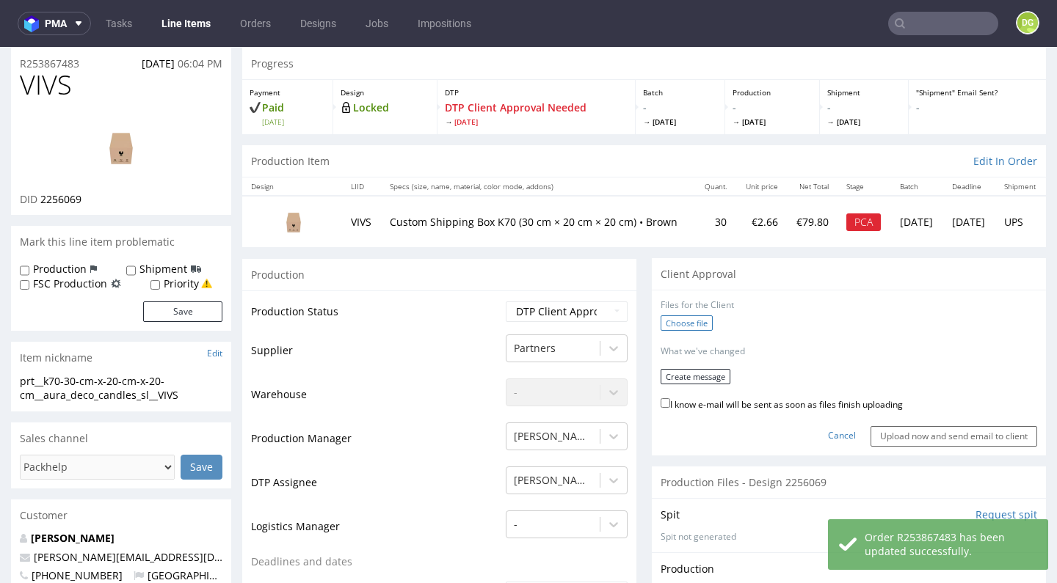
click at [665, 324] on label "Choose file" at bounding box center [686, 323] width 52 height 15
click at [0, 47] on input "Choose file" at bounding box center [0, 47] width 0 height 0
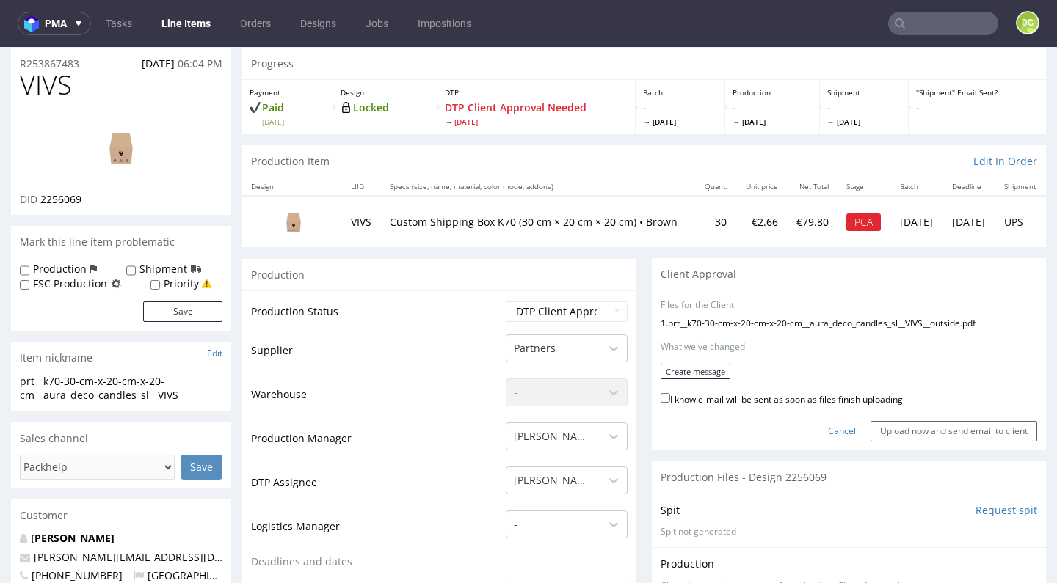
drag, startPoint x: 727, startPoint y: 397, endPoint x: 719, endPoint y: 391, distance: 10.0
click at [727, 397] on label "I know e-mail will be sent as soon as files finish uploading" at bounding box center [781, 398] width 242 height 16
click at [670, 397] on input "I know e-mail will be sent as soon as files finish uploading" at bounding box center [665, 398] width 10 height 10
checkbox input "true"
click at [705, 376] on form "Files for the Client 1 . prt__k70-30-cm-x-20-cm-x-20-cm__aura_deco_candles_sl__…" at bounding box center [848, 370] width 376 height 142
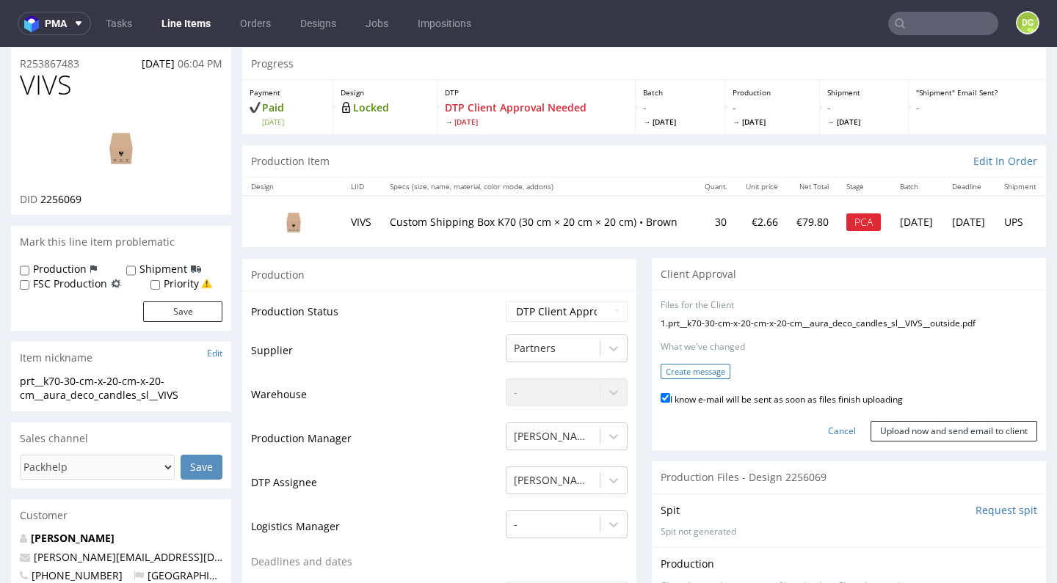
click at [692, 368] on button "Create message" at bounding box center [695, 371] width 70 height 15
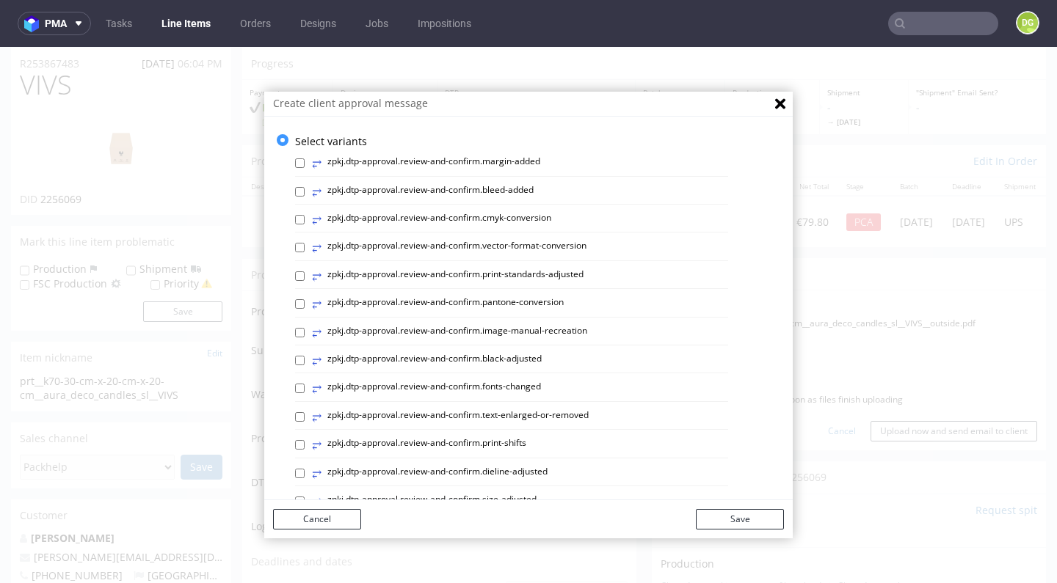
click at [527, 272] on label "⥂ zpkj.dtp-approval.review-and-confirm.print-standards-adjusted" at bounding box center [448, 277] width 272 height 16
click at [305, 272] on input "⥂ zpkj.dtp-approval.review-and-confirm.print-standards-adjusted" at bounding box center [300, 277] width 10 height 10
checkbox input "true"
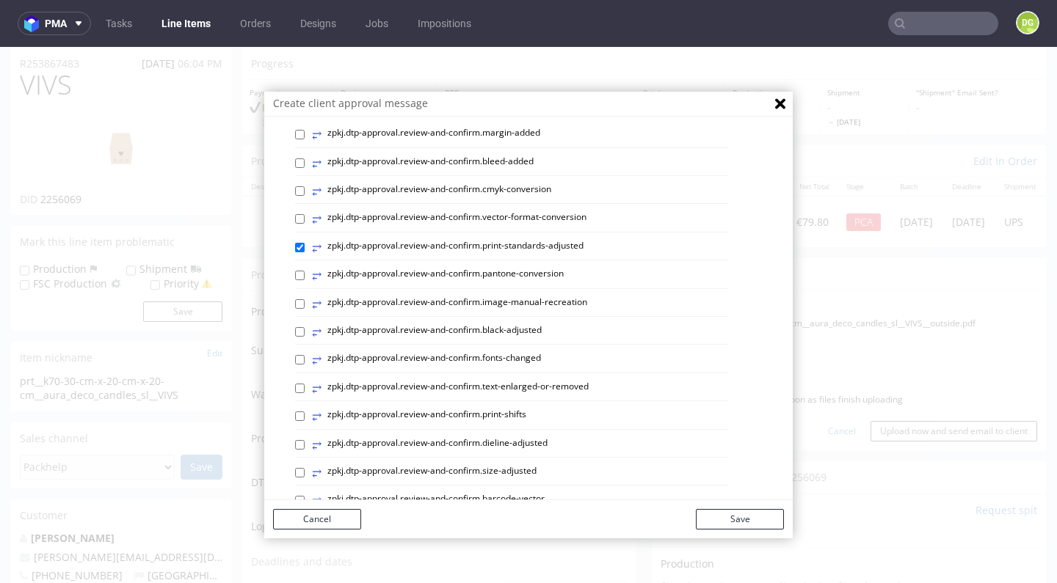
click at [473, 437] on label "⥂ zpkj.dtp-approval.review-and-confirm.dieline-adjusted" at bounding box center [430, 445] width 236 height 16
click at [305, 440] on input "⥂ zpkj.dtp-approval.review-and-confirm.dieline-adjusted" at bounding box center [300, 445] width 10 height 10
click at [523, 437] on label "⥂ zpkj.dtp-approval.review-and-confirm.dieline-adjusted" at bounding box center [430, 445] width 236 height 16
click at [305, 440] on input "⥂ zpkj.dtp-approval.review-and-confirm.dieline-adjusted" at bounding box center [300, 445] width 10 height 10
checkbox input "false"
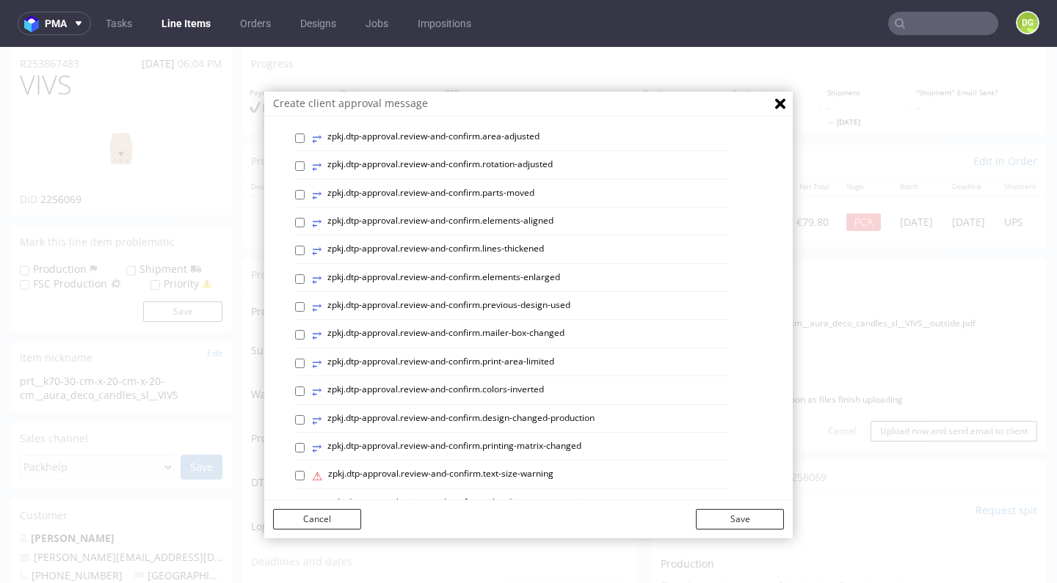
scroll to position [398, 0]
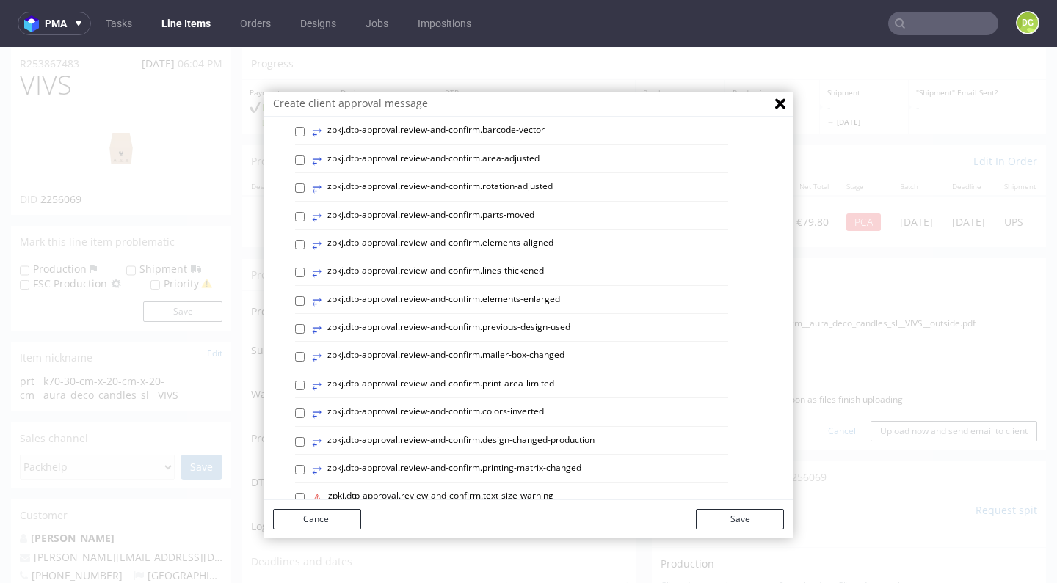
click at [510, 237] on label "⥂ zpkj.dtp-approval.review-and-confirm.elements-aligned" at bounding box center [432, 245] width 241 height 16
click at [305, 240] on input "⥂ zpkj.dtp-approval.review-and-confirm.elements-aligned" at bounding box center [300, 245] width 10 height 10
checkbox input "true"
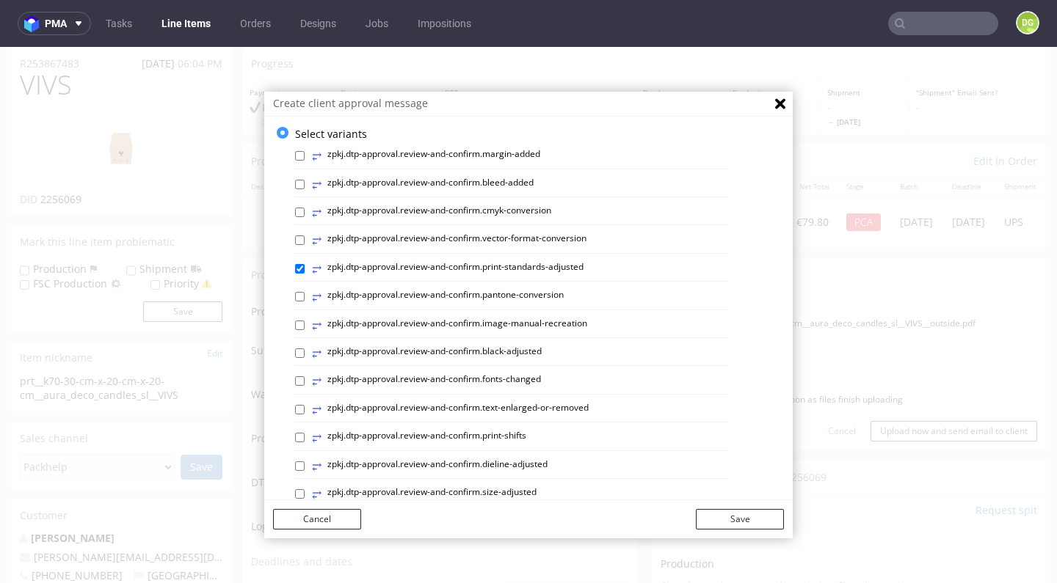
scroll to position [0, 0]
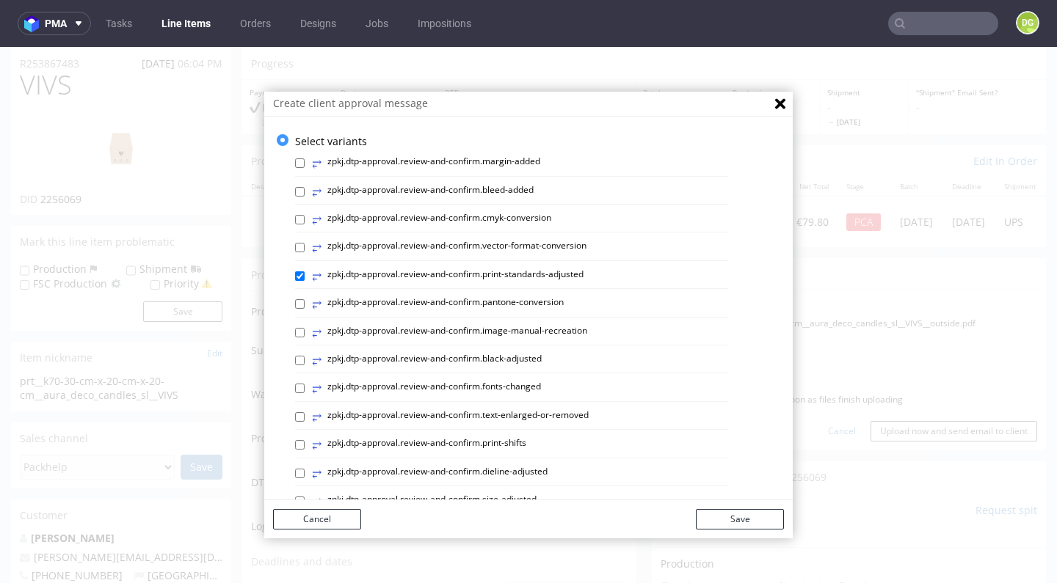
click at [510, 354] on label "⥂ zpkj.dtp-approval.review-and-confirm.black-adjusted" at bounding box center [427, 361] width 230 height 16
click at [305, 356] on input "⥂ zpkj.dtp-approval.review-and-confirm.black-adjusted" at bounding box center [300, 361] width 10 height 10
checkbox input "true"
click at [770, 523] on button "Save" at bounding box center [740, 519] width 88 height 21
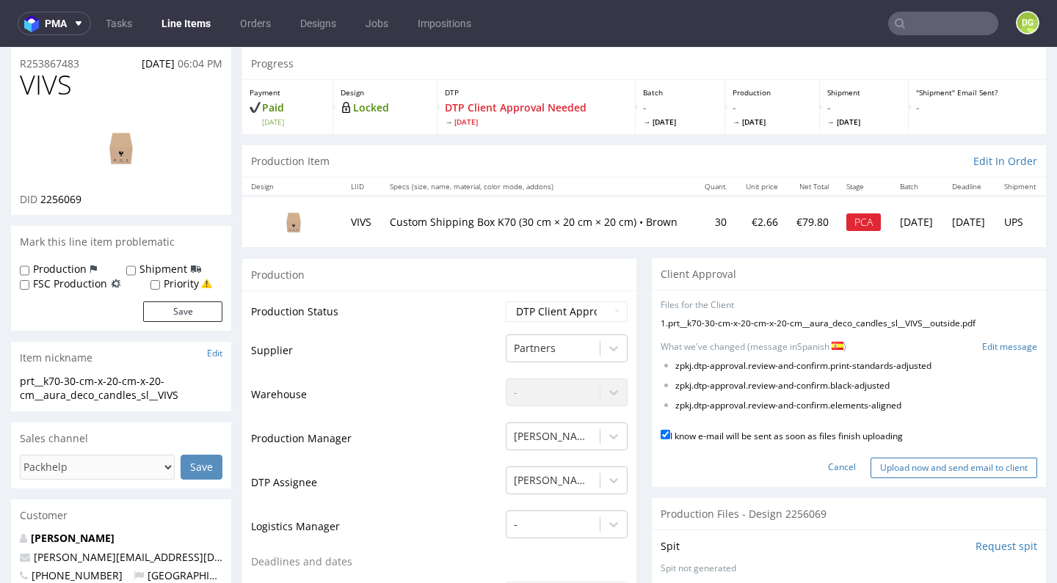
click at [925, 461] on input "Upload now and send email to client" at bounding box center [953, 468] width 167 height 21
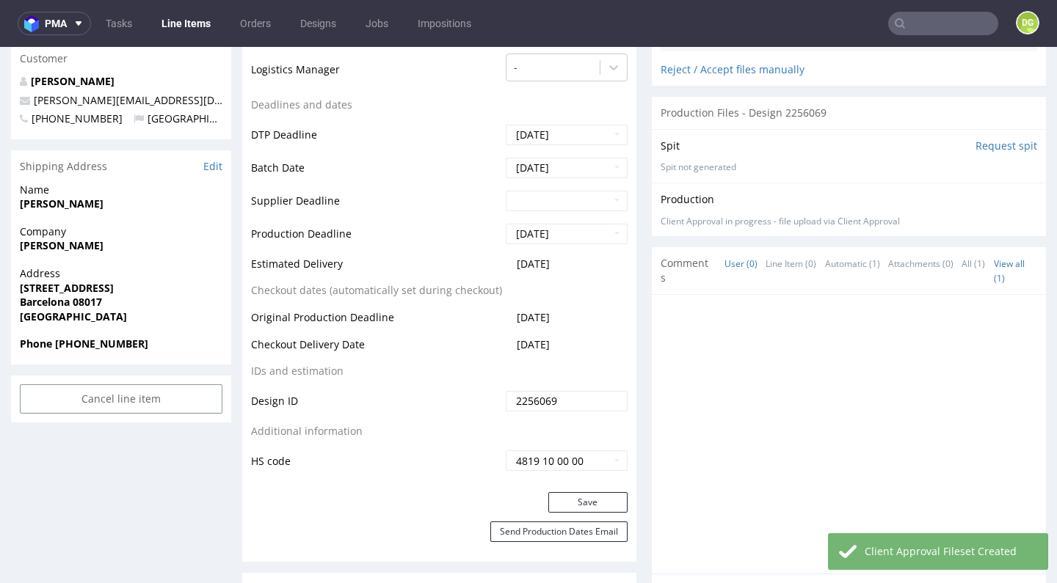
scroll to position [528, 0]
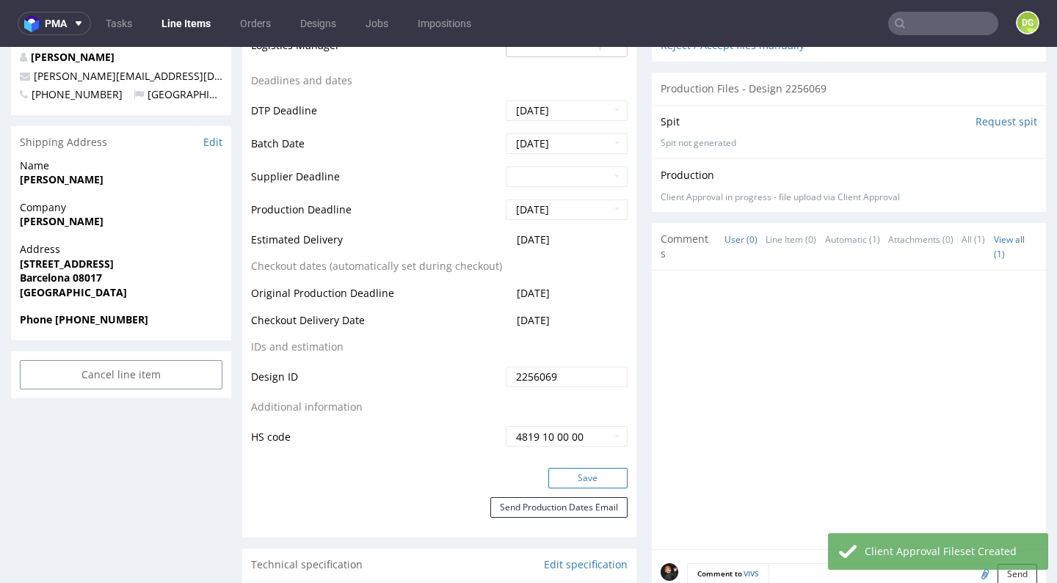
click at [557, 470] on button "Save" at bounding box center [587, 478] width 79 height 21
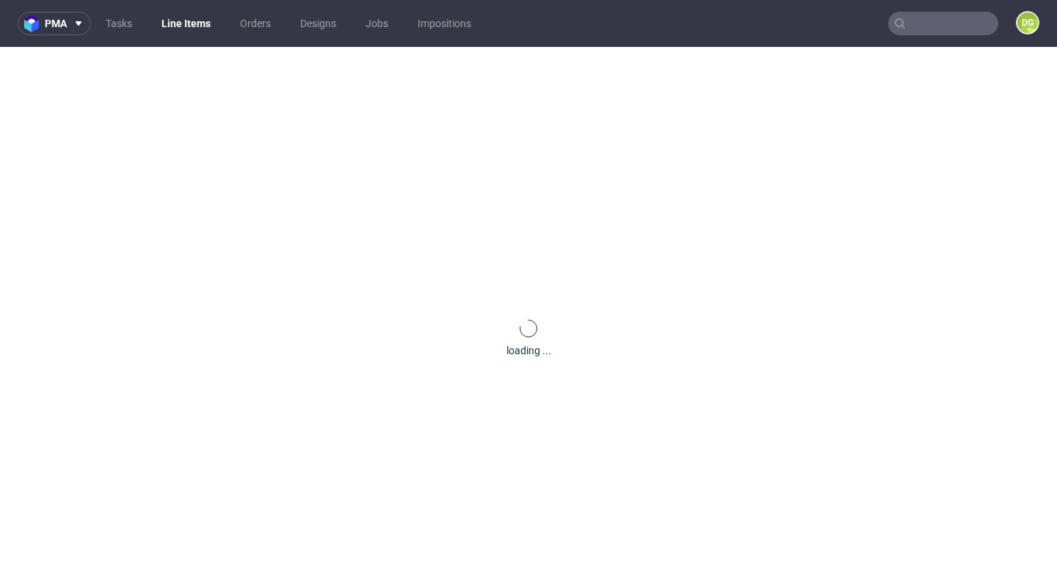
click at [194, 30] on link "Line Items" at bounding box center [186, 23] width 67 height 23
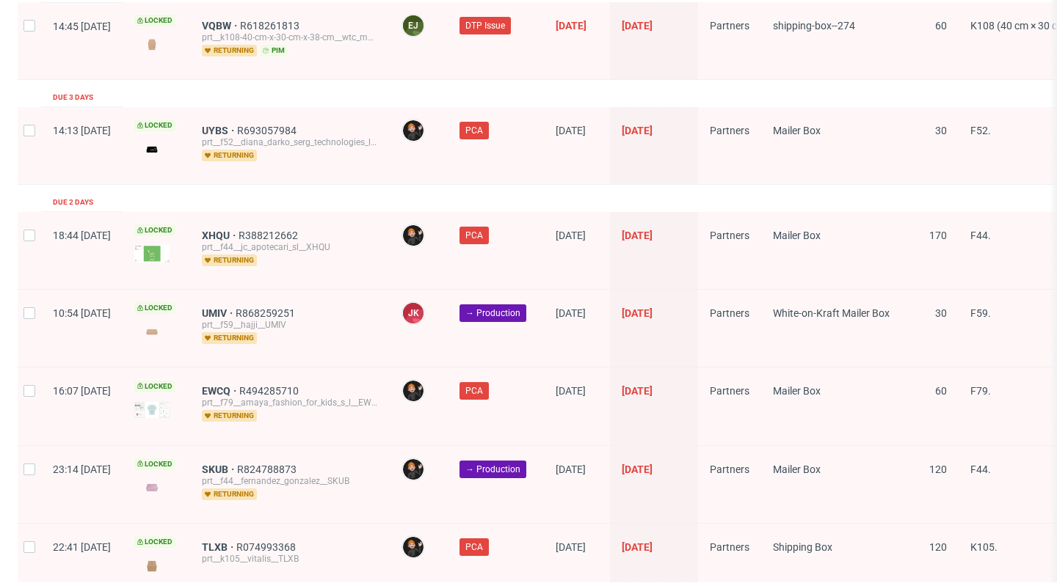
scroll to position [2369, 0]
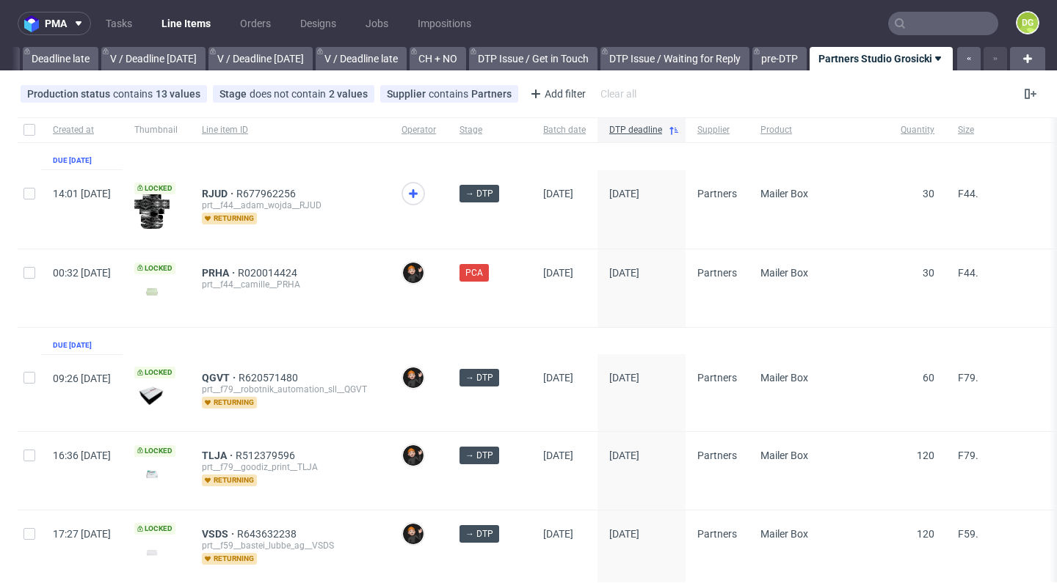
scroll to position [134, 0]
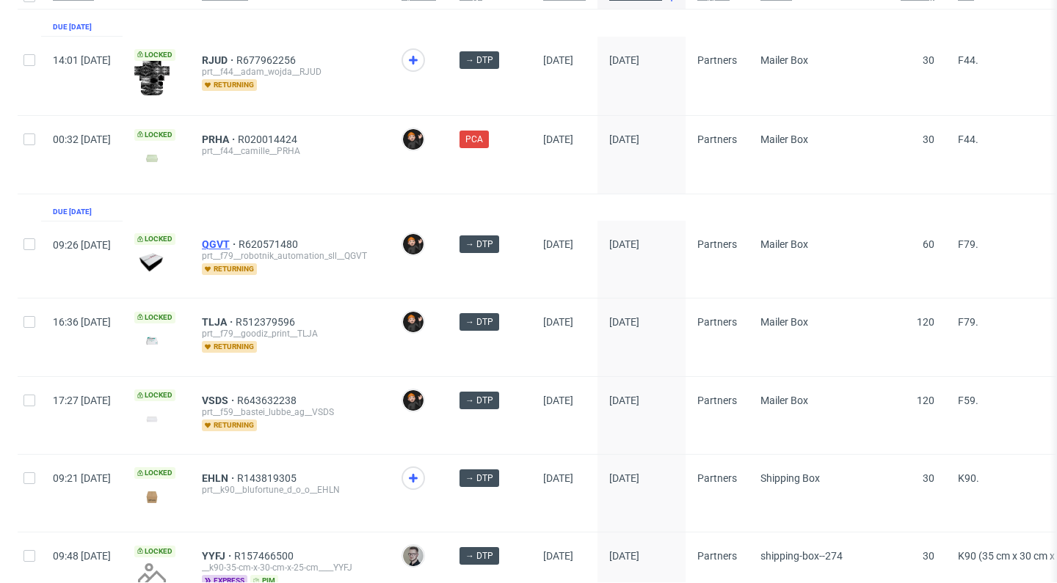
click at [238, 245] on span "QGVT" at bounding box center [220, 244] width 37 height 12
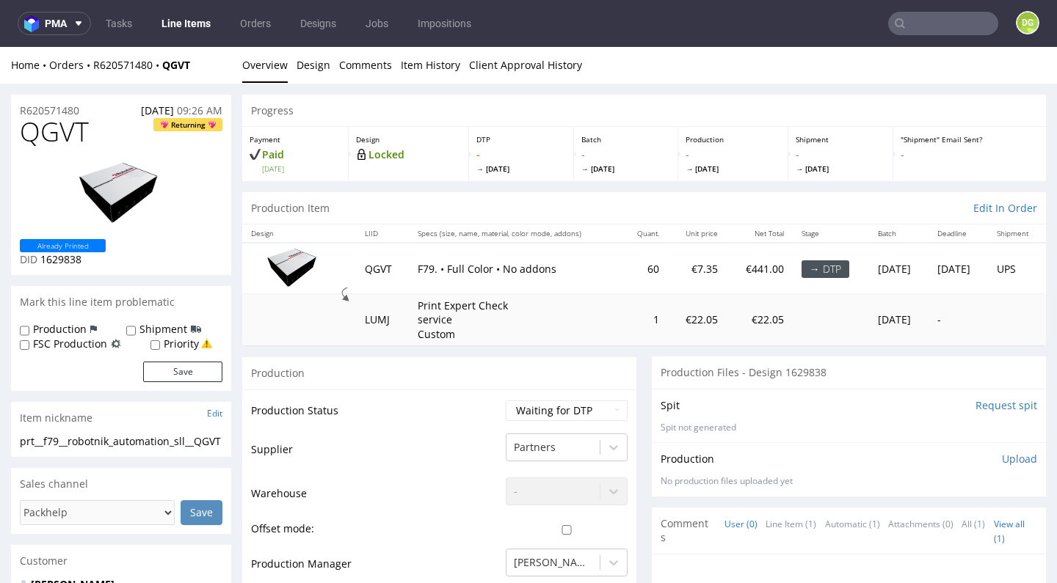
scroll to position [4, 0]
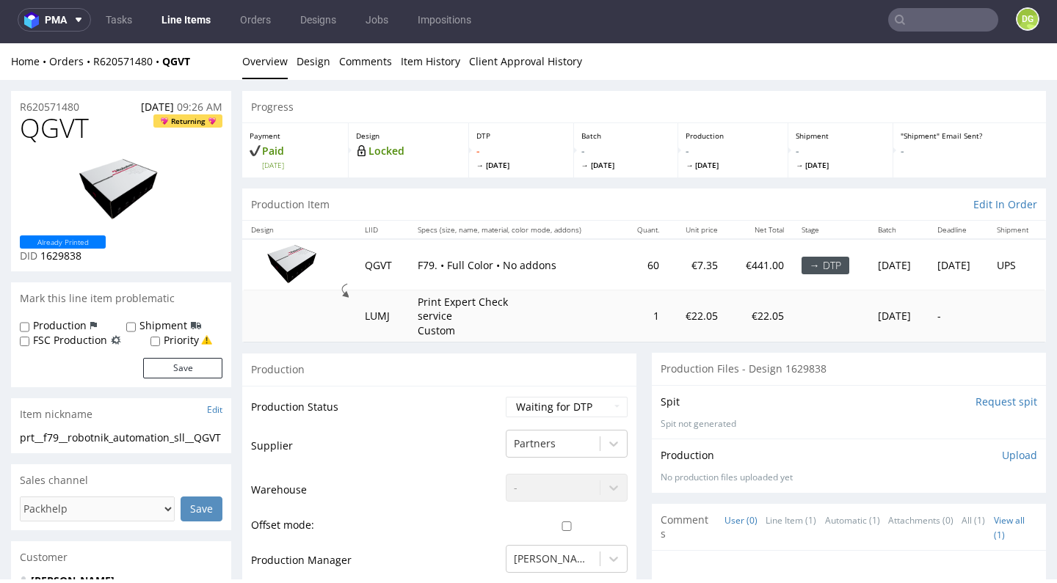
click at [76, 123] on span "QGVT" at bounding box center [54, 128] width 69 height 29
copy span "QGVT"
select select "dtp_in_process"
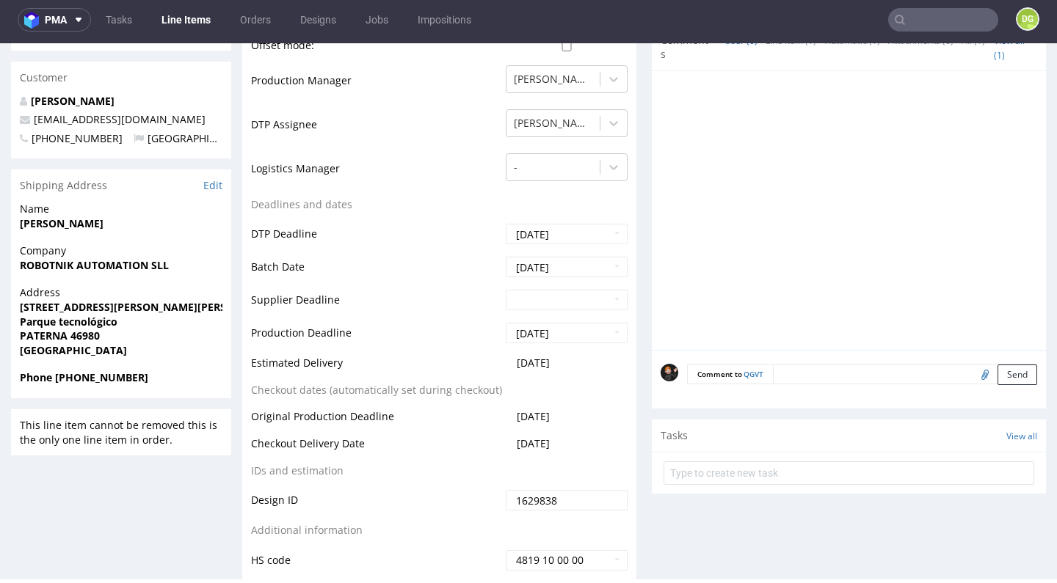
scroll to position [787, 0]
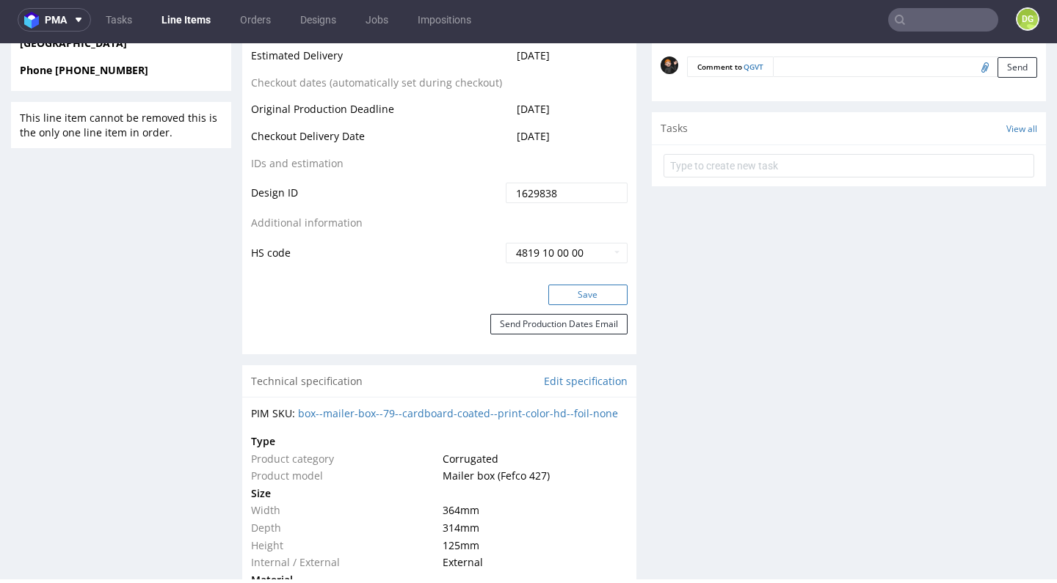
click at [576, 298] on button "Save" at bounding box center [587, 295] width 79 height 21
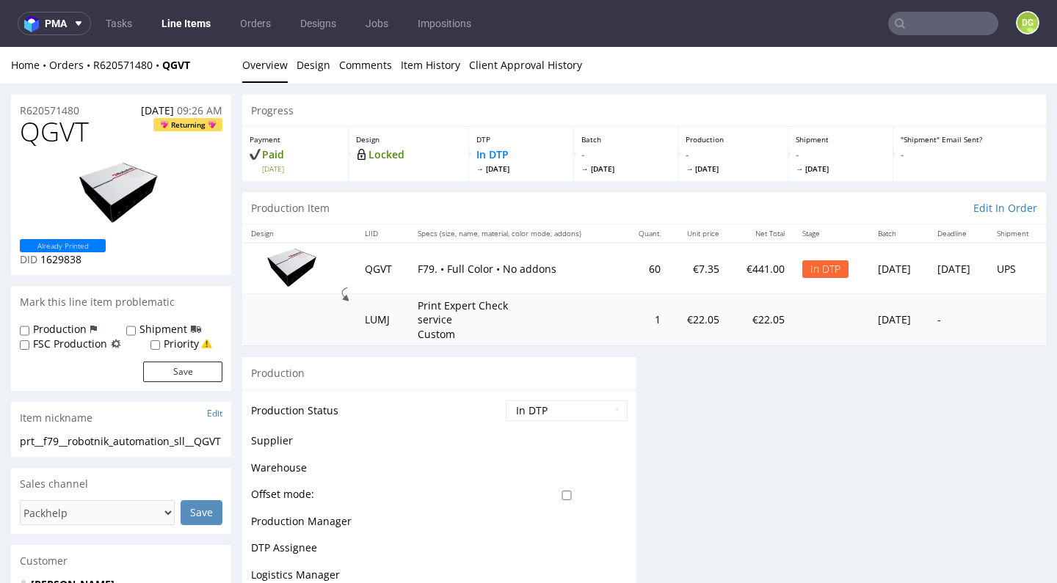
scroll to position [0, 0]
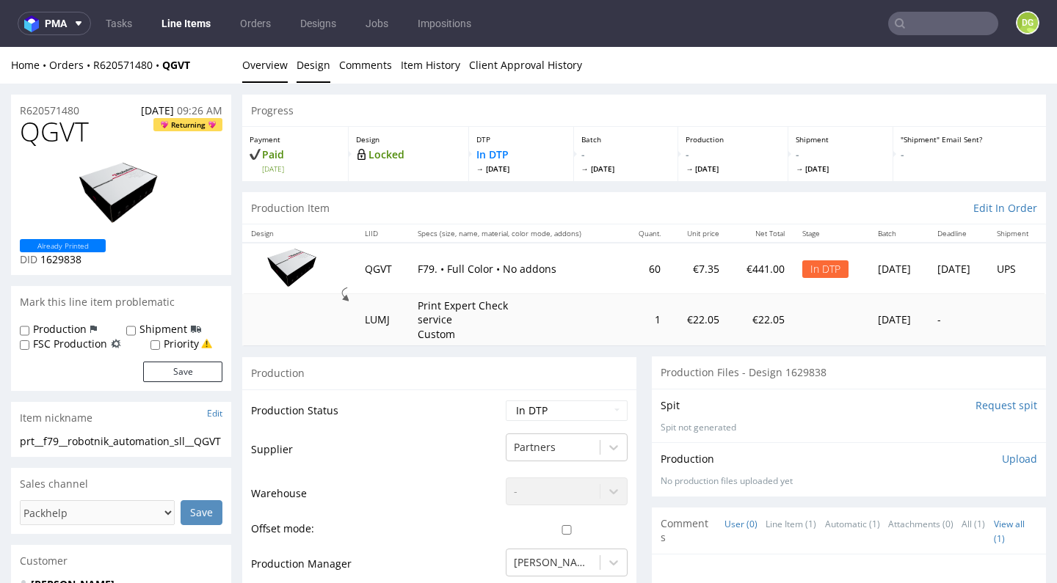
click at [316, 64] on link "Design" at bounding box center [313, 65] width 34 height 36
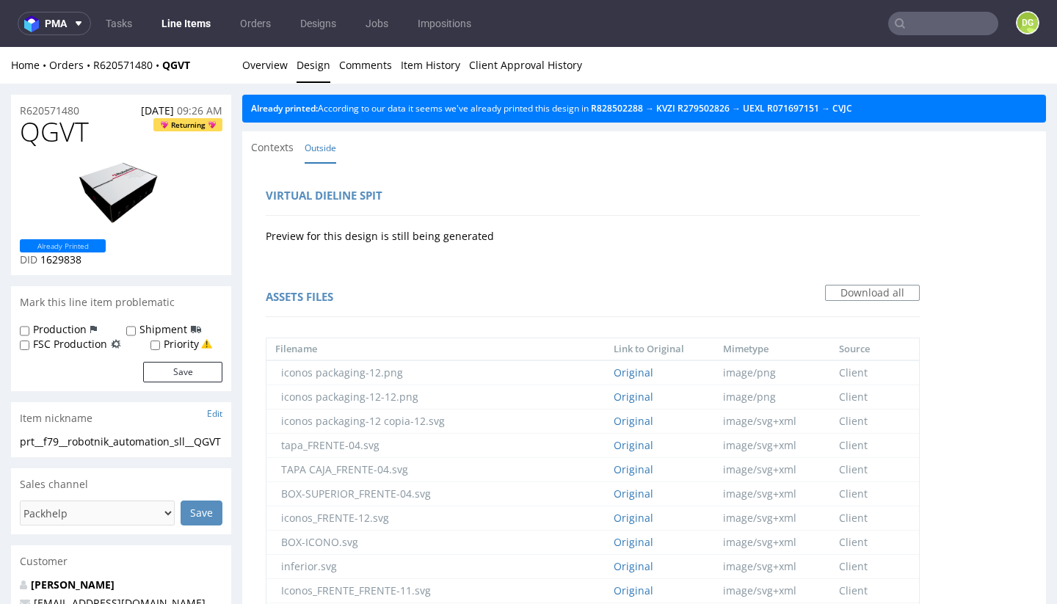
click at [139, 181] on img at bounding box center [120, 194] width 117 height 66
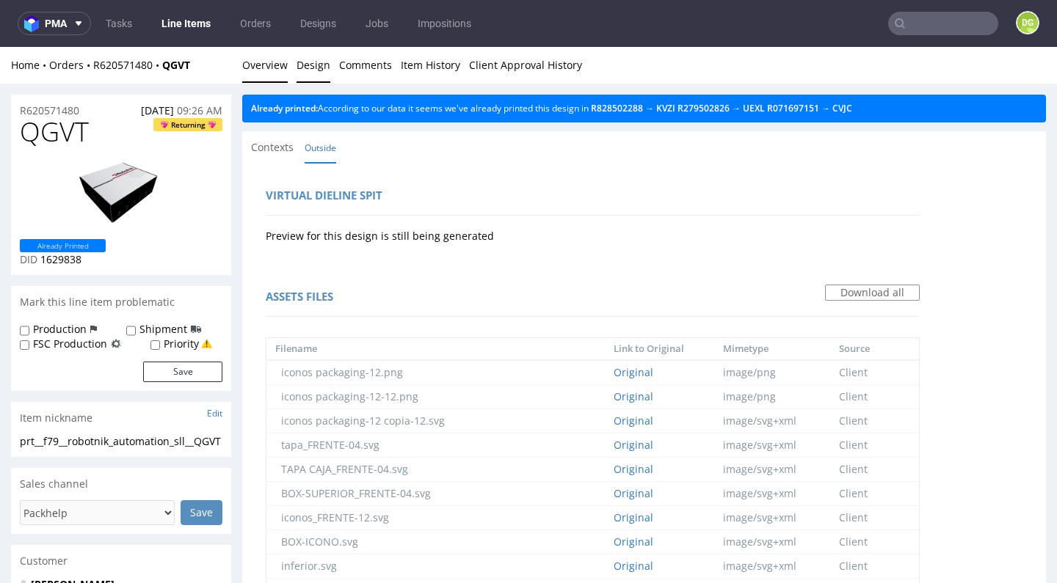
click at [280, 63] on link "Overview" at bounding box center [264, 65] width 45 height 36
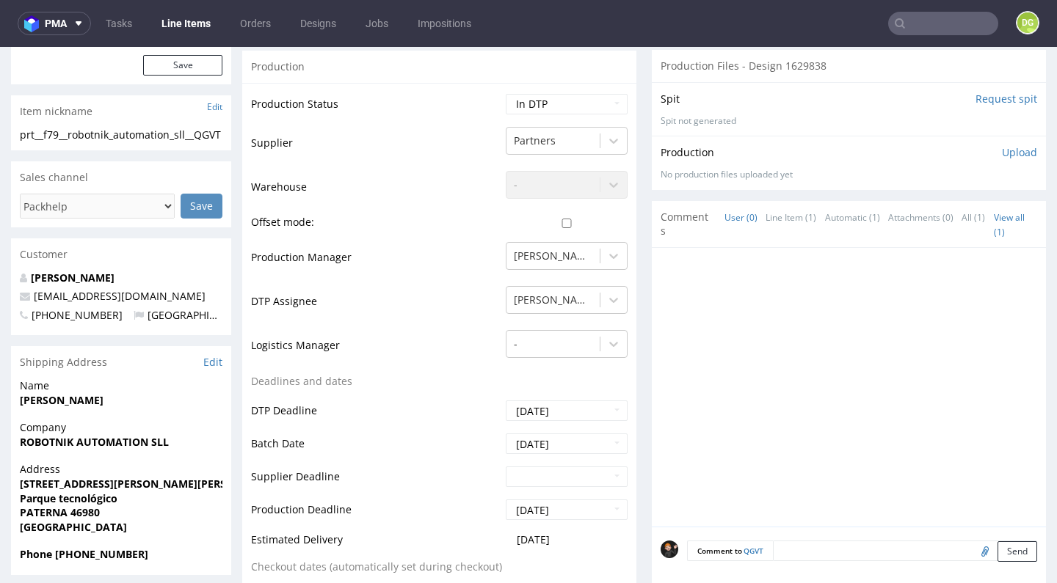
scroll to position [200, 0]
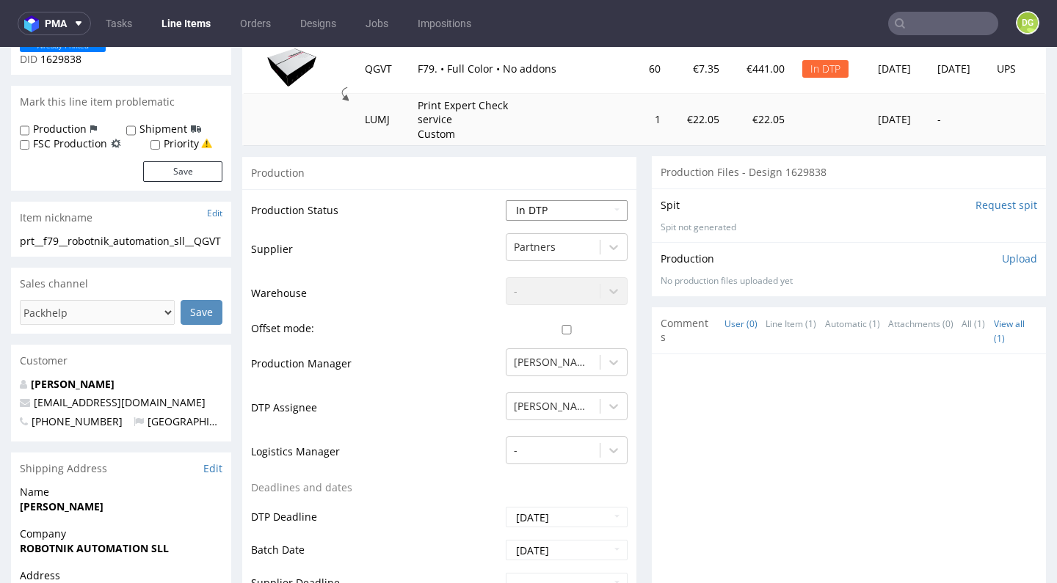
select select "dtp_ca_needed"
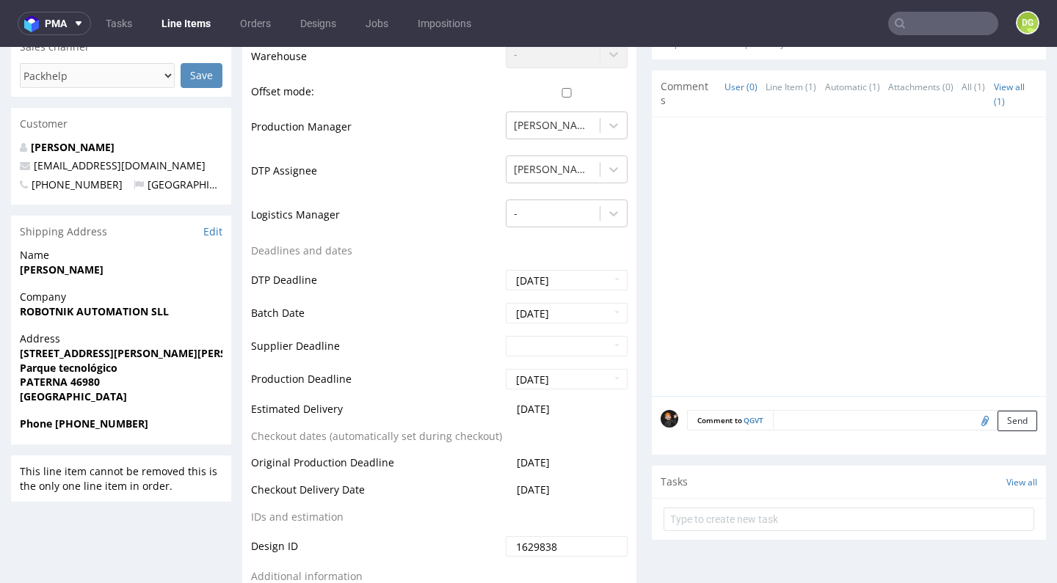
scroll to position [611, 0]
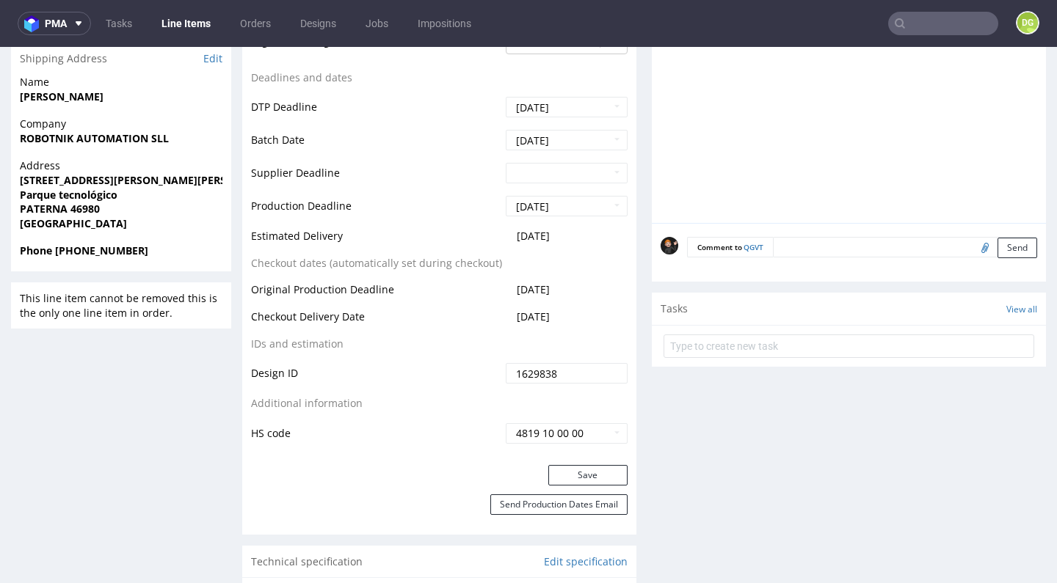
click at [559, 484] on div "Save" at bounding box center [439, 479] width 394 height 29
click at [566, 474] on button "Save" at bounding box center [587, 475] width 79 height 21
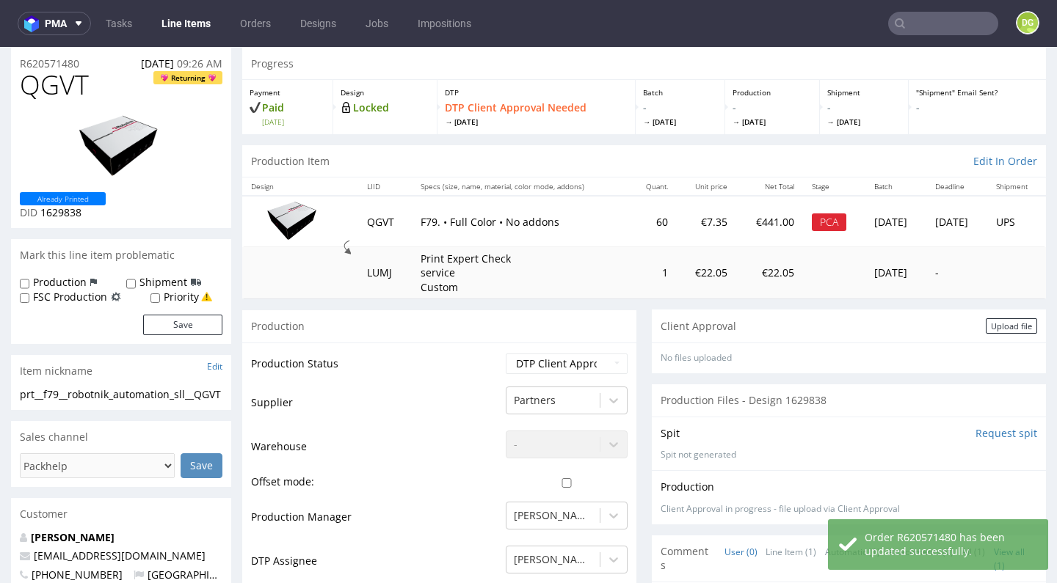
scroll to position [184, 0]
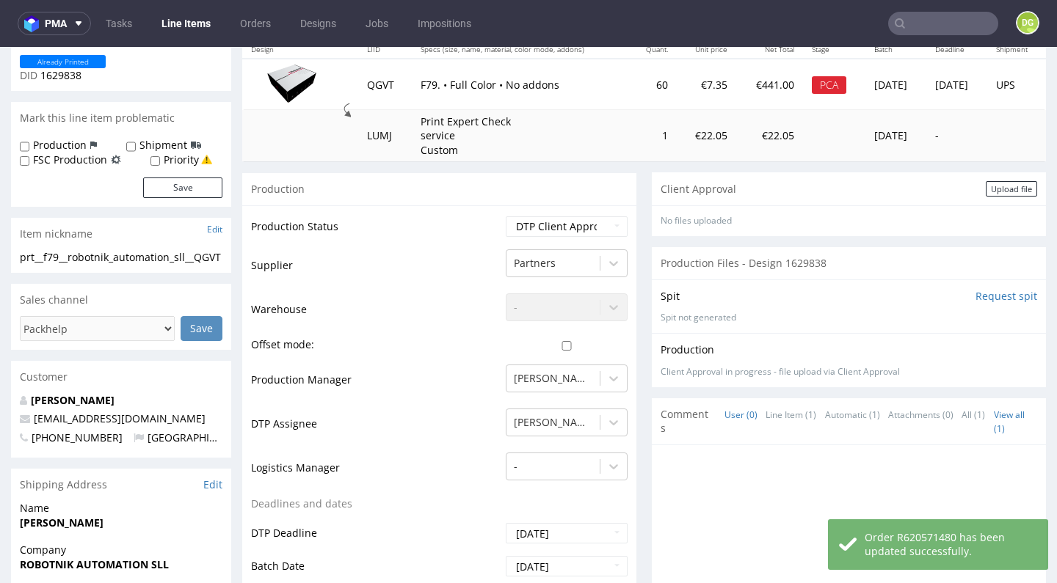
click at [994, 327] on div "Spit Request spit Spit not generated" at bounding box center [849, 307] width 394 height 54
click at [987, 181] on div "Upload file" at bounding box center [1010, 188] width 51 height 15
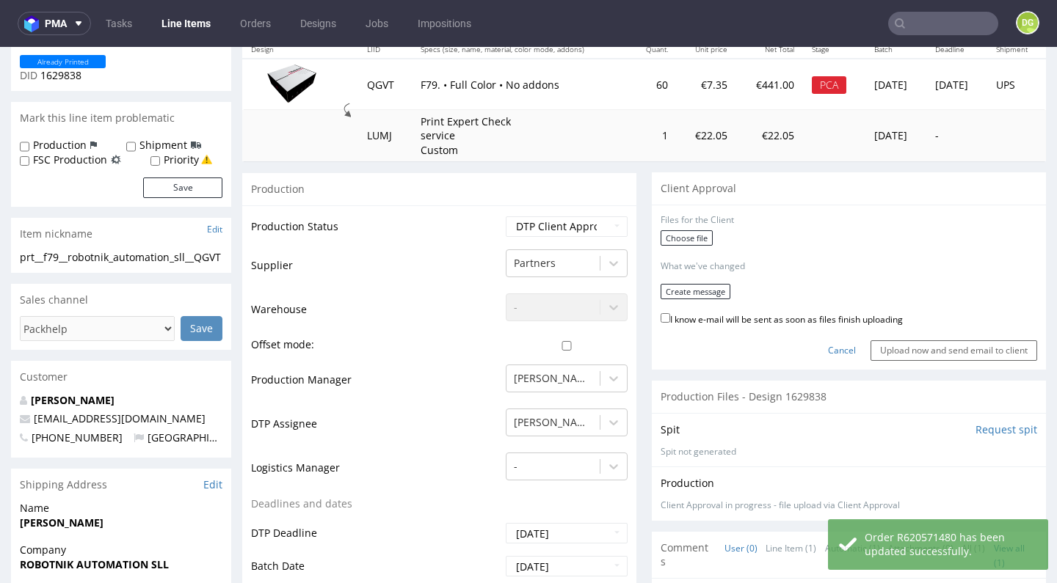
click at [682, 243] on div "Choose file" at bounding box center [848, 239] width 376 height 19
click at [686, 237] on label "Choose file" at bounding box center [686, 237] width 52 height 15
click at [0, 47] on input "Choose file" at bounding box center [0, 47] width 0 height 0
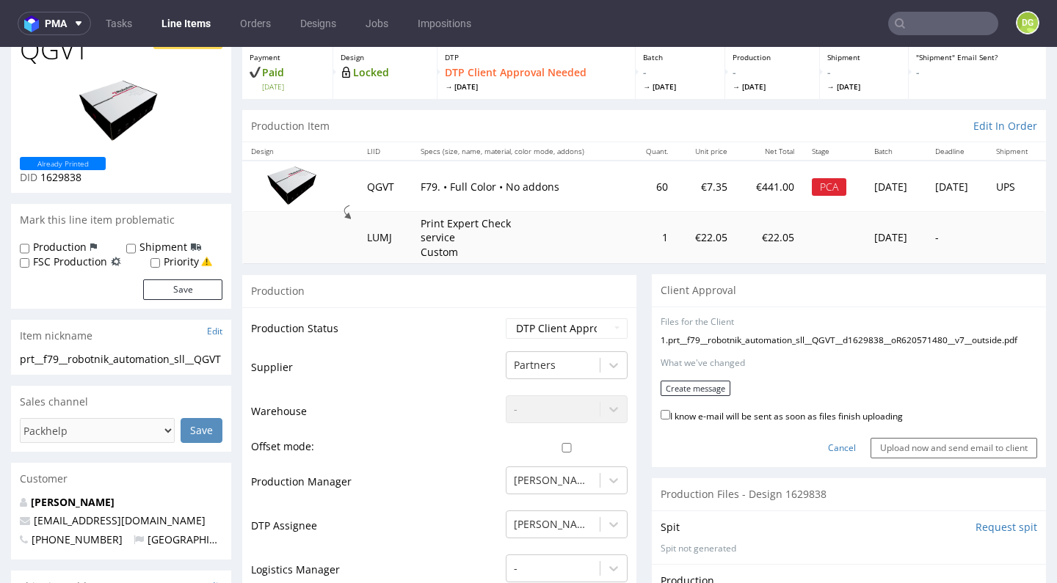
scroll to position [0, 0]
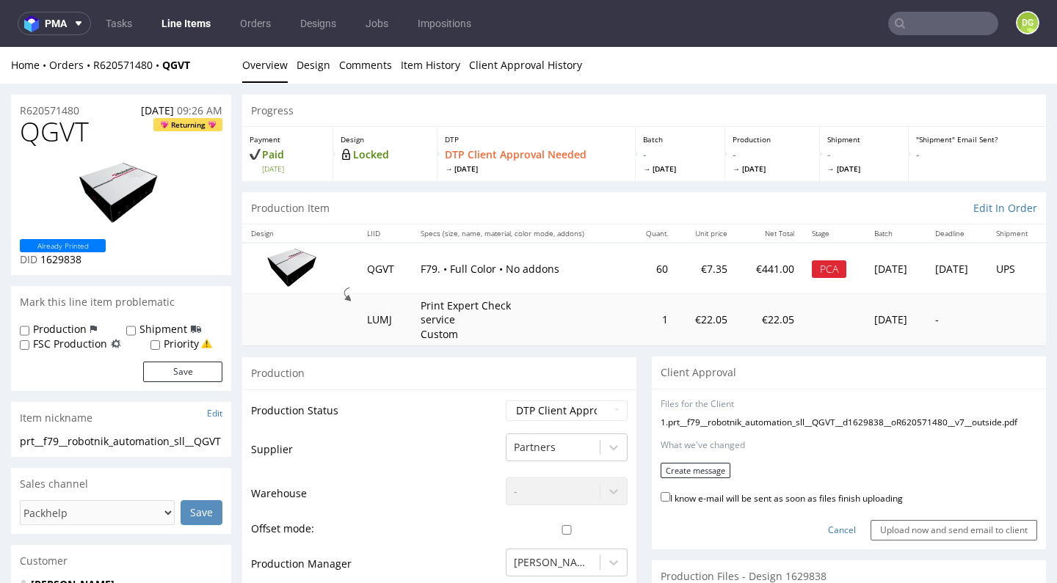
click at [704, 489] on label "I know e-mail will be sent as soon as files finish uploading" at bounding box center [781, 497] width 242 height 16
click at [670, 492] on input "I know e-mail will be sent as soon as files finish uploading" at bounding box center [665, 497] width 10 height 10
checkbox input "true"
click at [694, 463] on button "Create message" at bounding box center [695, 470] width 70 height 15
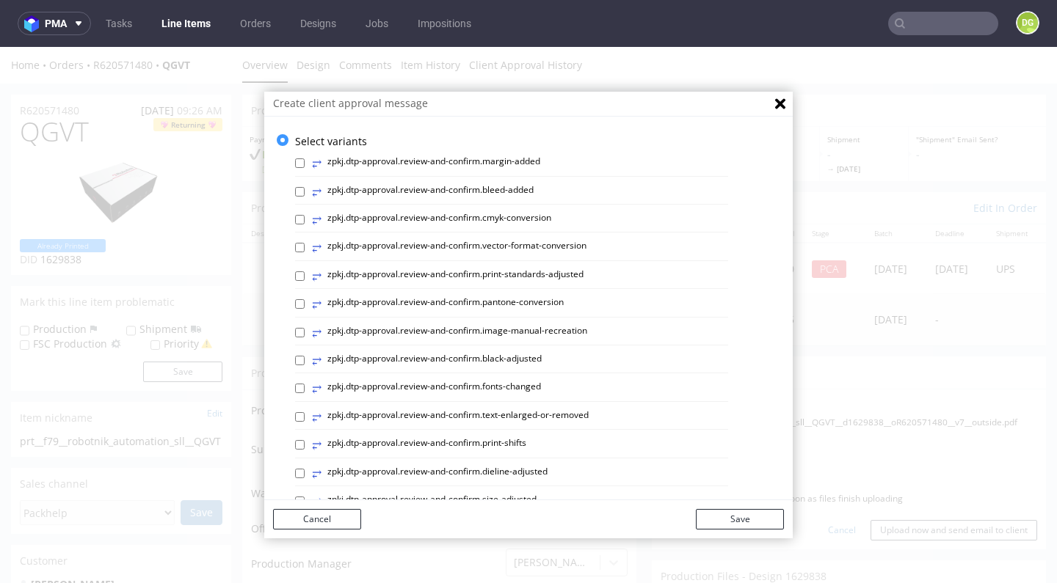
click at [528, 269] on label "⥂ zpkj.dtp-approval.review-and-confirm.print-standards-adjusted" at bounding box center [448, 277] width 272 height 16
click at [305, 272] on input "⥂ zpkj.dtp-approval.review-and-confirm.print-standards-adjusted" at bounding box center [300, 277] width 10 height 10
checkbox input "true"
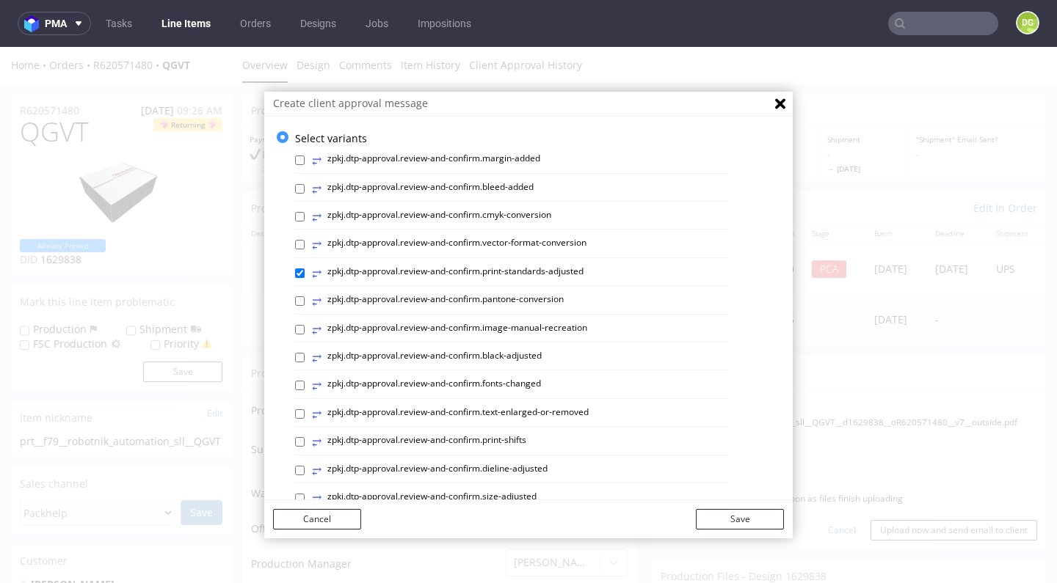
scroll to position [129, 0]
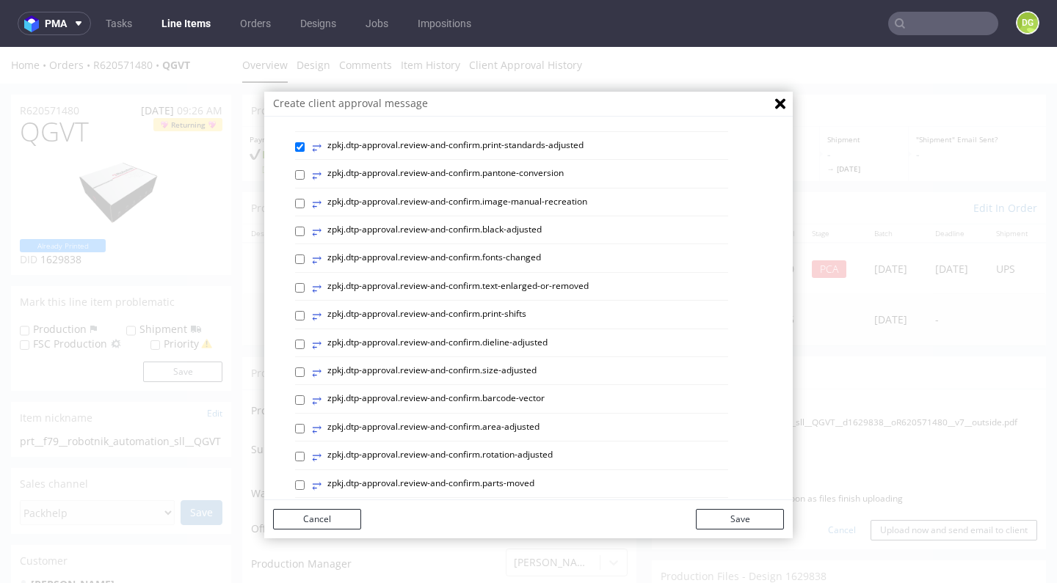
click at [527, 341] on label "⥂ zpkj.dtp-approval.review-and-confirm.dieline-adjusted" at bounding box center [430, 345] width 236 height 16
click at [305, 341] on input "⥂ zpkj.dtp-approval.review-and-confirm.dieline-adjusted" at bounding box center [300, 345] width 10 height 10
checkbox input "true"
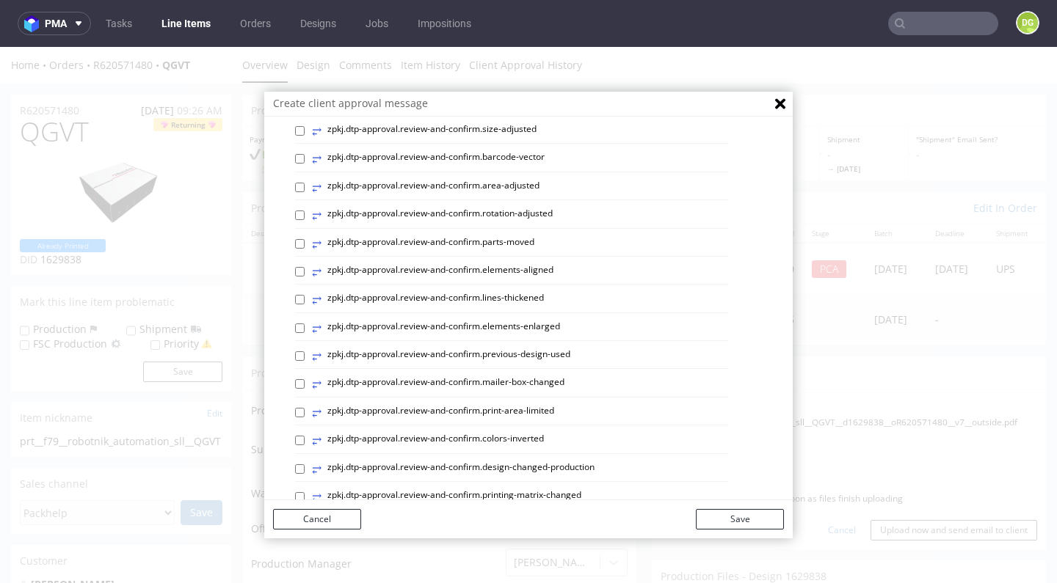
scroll to position [484, 0]
click at [524, 151] on label "⥂ zpkj.dtp-approval.review-and-confirm.elements-aligned" at bounding box center [432, 159] width 241 height 16
click at [305, 154] on input "⥂ zpkj.dtp-approval.review-and-confirm.elements-aligned" at bounding box center [300, 159] width 10 height 10
checkbox input "true"
click at [770, 520] on button "Save" at bounding box center [740, 519] width 88 height 21
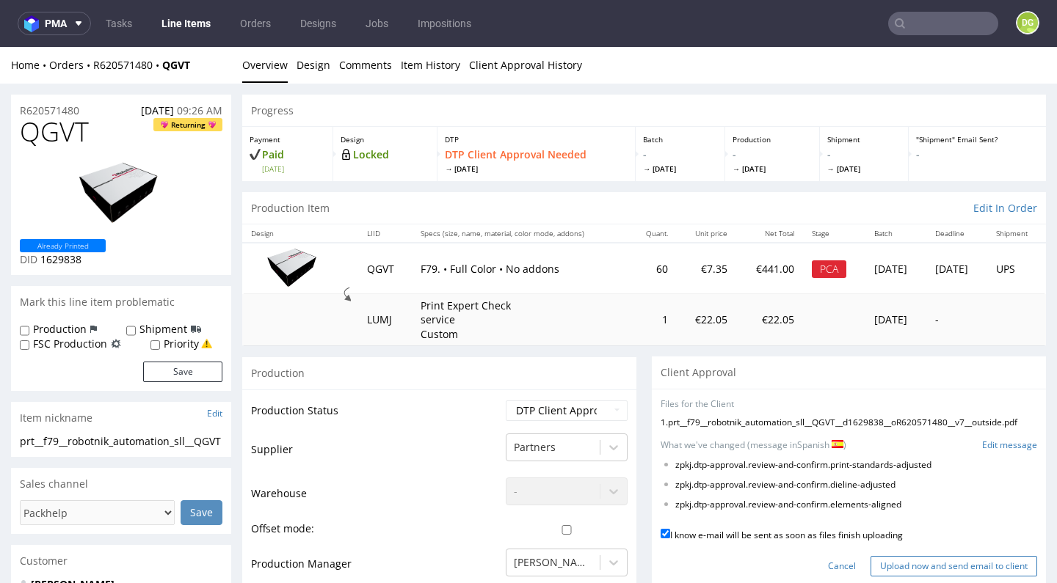
click at [986, 558] on input "Upload now and send email to client" at bounding box center [953, 566] width 167 height 21
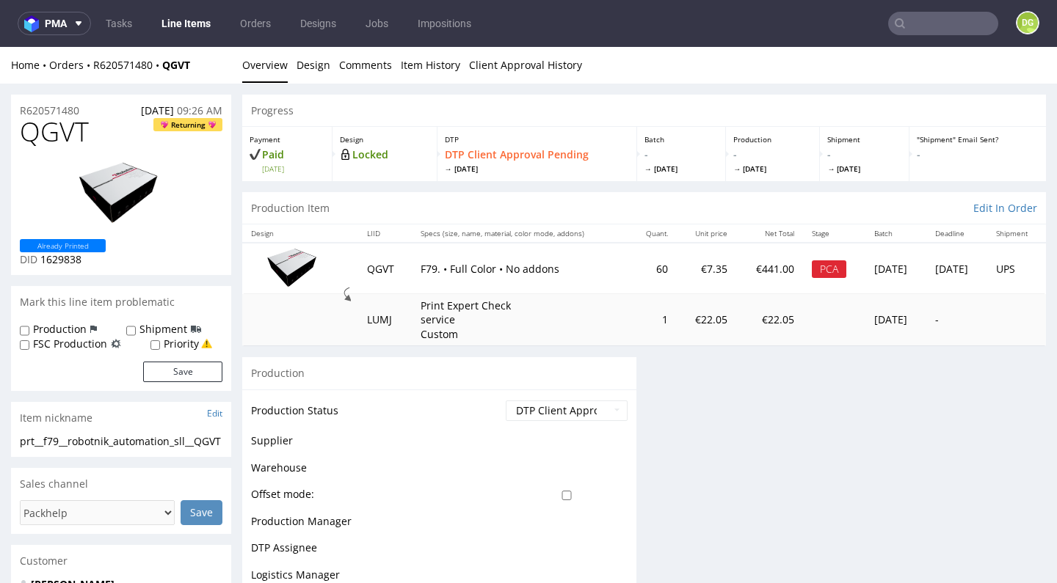
scroll to position [0, 0]
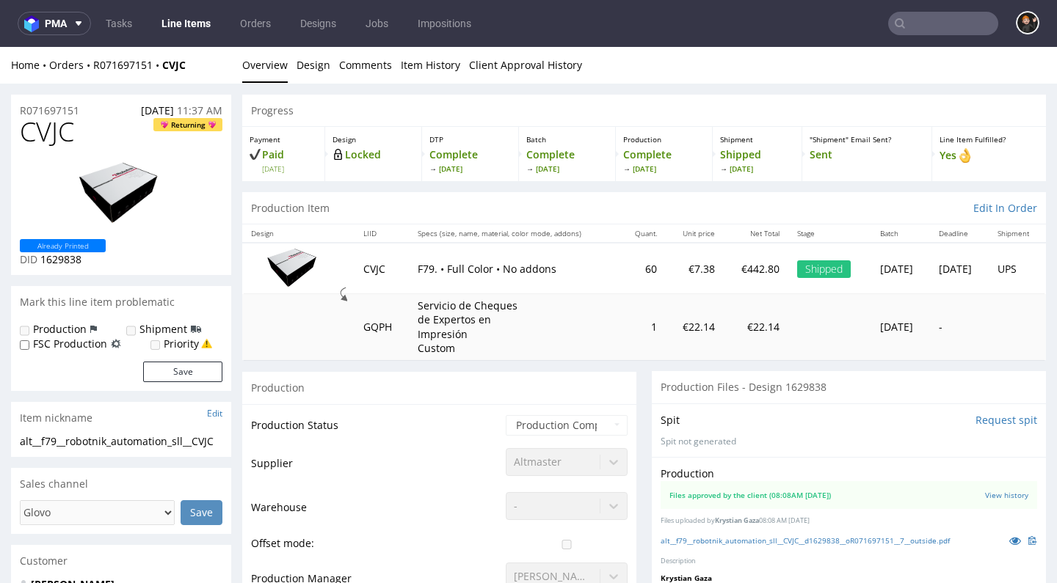
scroll to position [66, 0]
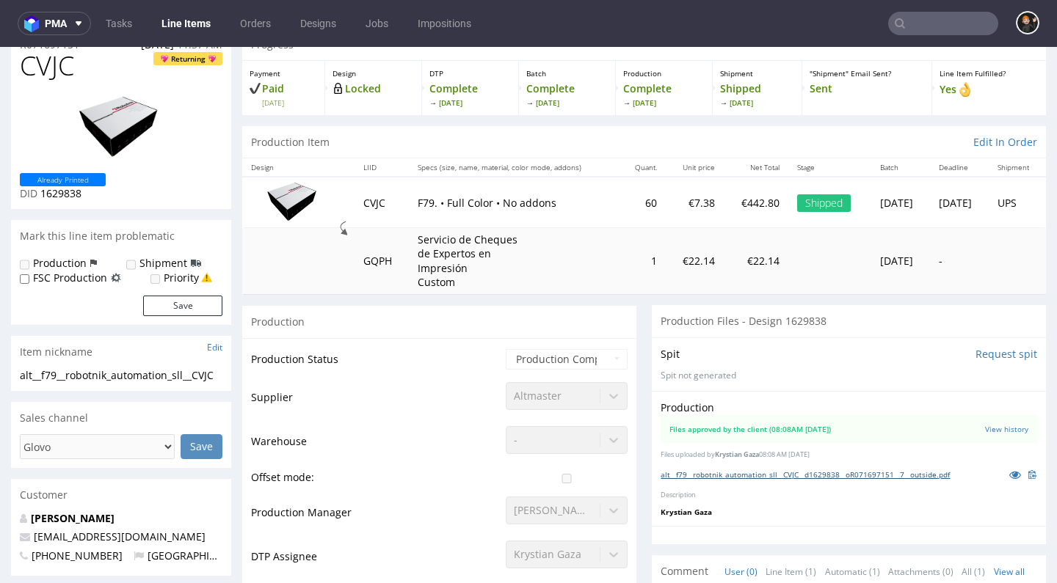
click at [749, 470] on link "alt__f79__robotnik_automation_sll__CVJC__d1629838__oR071697151__7__outside.pdf" at bounding box center [804, 475] width 289 height 10
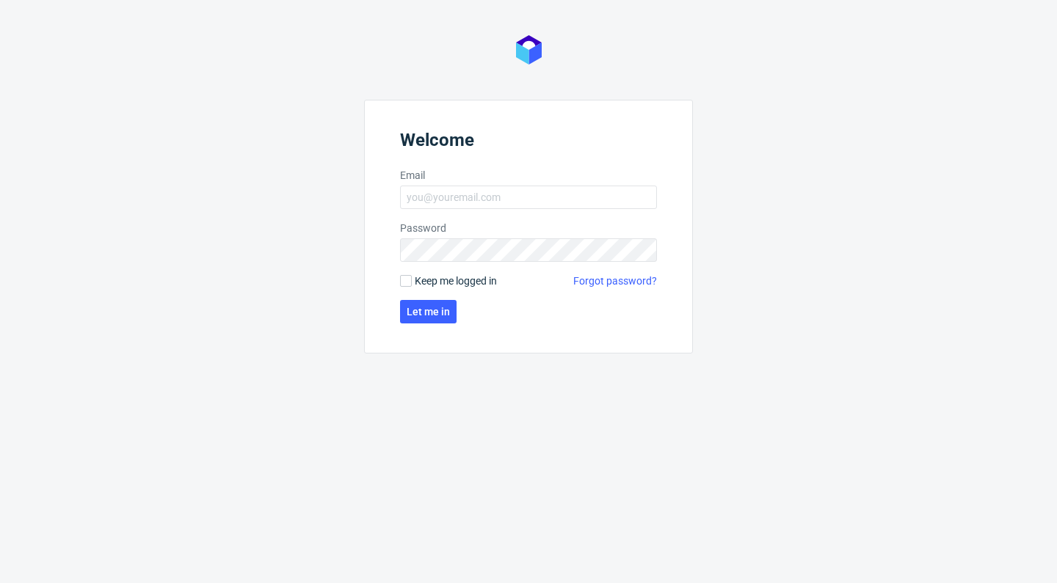
drag, startPoint x: 794, startPoint y: 128, endPoint x: 787, endPoint y: 123, distance: 8.4
click at [793, 128] on div "Welcome Email Password Keep me logged in Forgot password? Let me in" at bounding box center [528, 291] width 1057 height 583
